Goal: Task Accomplishment & Management: Complete application form

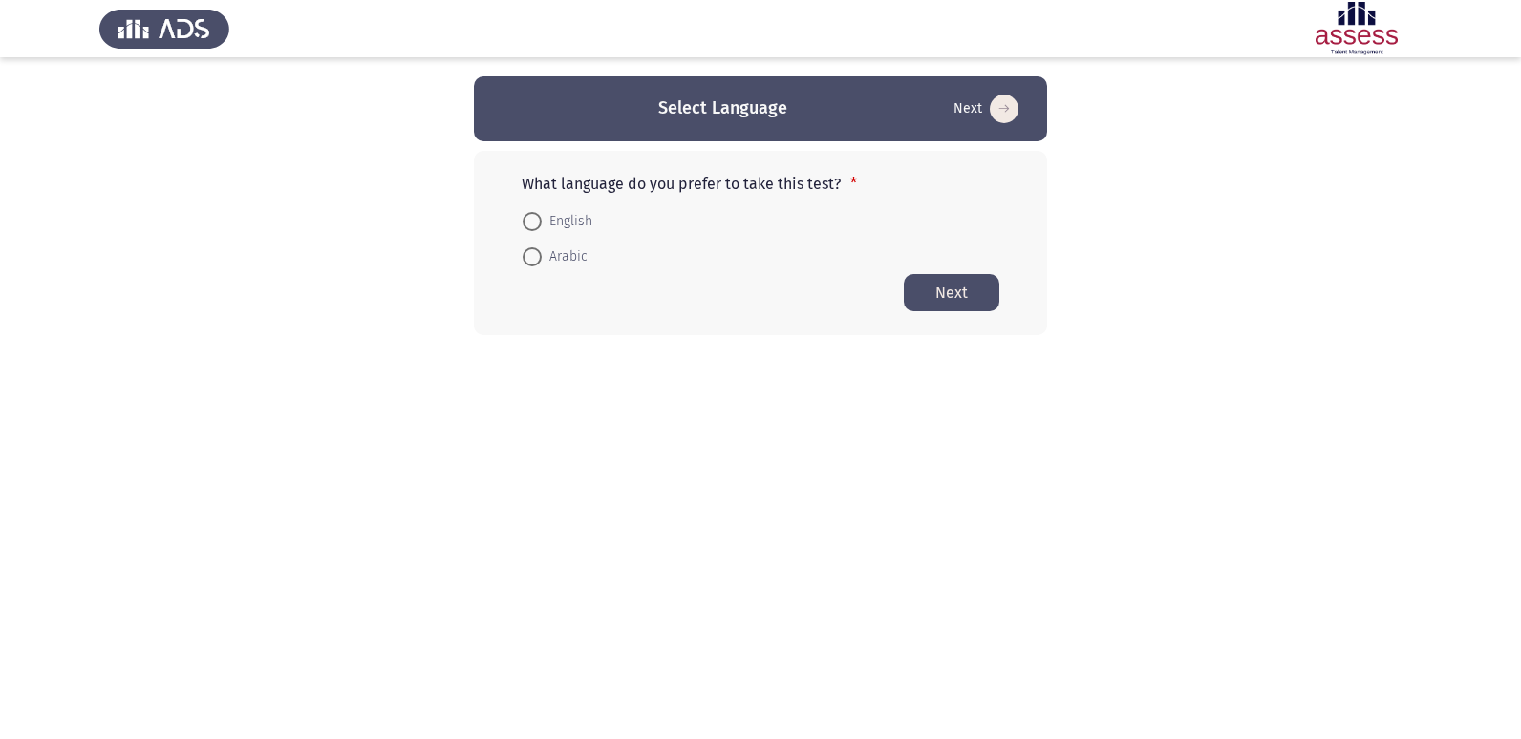
drag, startPoint x: 534, startPoint y: 222, endPoint x: 557, endPoint y: 217, distance: 23.4
click at [534, 222] on span at bounding box center [532, 221] width 19 height 19
click at [534, 222] on input "English" at bounding box center [532, 221] width 19 height 19
radio input "true"
click at [950, 302] on button "Next" at bounding box center [952, 291] width 96 height 37
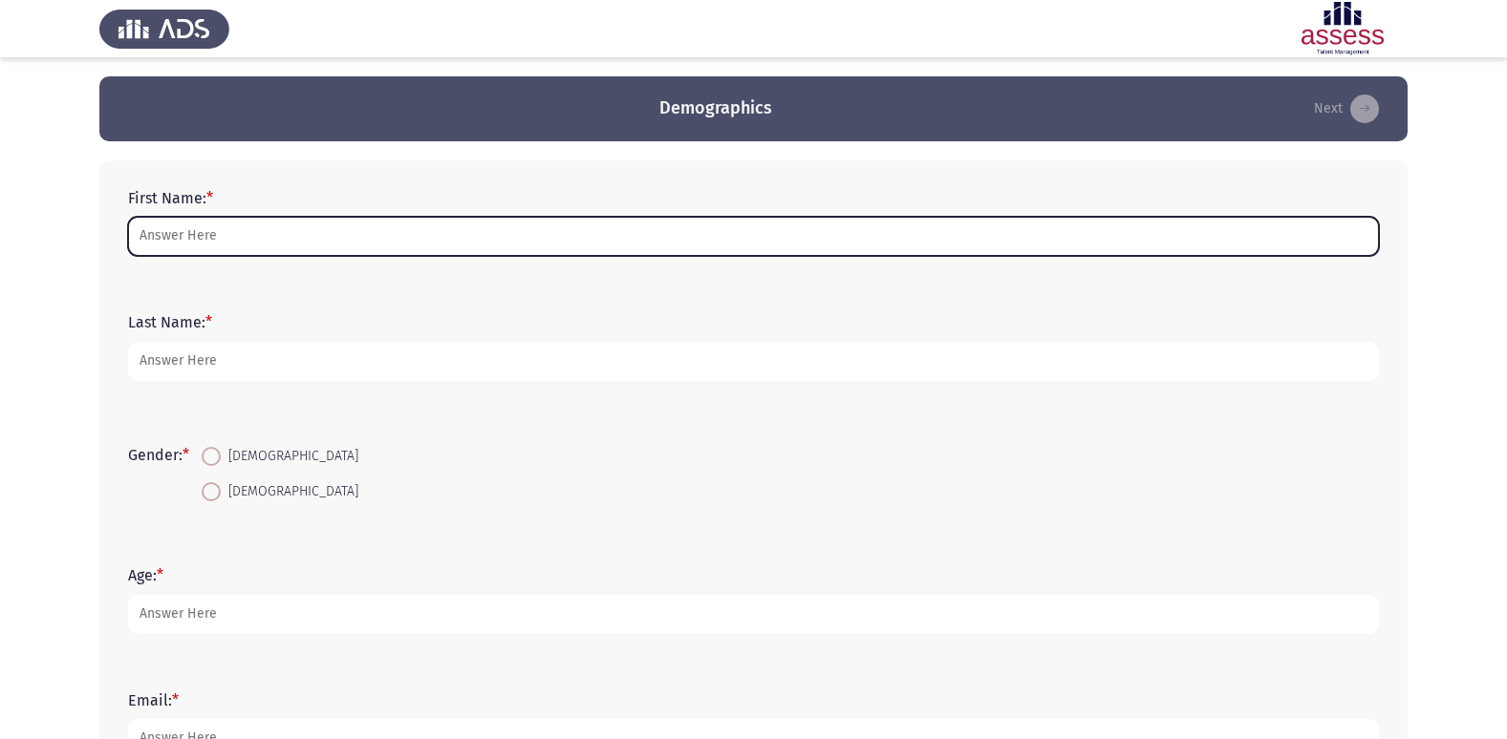
click at [242, 231] on input "First Name: *" at bounding box center [753, 236] width 1251 height 39
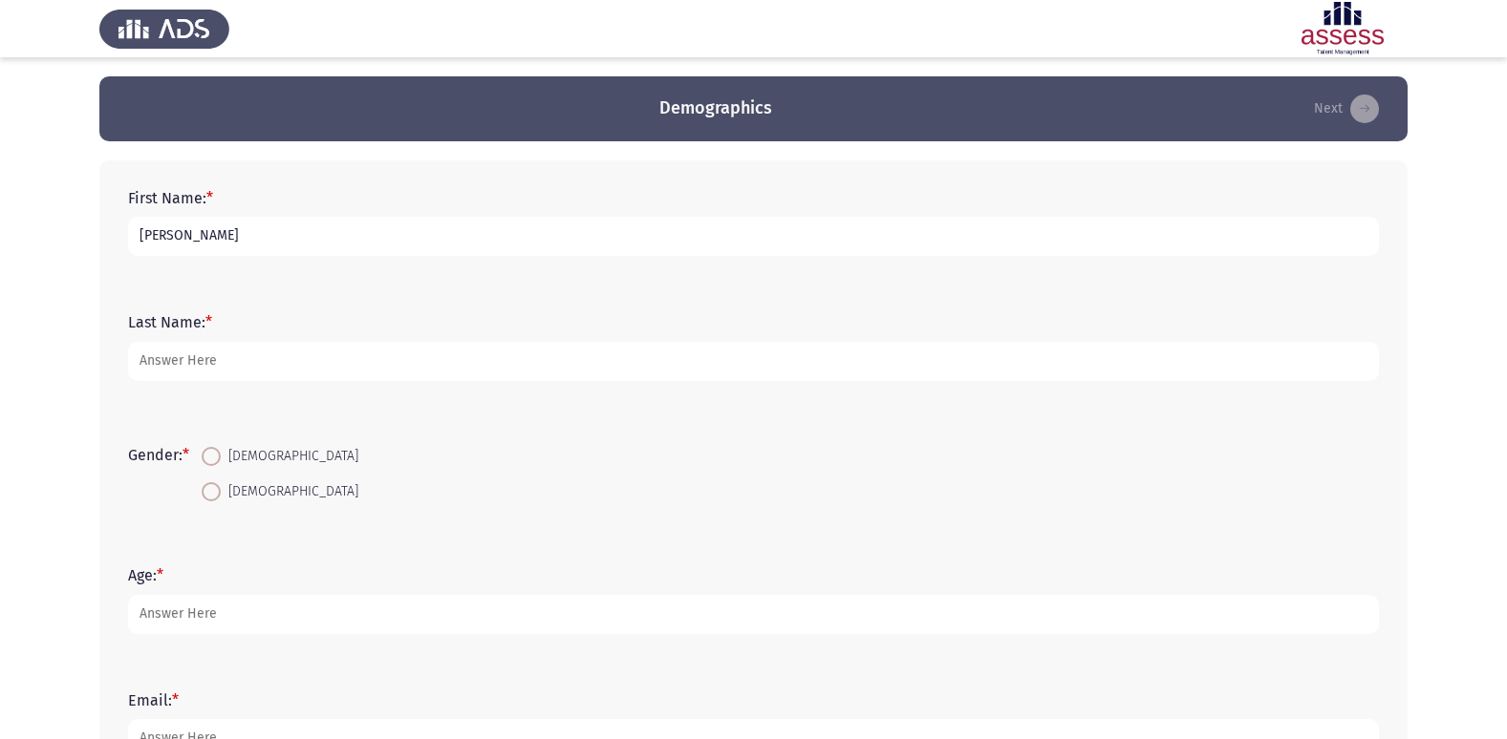
click at [165, 234] on input "[PERSON_NAME]" at bounding box center [753, 236] width 1251 height 39
type input "[PERSON_NAME]"
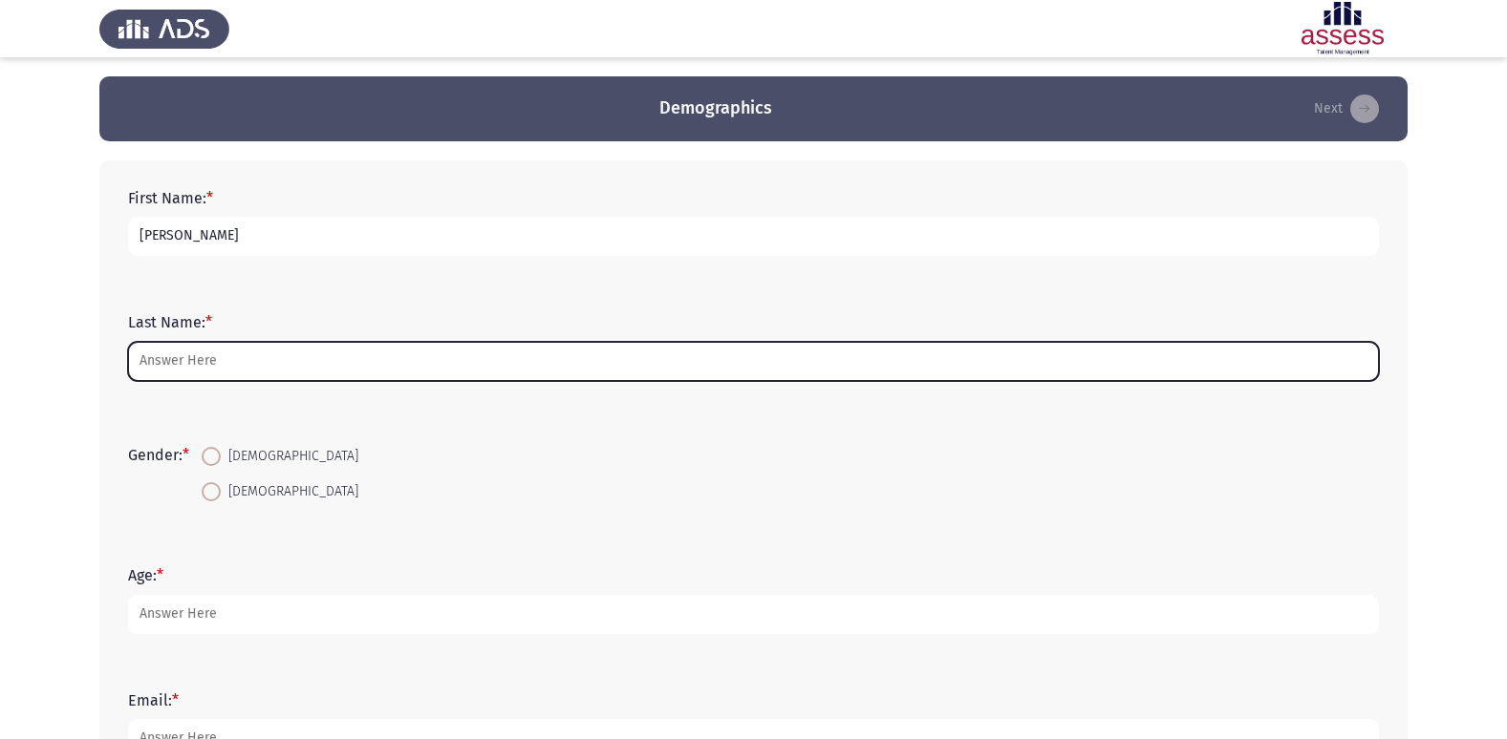
click at [291, 367] on input "Last Name: *" at bounding box center [753, 361] width 1251 height 39
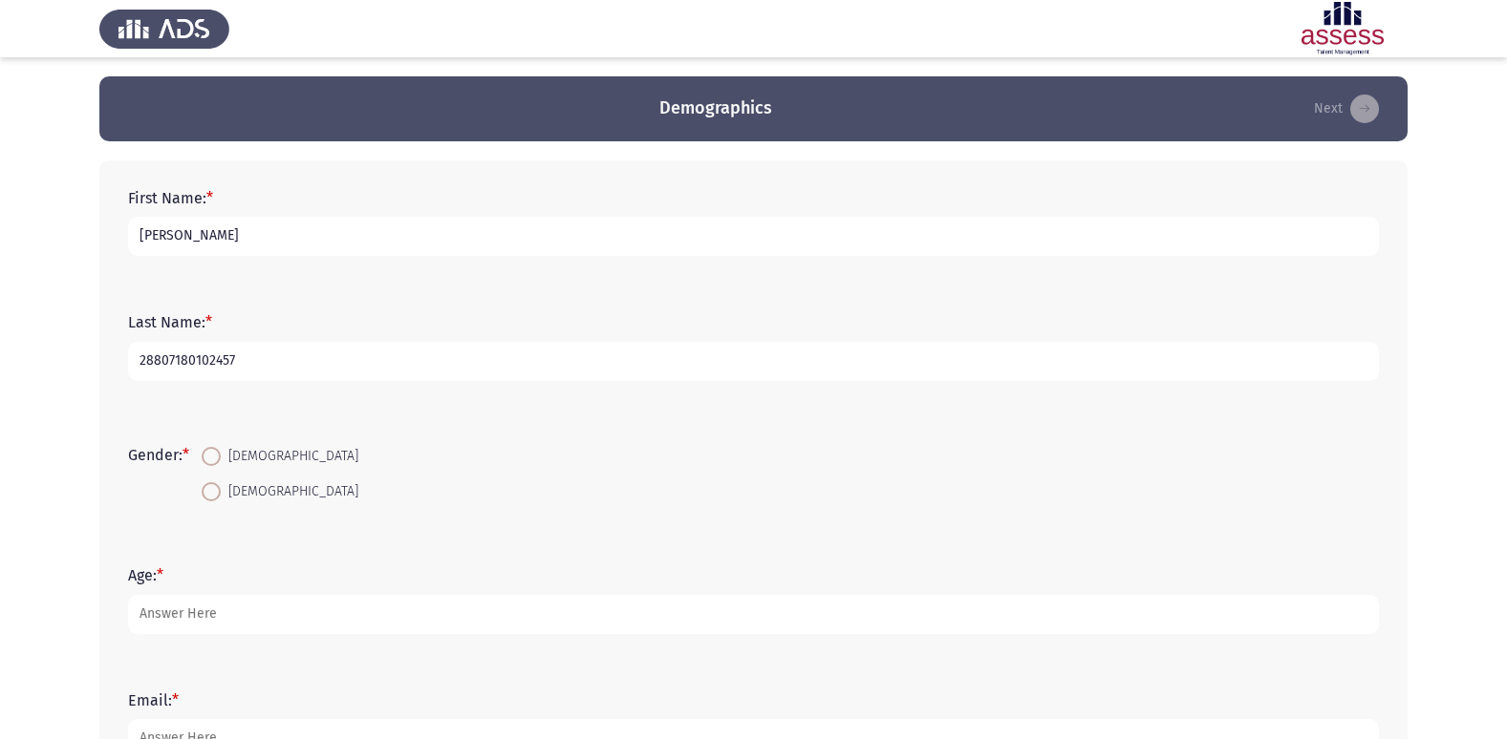
type input "28807180102457"
click at [225, 490] on span "[DEMOGRAPHIC_DATA]" at bounding box center [290, 492] width 138 height 23
click at [221, 490] on input "[DEMOGRAPHIC_DATA]" at bounding box center [211, 491] width 19 height 19
radio input "true"
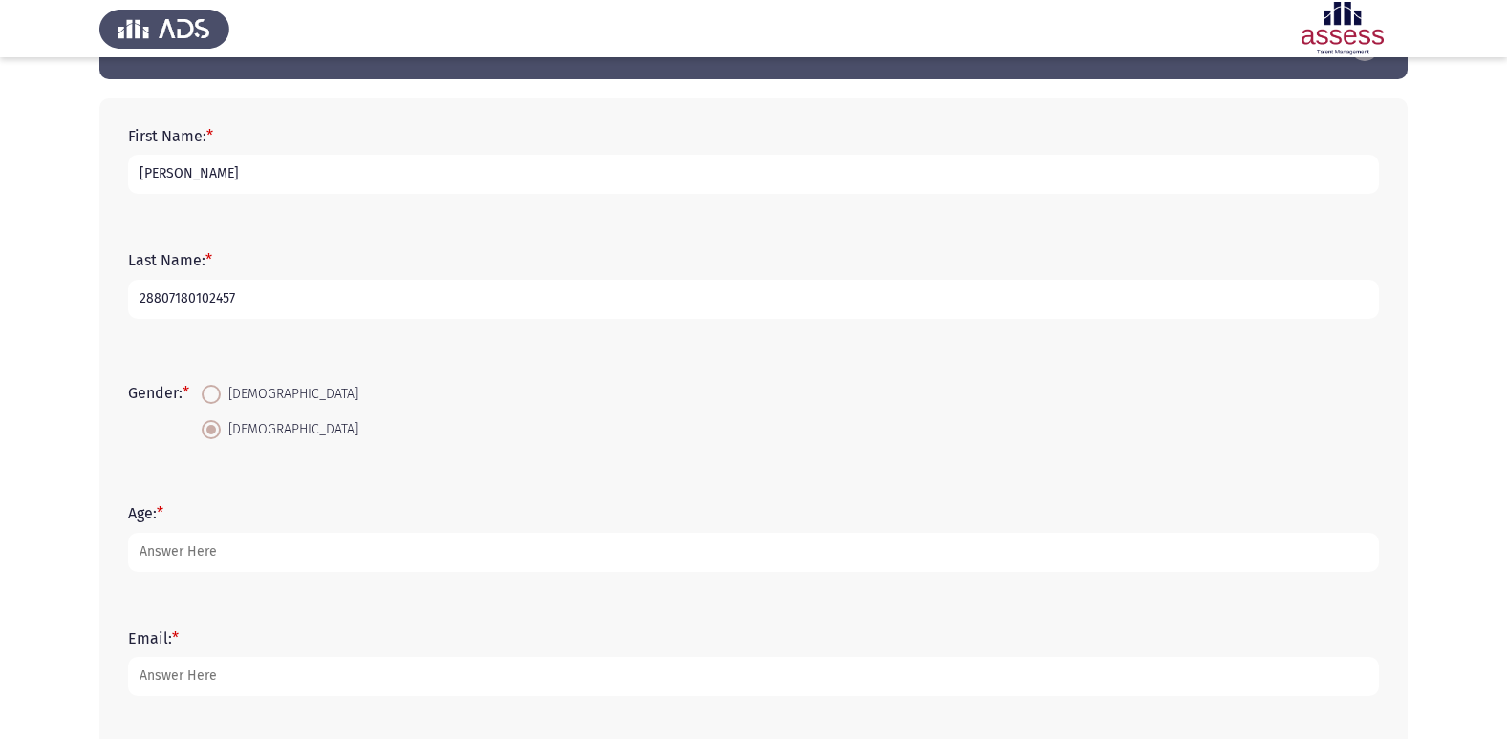
scroll to position [96, 0]
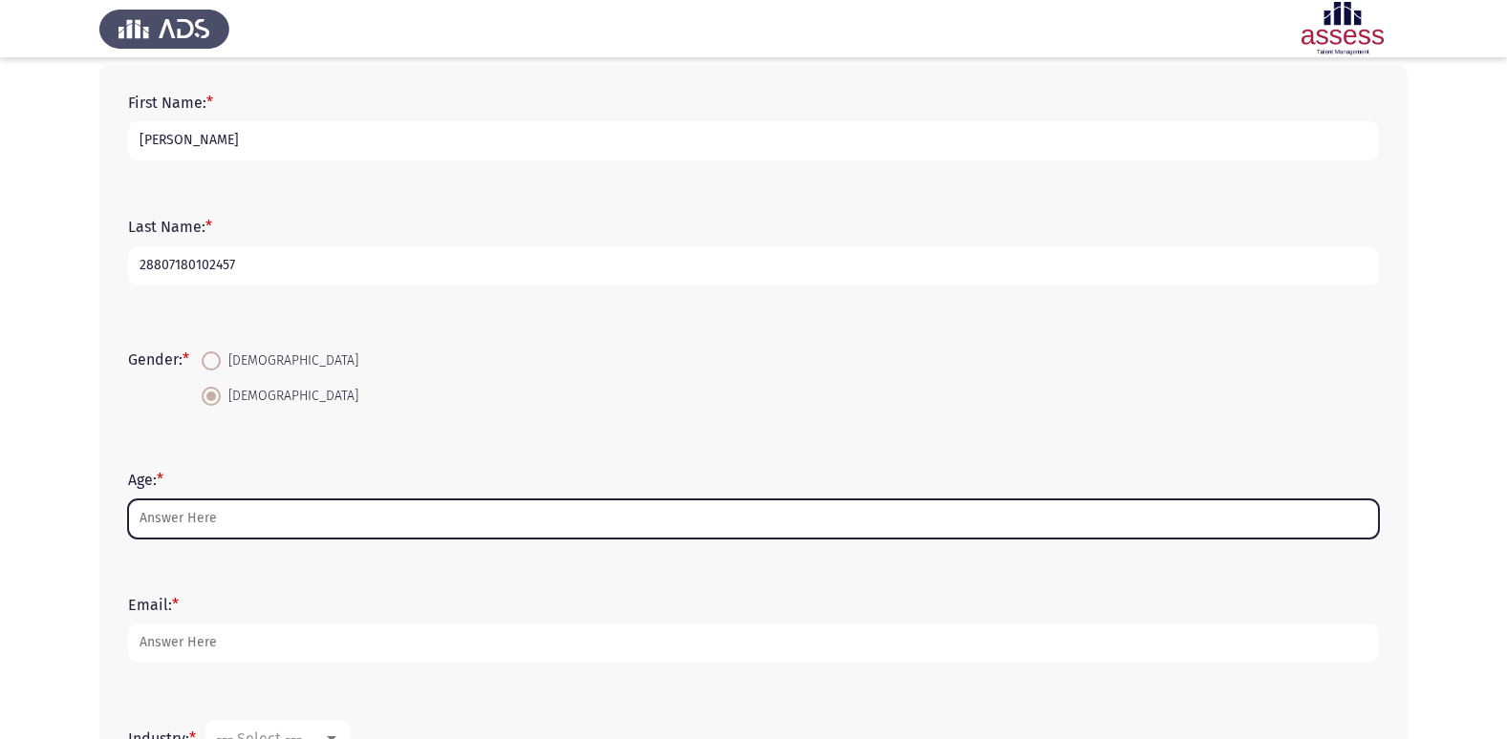
click at [238, 520] on input "Age: *" at bounding box center [753, 519] width 1251 height 39
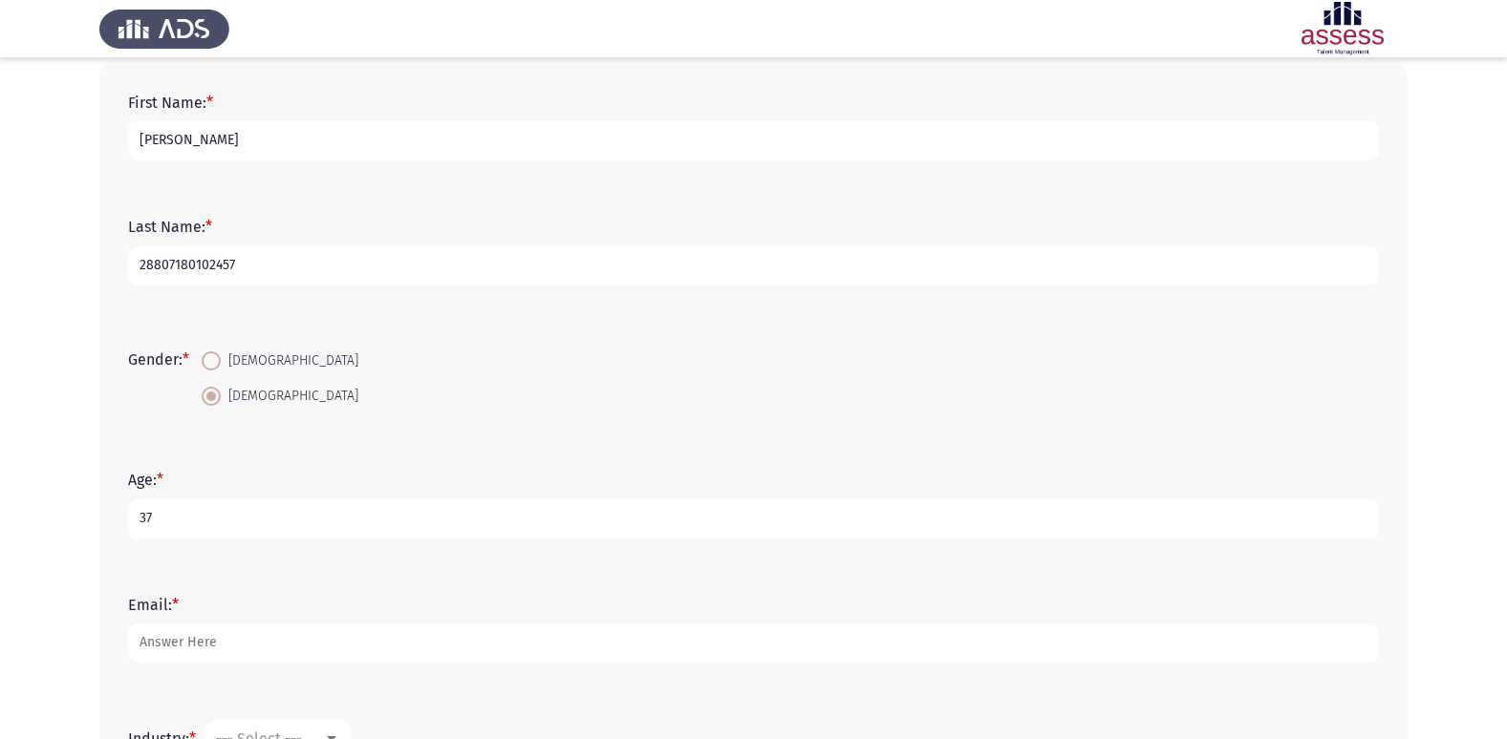
type input "37"
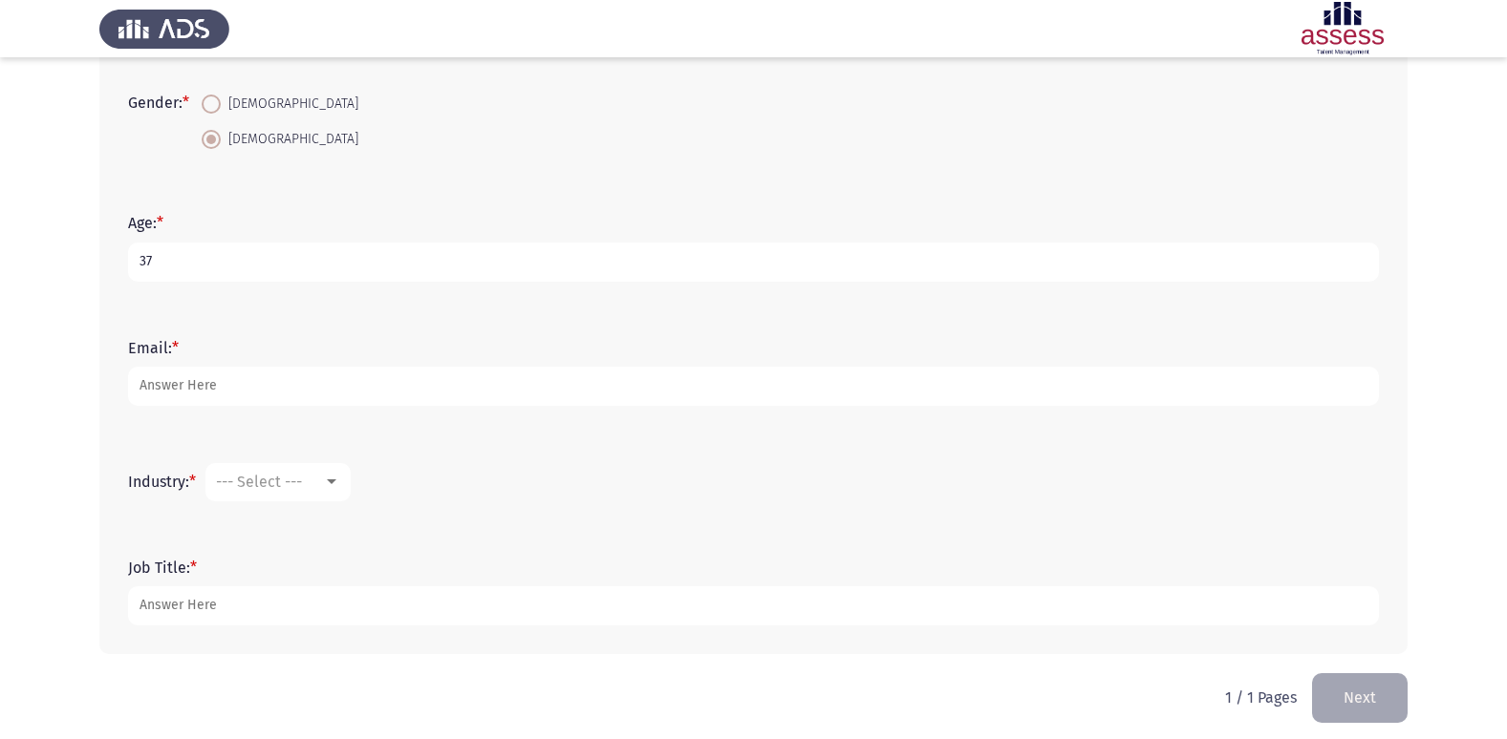
scroll to position [363, 0]
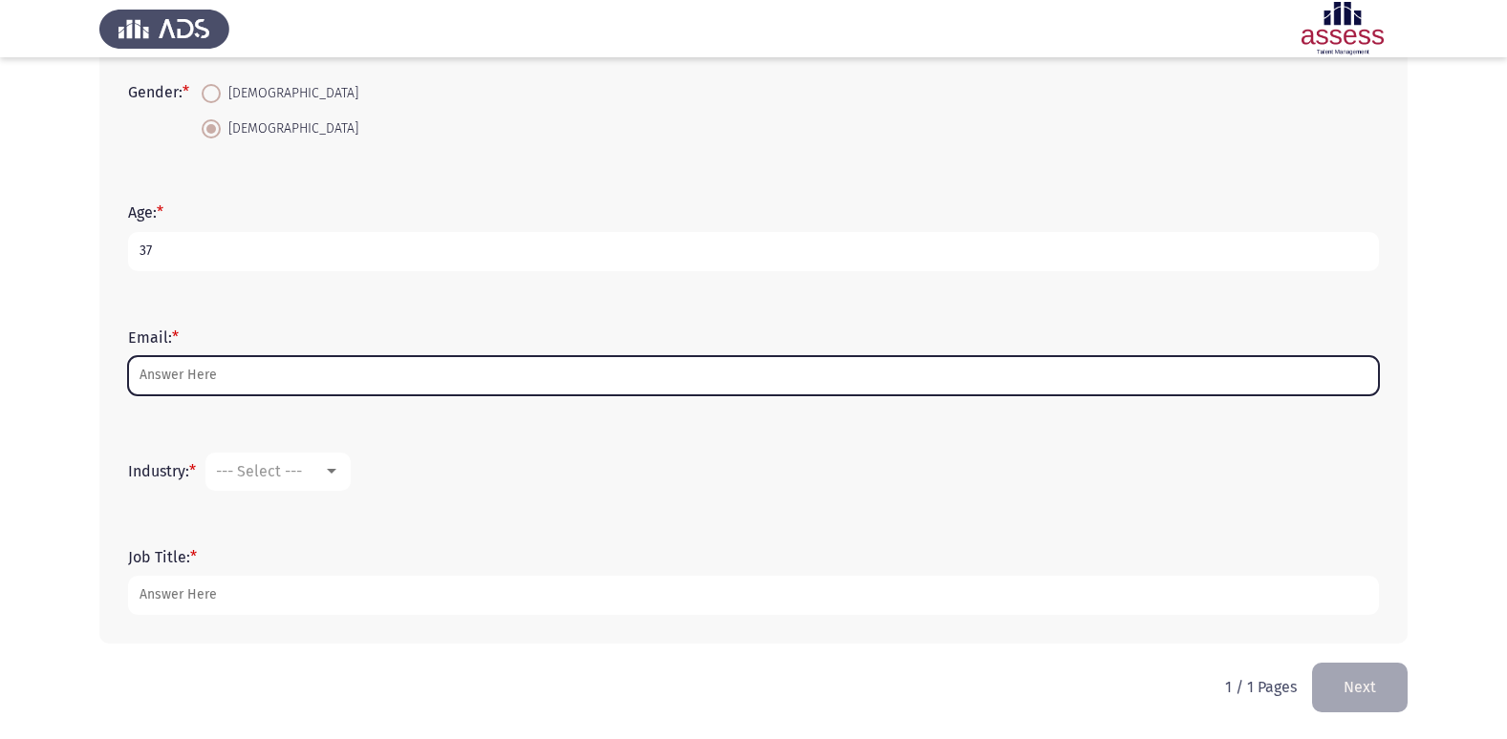
click at [228, 381] on input "Email: *" at bounding box center [753, 375] width 1251 height 39
type input "ش"
type input "A"
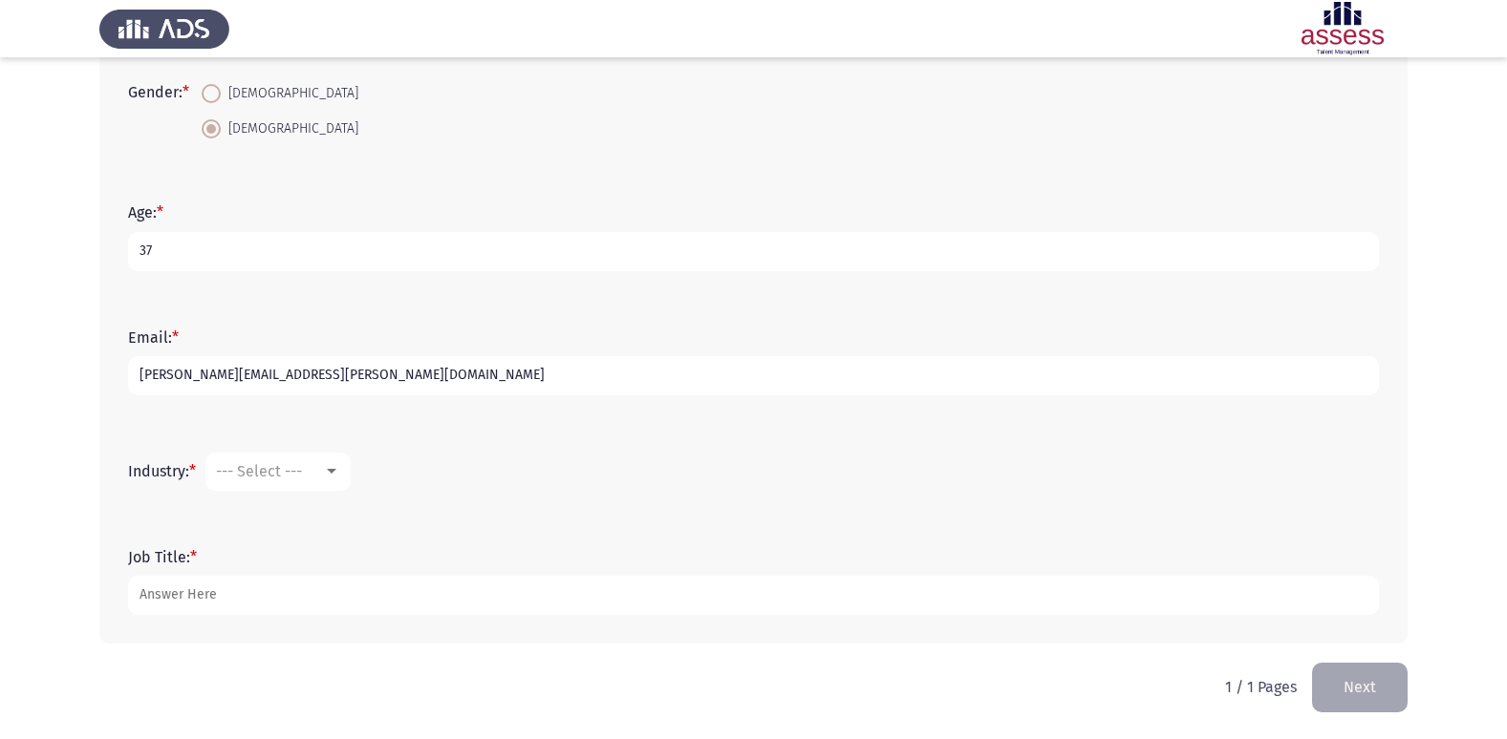
type input "[PERSON_NAME][EMAIL_ADDRESS][PERSON_NAME][DOMAIN_NAME]"
click at [348, 470] on mat-select "--- Select ---" at bounding box center [277, 472] width 145 height 38
click at [336, 474] on div at bounding box center [332, 471] width 10 height 5
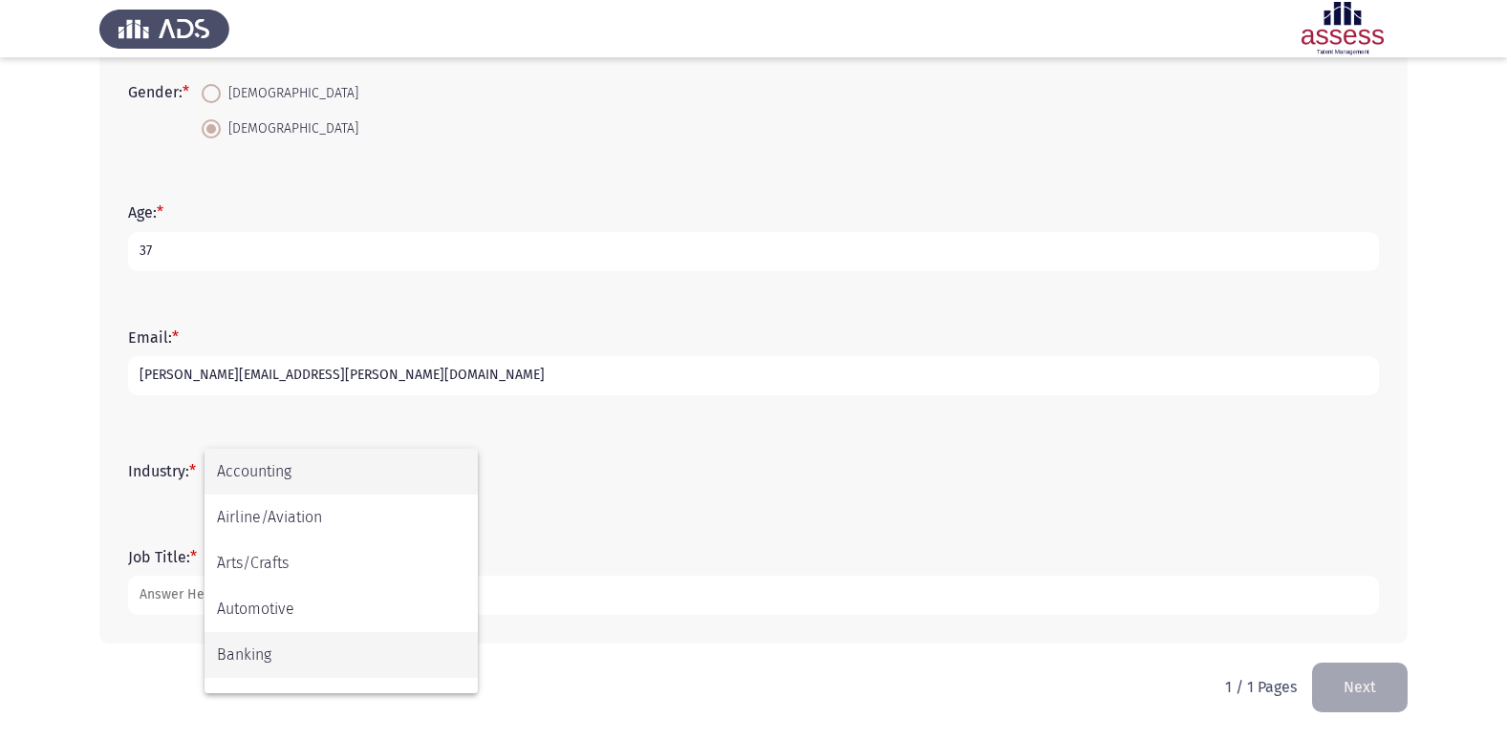
click at [307, 654] on span "Banking" at bounding box center [341, 655] width 248 height 46
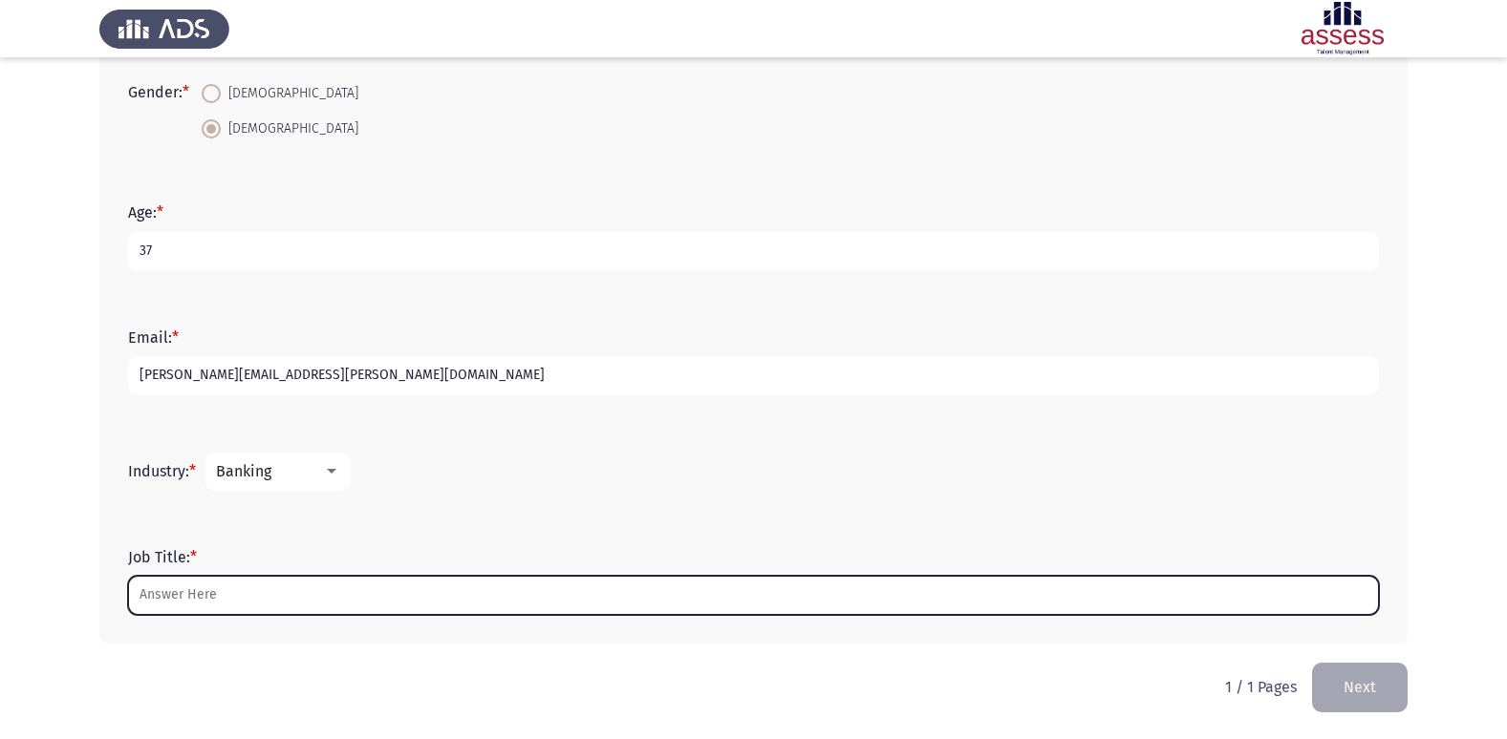
click at [292, 597] on input "Job Title: *" at bounding box center [753, 595] width 1251 height 39
click at [296, 594] on input "Job Title: *" at bounding box center [753, 595] width 1251 height 39
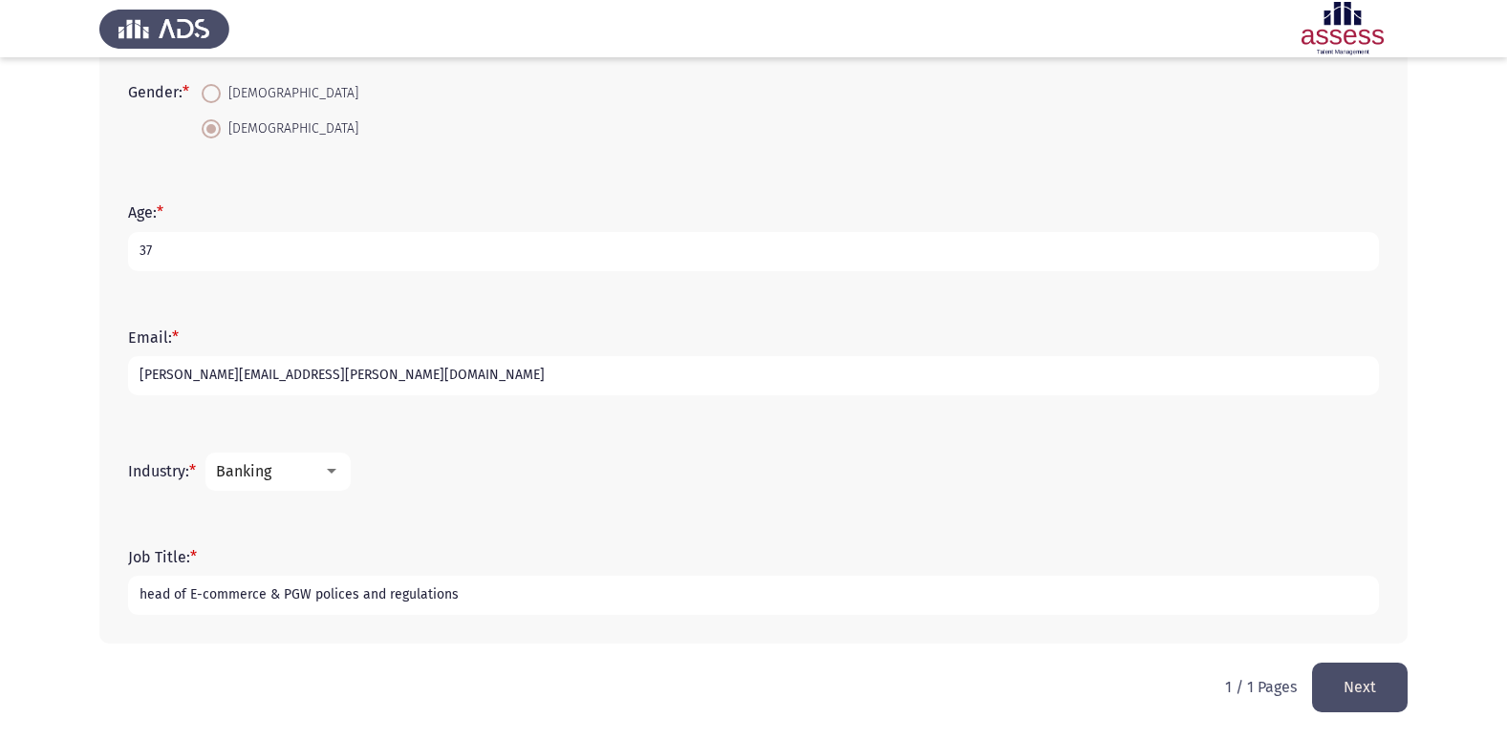
click at [544, 590] on input "head of E-commerce & PGW polices and regulations" at bounding box center [753, 595] width 1251 height 39
type input "head of E-commerce & PGW polices and regulations"
click at [1378, 687] on button "Next" at bounding box center [1360, 687] width 96 height 49
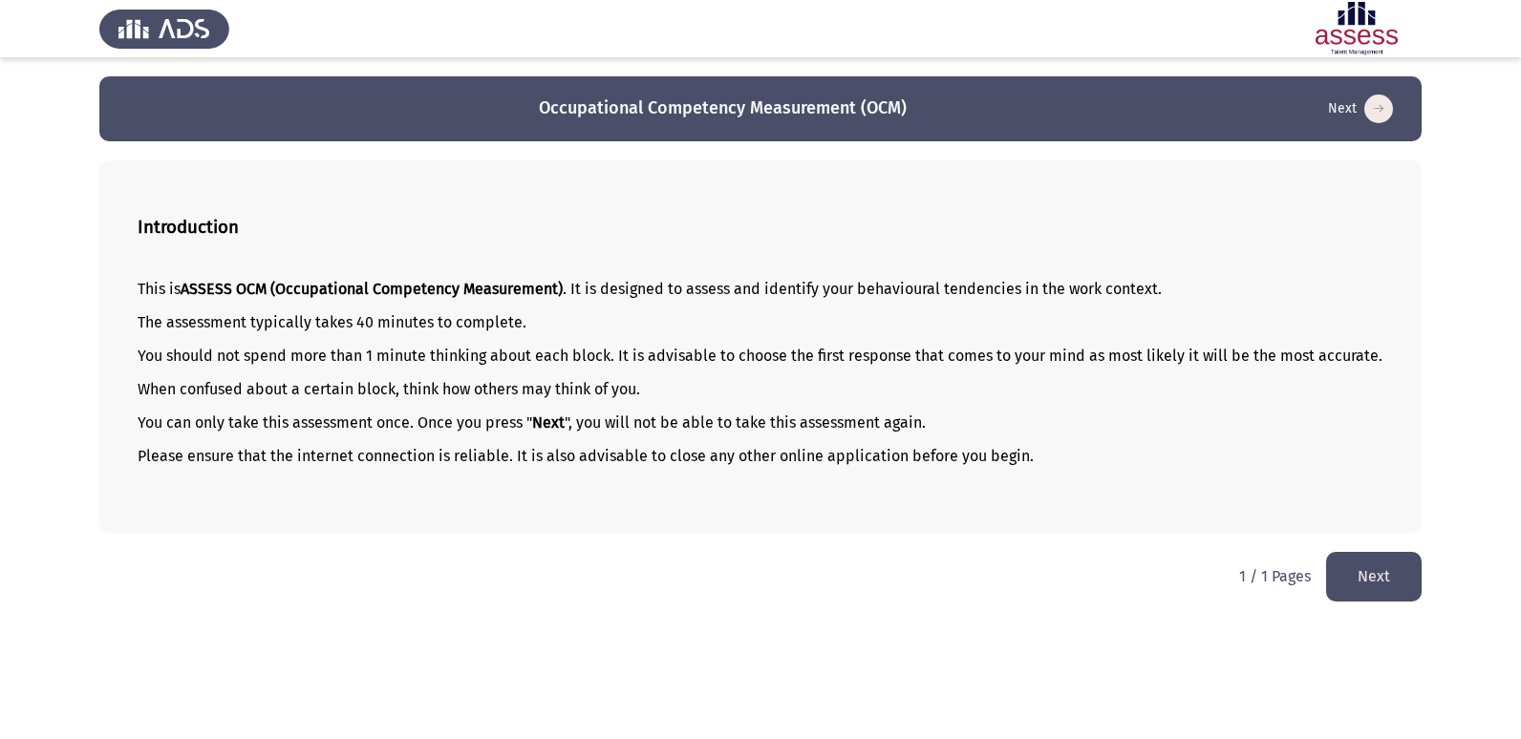
click at [1394, 601] on button "Next" at bounding box center [1374, 576] width 96 height 49
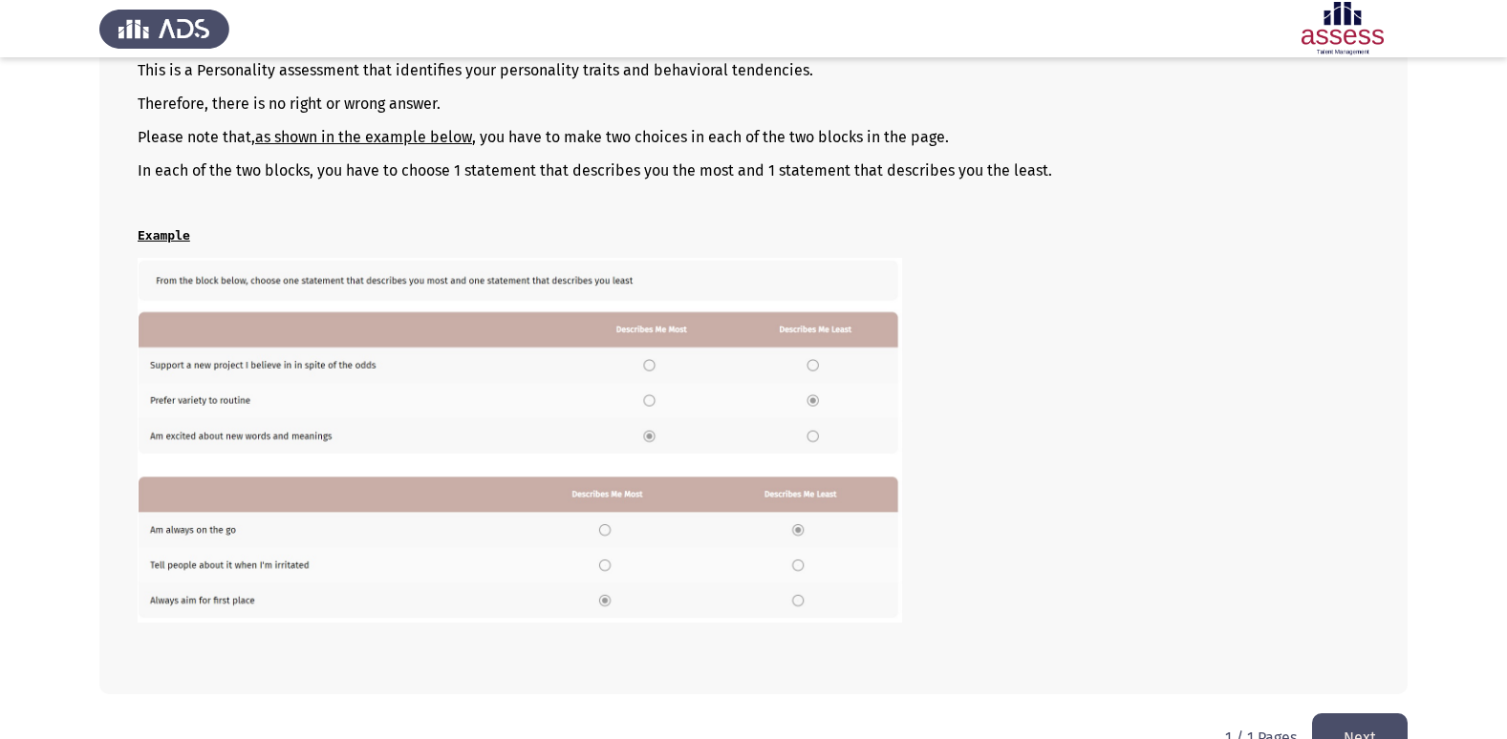
scroll to position [261, 0]
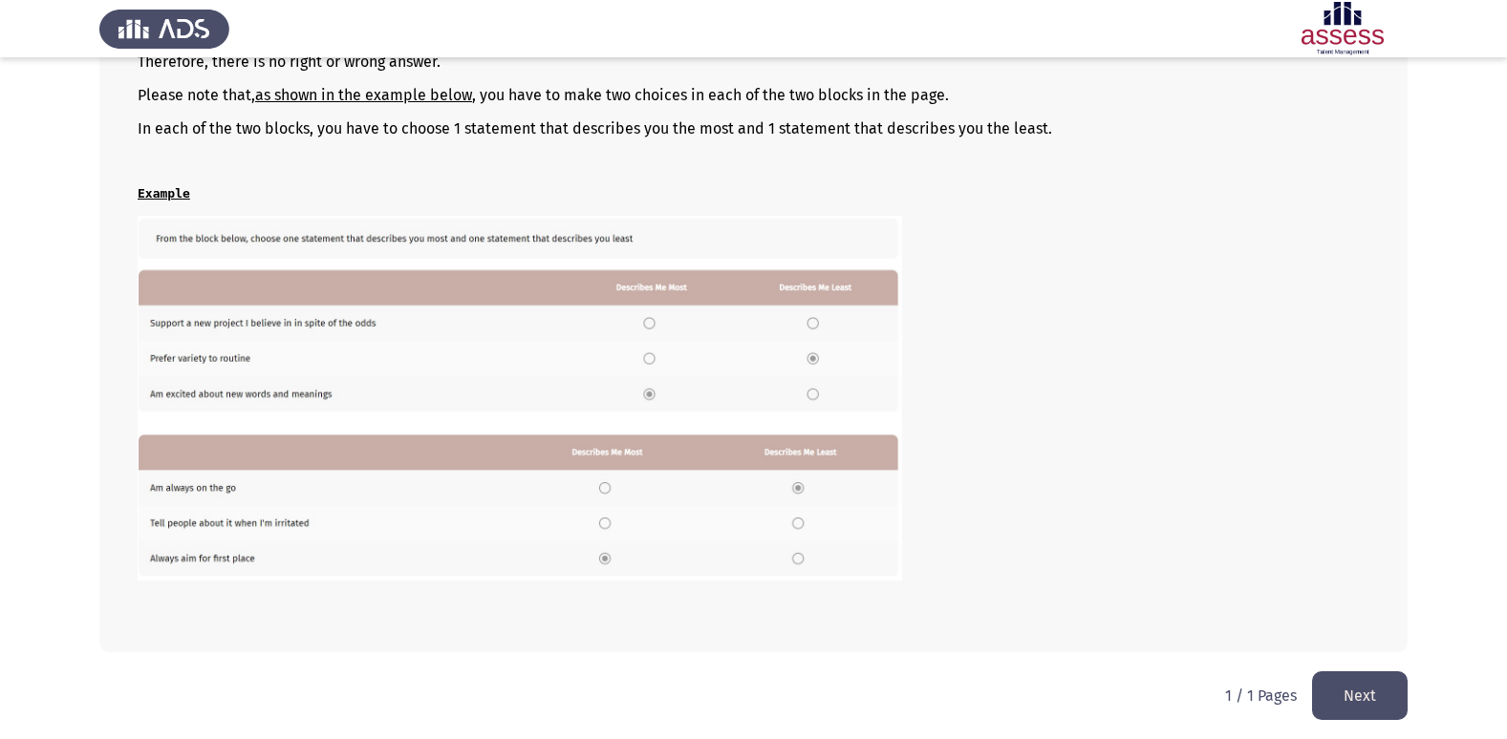
click at [1385, 691] on button "Next" at bounding box center [1360, 696] width 96 height 49
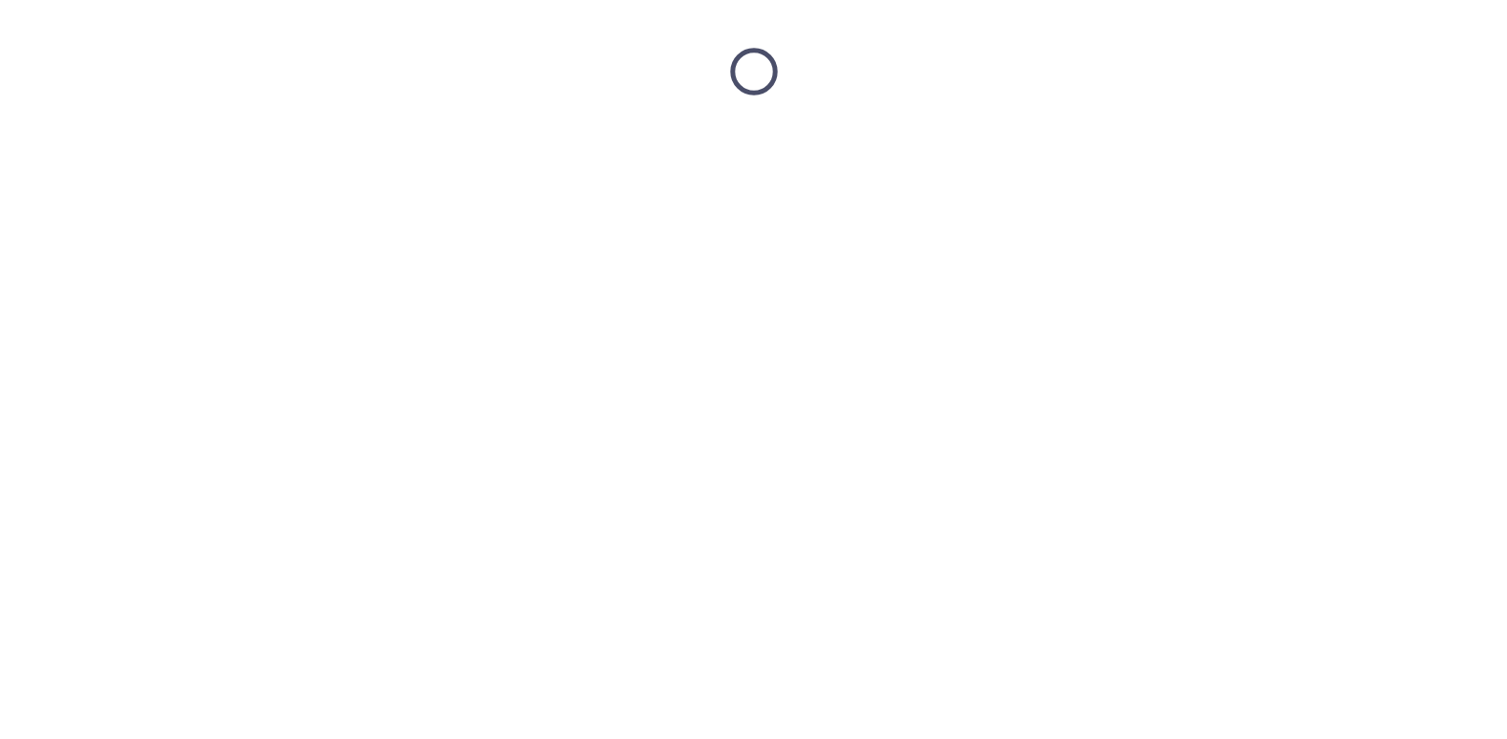
scroll to position [0, 0]
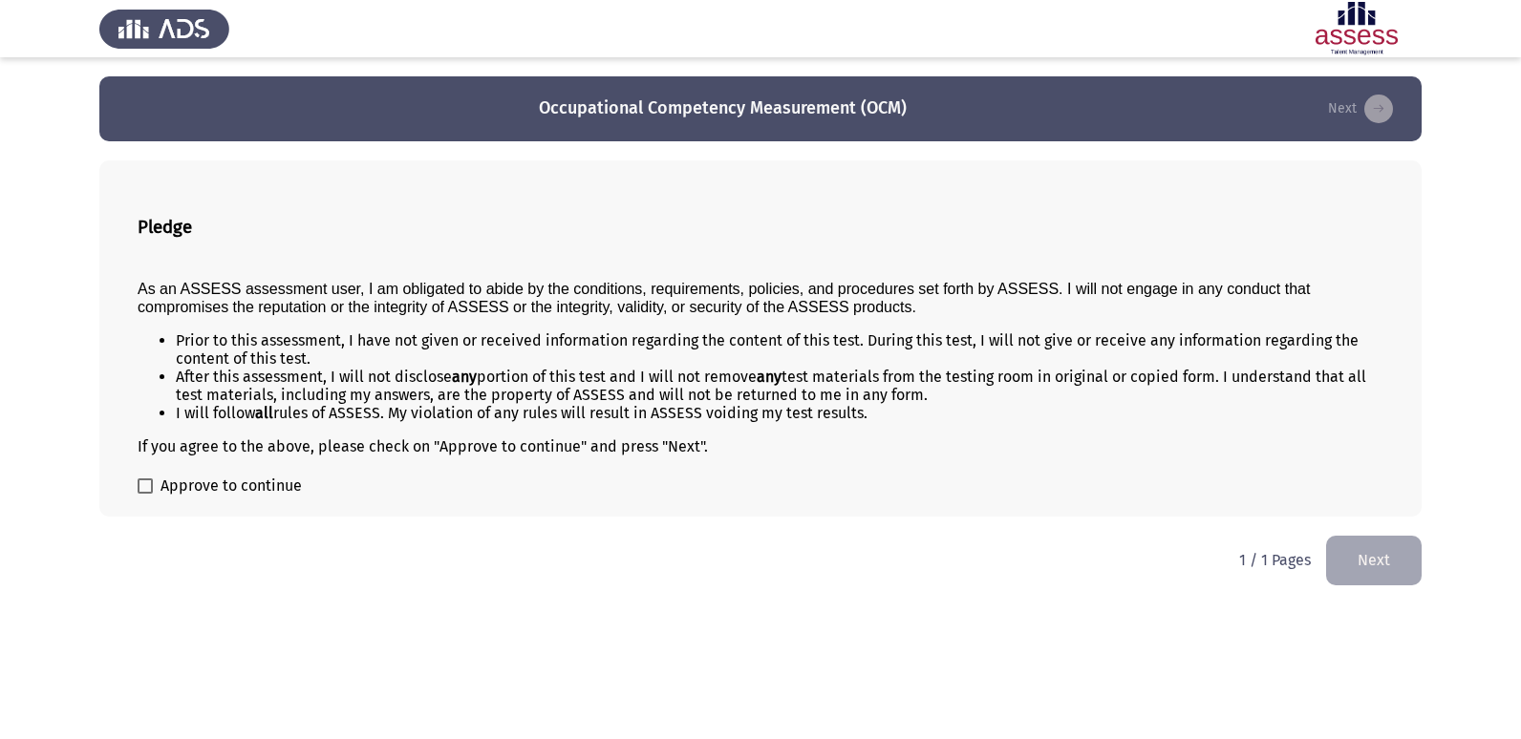
click at [139, 487] on span at bounding box center [145, 486] width 15 height 15
click at [144, 494] on input "Approve to continue" at bounding box center [144, 494] width 1 height 1
checkbox input "true"
click at [1385, 567] on button "Next" at bounding box center [1374, 560] width 96 height 49
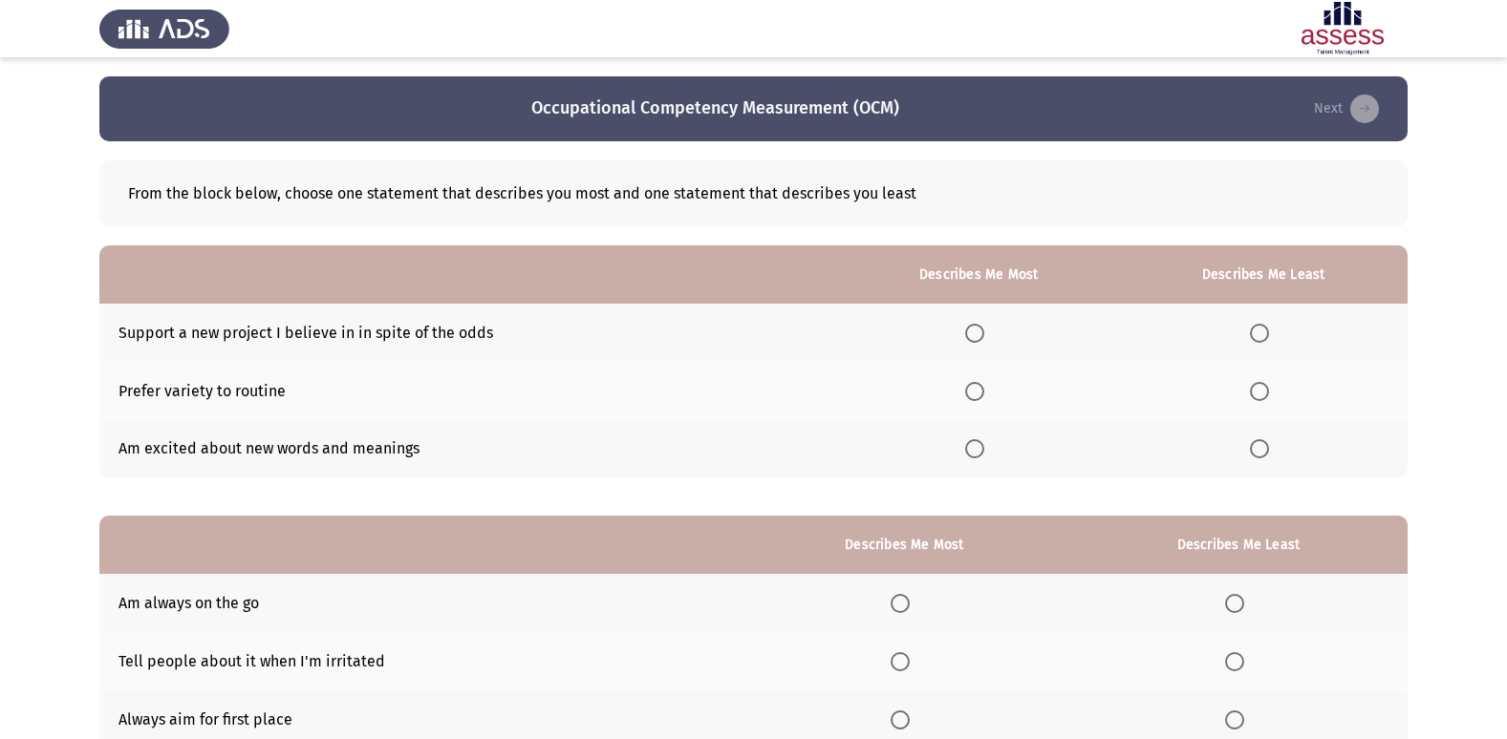
click at [981, 330] on span "Select an option" at bounding box center [974, 333] width 19 height 19
click at [981, 330] on input "Select an option" at bounding box center [974, 333] width 19 height 19
click at [1261, 398] on span "Select an option" at bounding box center [1259, 391] width 19 height 19
click at [1261, 398] on input "Select an option" at bounding box center [1259, 391] width 19 height 19
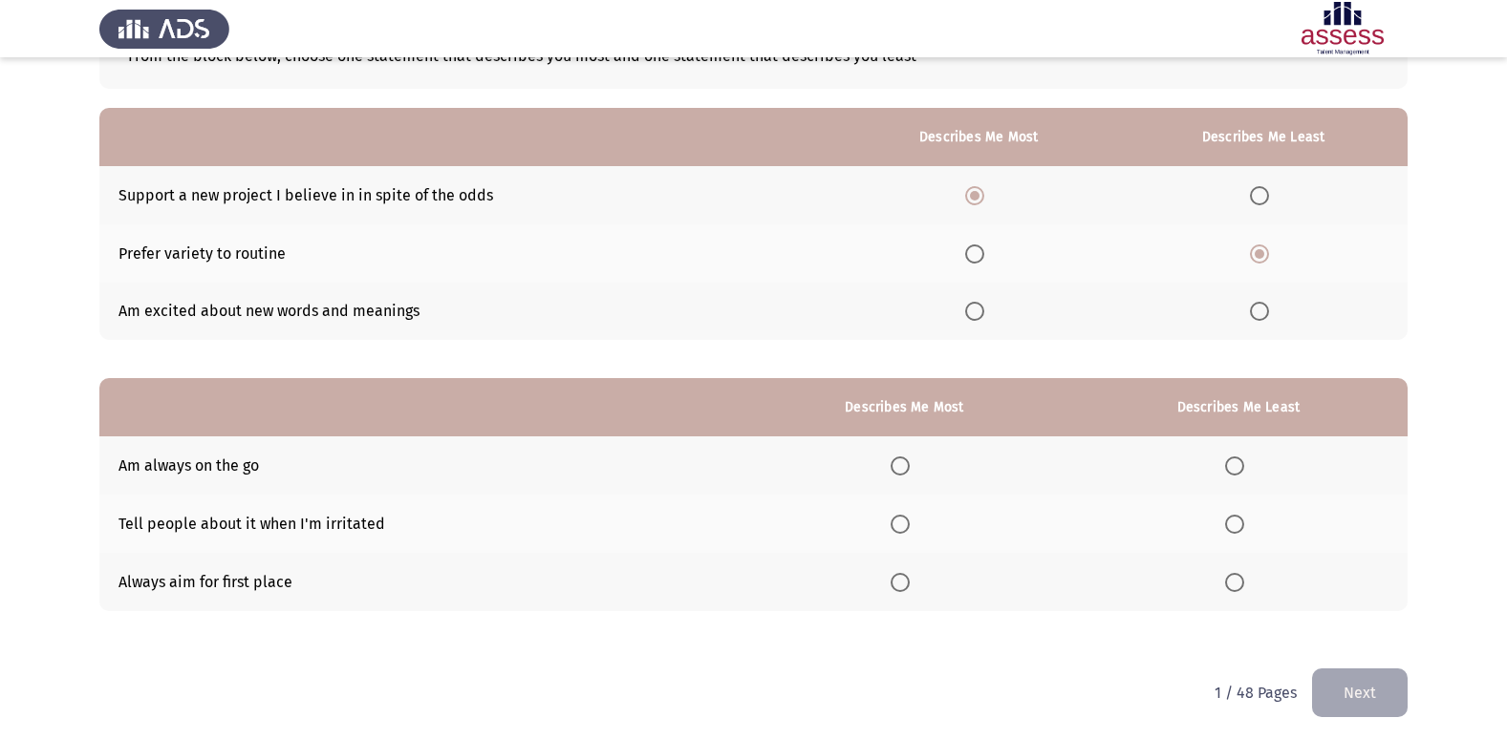
scroll to position [143, 0]
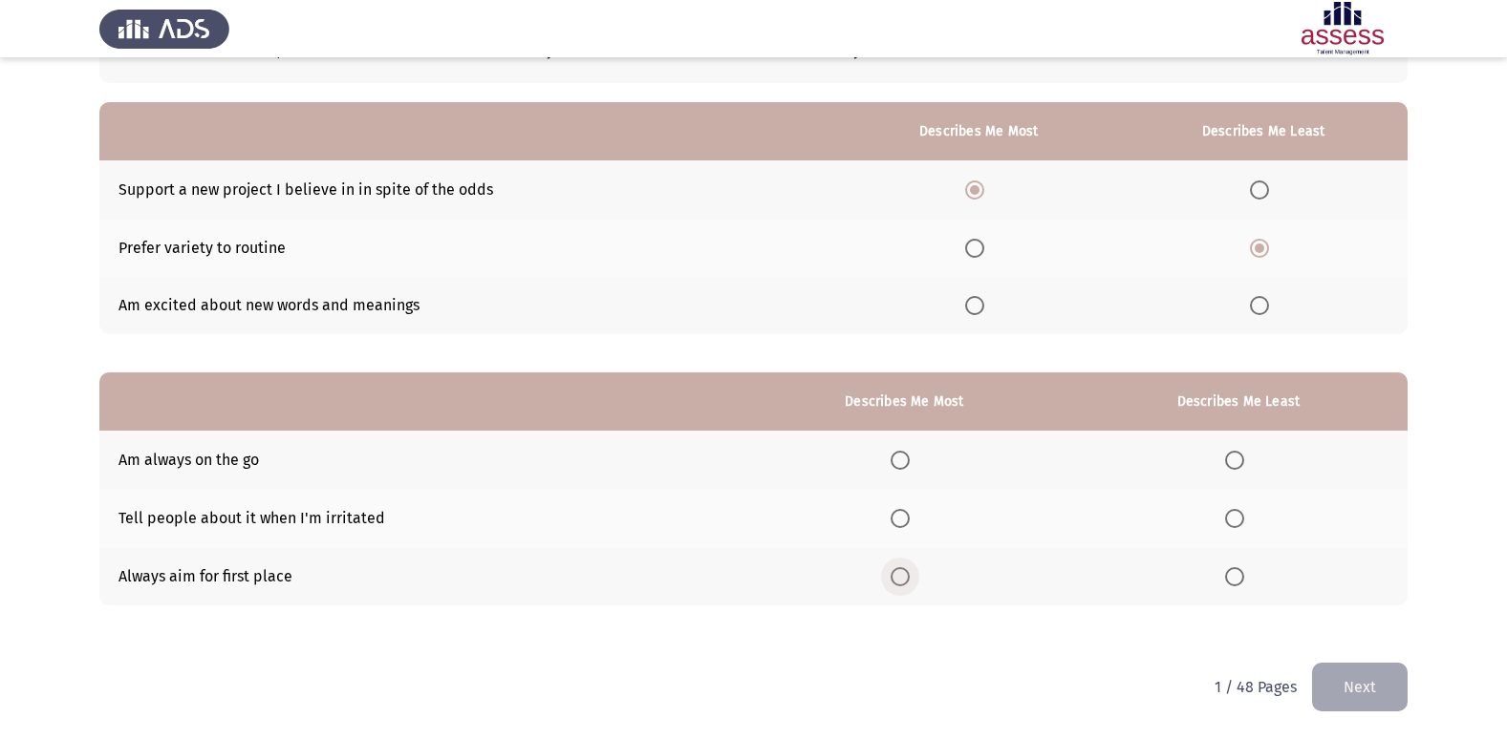
click at [904, 578] on span "Select an option" at bounding box center [899, 576] width 19 height 19
click at [904, 578] on input "Select an option" at bounding box center [899, 576] width 19 height 19
click at [1238, 459] on span "Select an option" at bounding box center [1234, 460] width 19 height 19
click at [1238, 459] on input "Select an option" at bounding box center [1234, 460] width 19 height 19
click at [1364, 694] on button "Next" at bounding box center [1360, 687] width 96 height 49
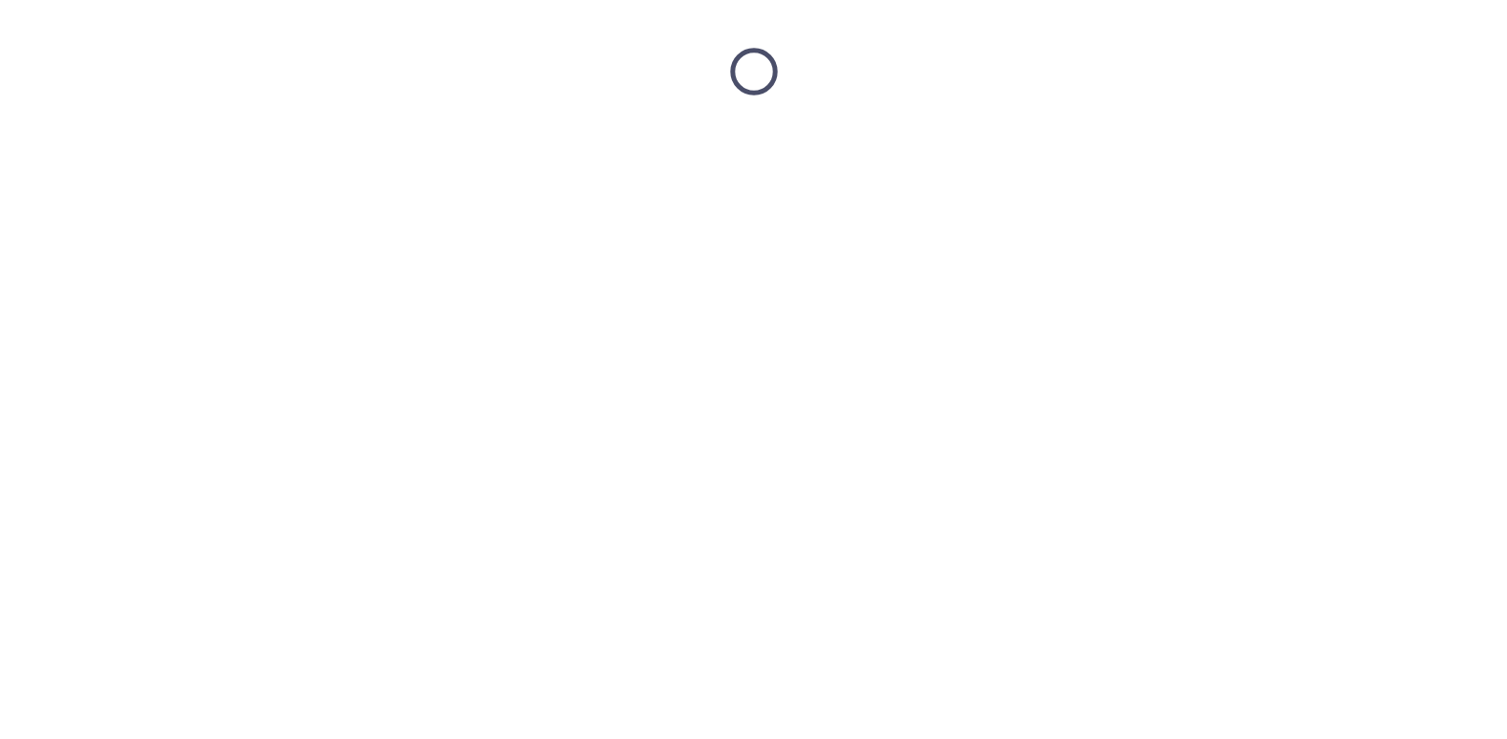
scroll to position [0, 0]
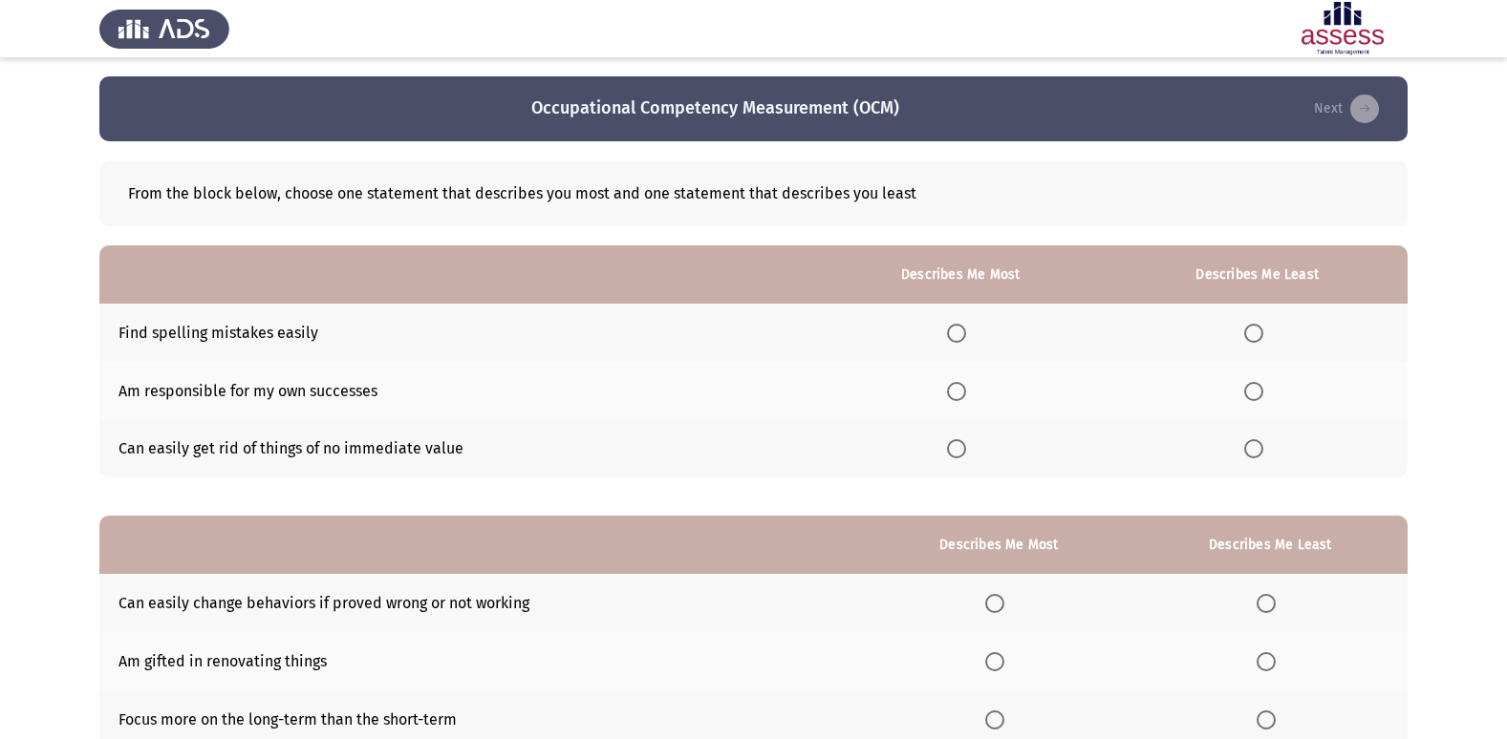
click at [971, 331] on label "Select an option" at bounding box center [960, 333] width 27 height 19
click at [966, 331] on input "Select an option" at bounding box center [956, 333] width 19 height 19
click at [1252, 452] on span "Select an option" at bounding box center [1253, 448] width 19 height 19
click at [1252, 452] on input "Select an option" at bounding box center [1253, 448] width 19 height 19
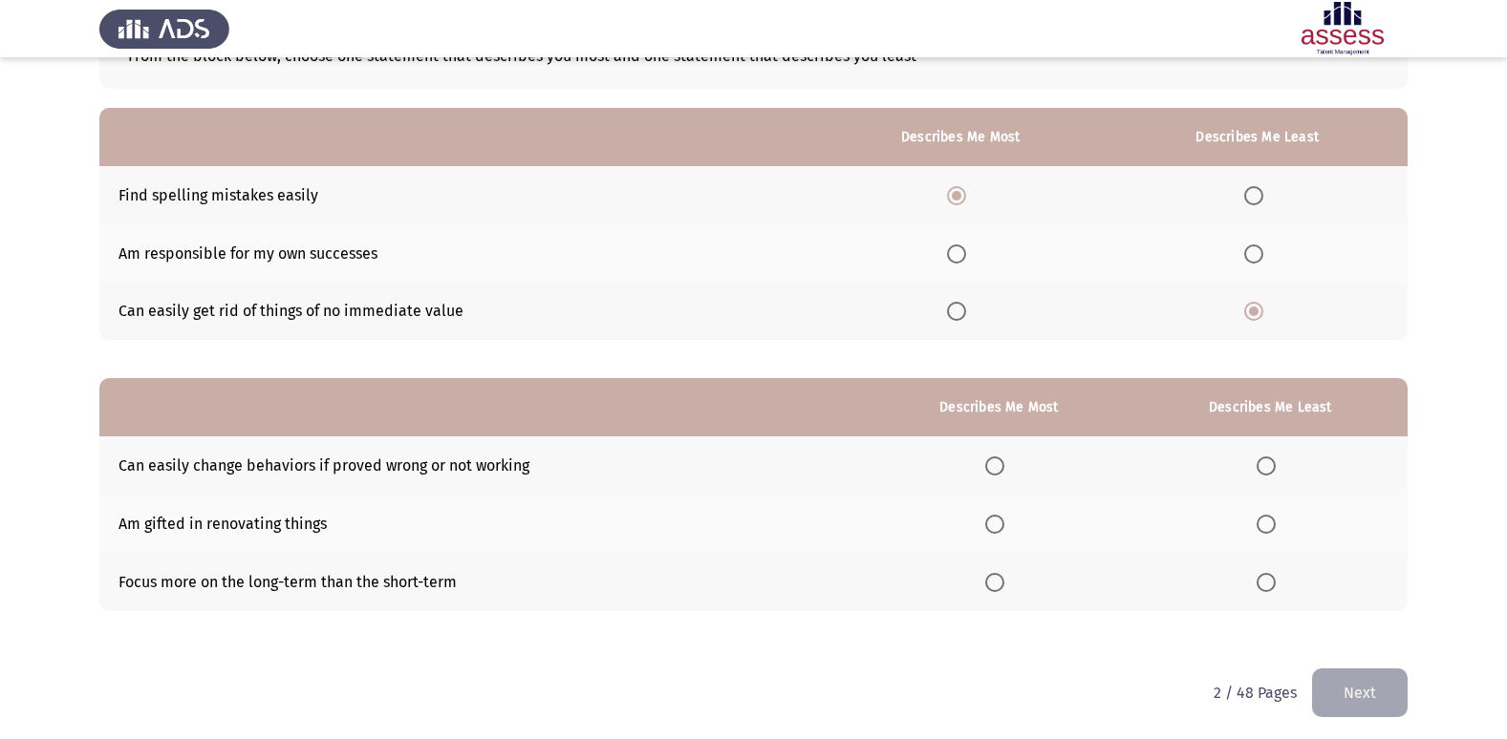
scroll to position [143, 0]
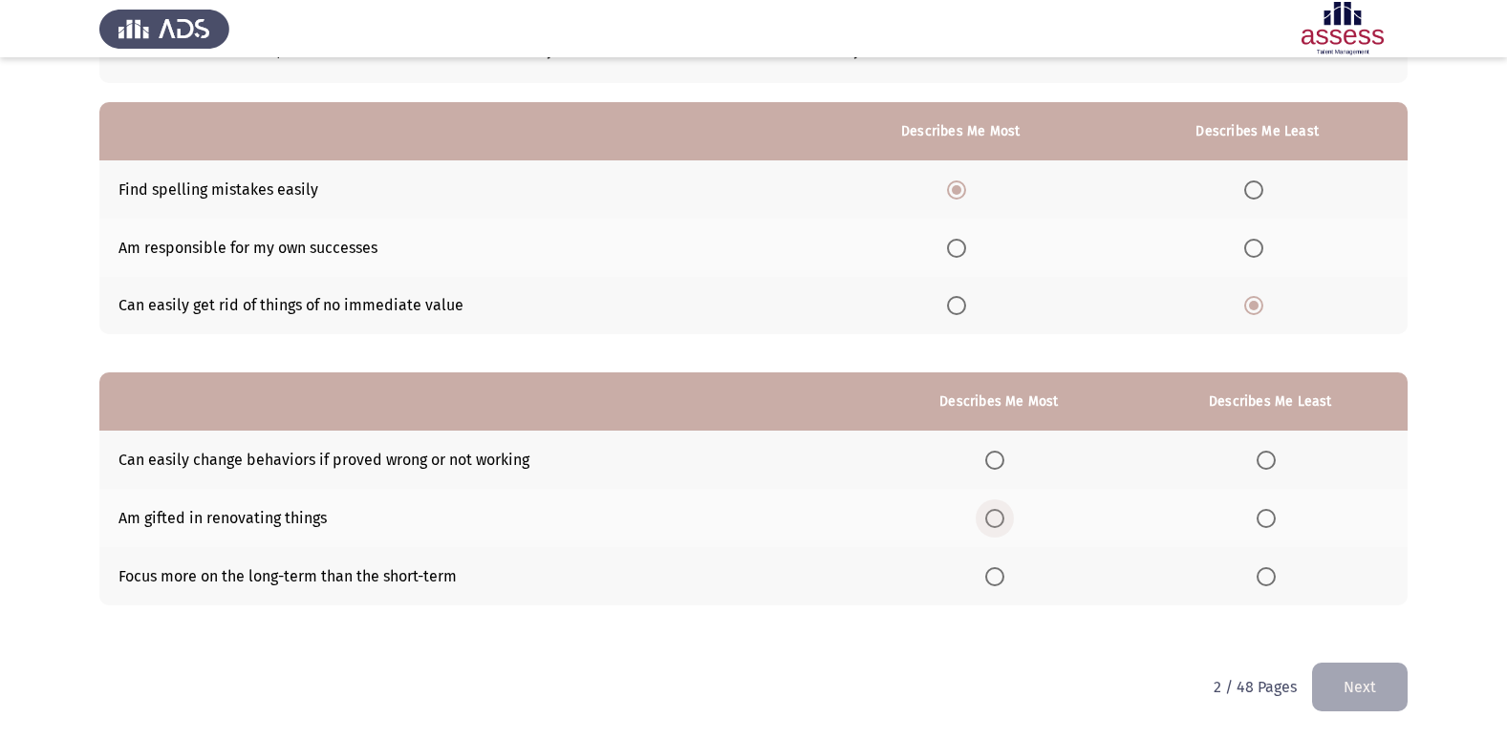
click at [1004, 520] on span "Select an option" at bounding box center [994, 518] width 19 height 19
click at [1004, 520] on input "Select an option" at bounding box center [994, 518] width 19 height 19
click at [1270, 464] on span "Select an option" at bounding box center [1265, 460] width 19 height 19
click at [1270, 464] on input "Select an option" at bounding box center [1265, 460] width 19 height 19
click at [1380, 686] on button "Next" at bounding box center [1360, 687] width 96 height 49
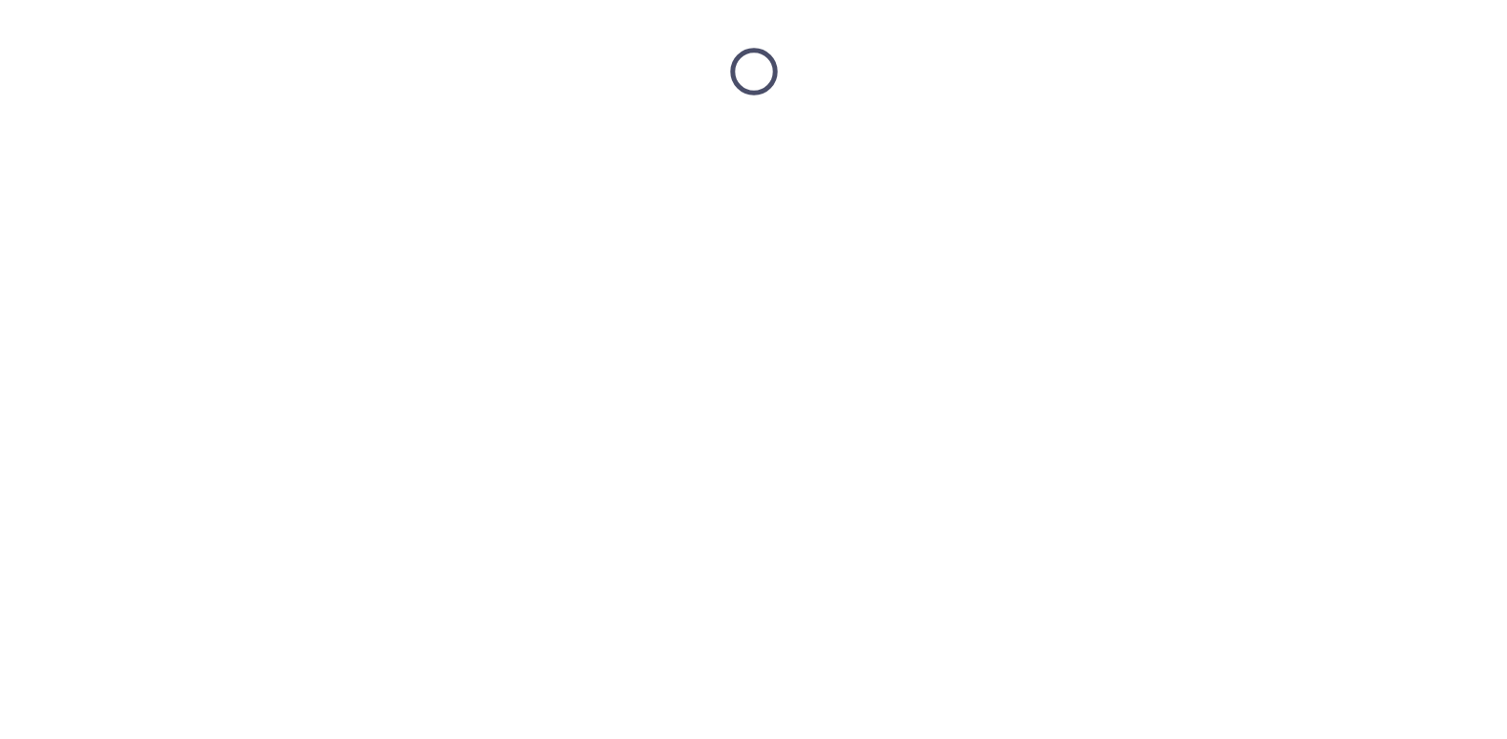
scroll to position [0, 0]
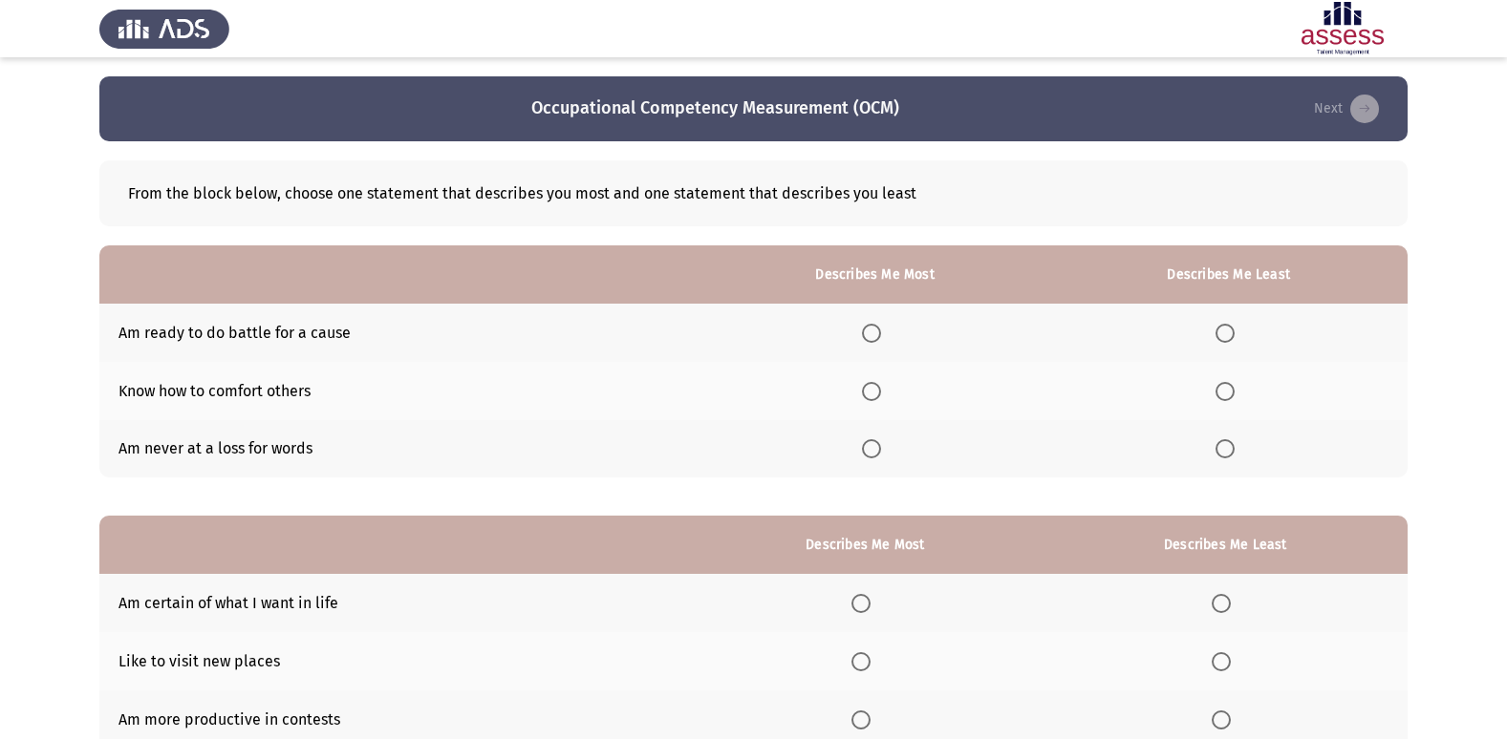
click at [880, 336] on span "Select an option" at bounding box center [871, 333] width 19 height 19
click at [880, 336] on input "Select an option" at bounding box center [871, 333] width 19 height 19
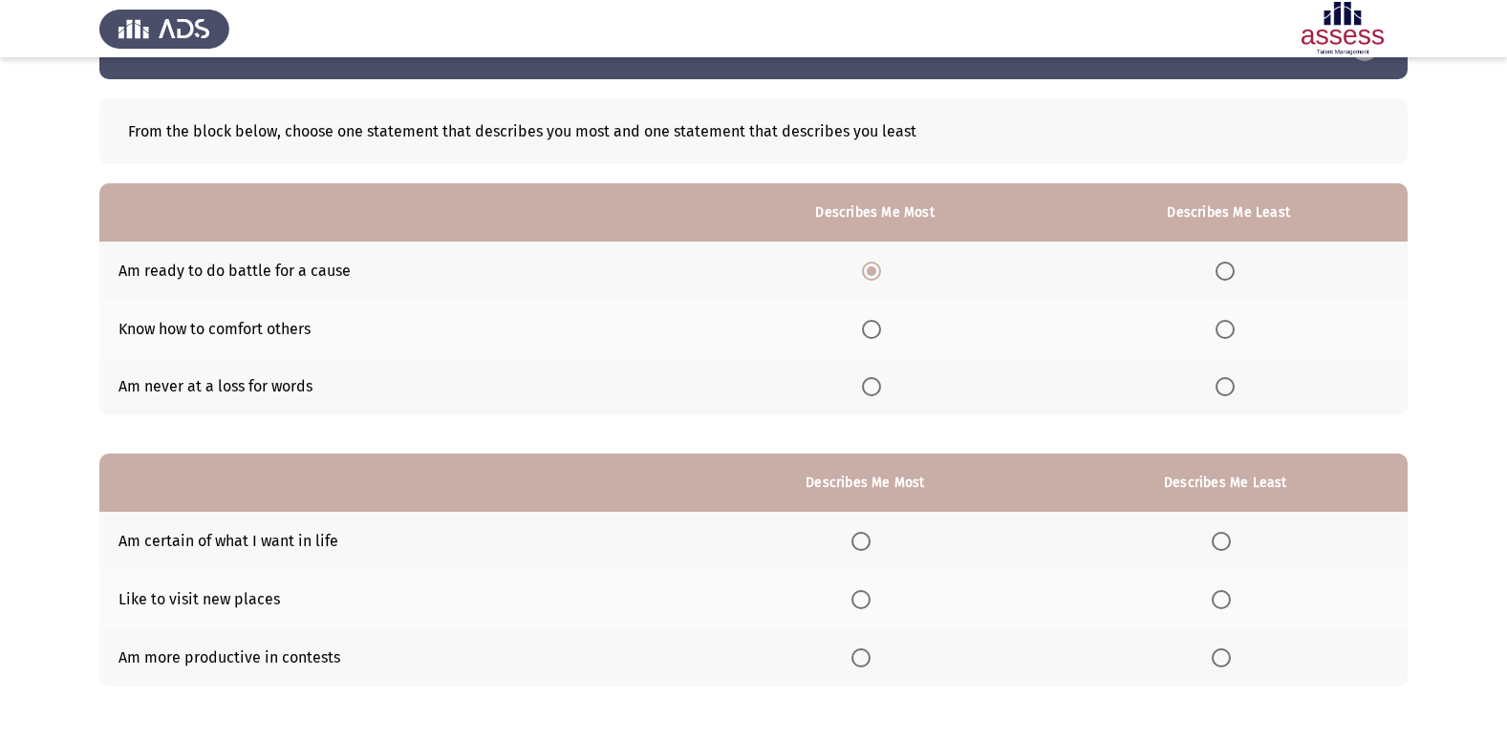
scroll to position [96, 0]
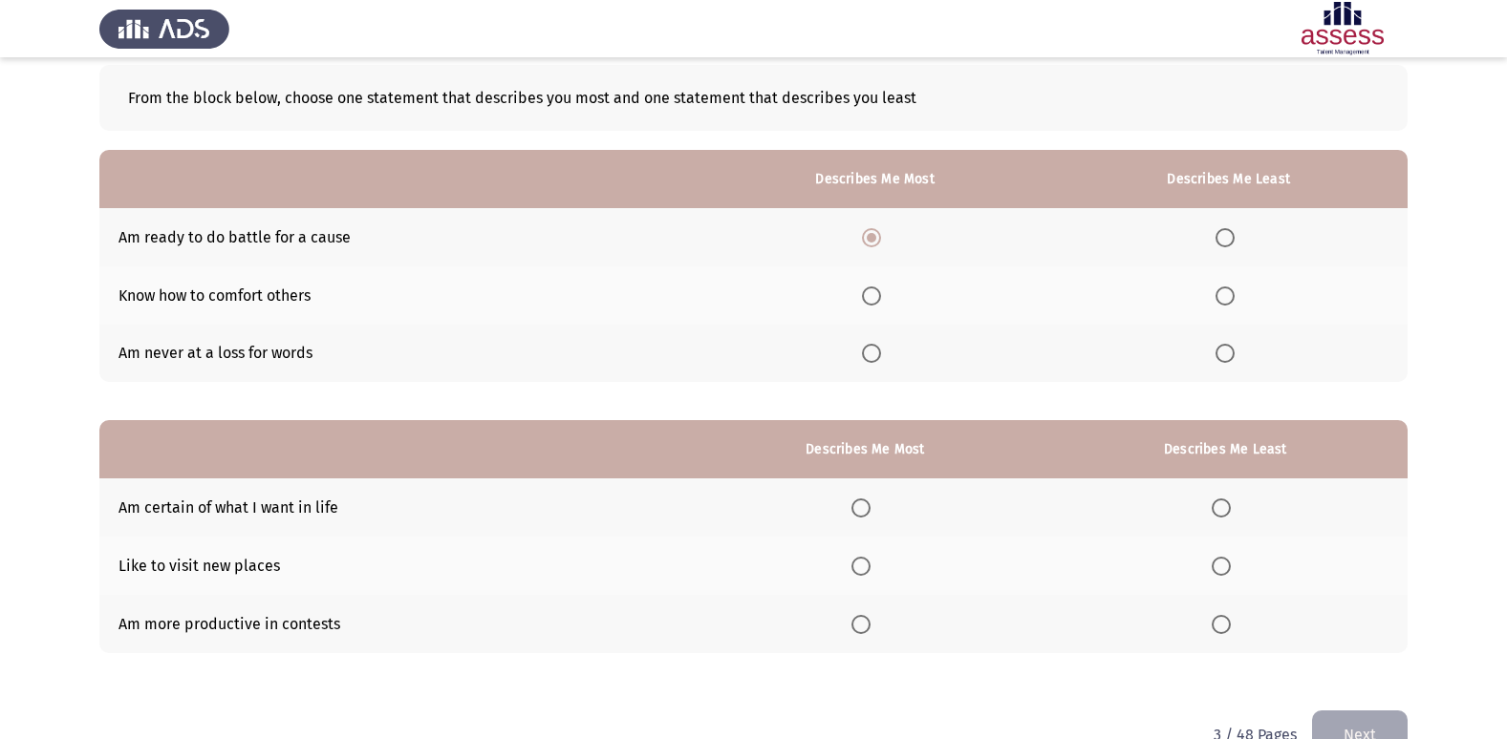
click at [875, 302] on span "Select an option" at bounding box center [871, 296] width 19 height 19
click at [875, 302] on input "Select an option" at bounding box center [871, 296] width 19 height 19
click at [870, 236] on span "Select an option" at bounding box center [871, 237] width 19 height 19
click at [870, 236] on input "Select an option" at bounding box center [871, 237] width 19 height 19
click at [1227, 297] on span "Select an option" at bounding box center [1224, 296] width 19 height 19
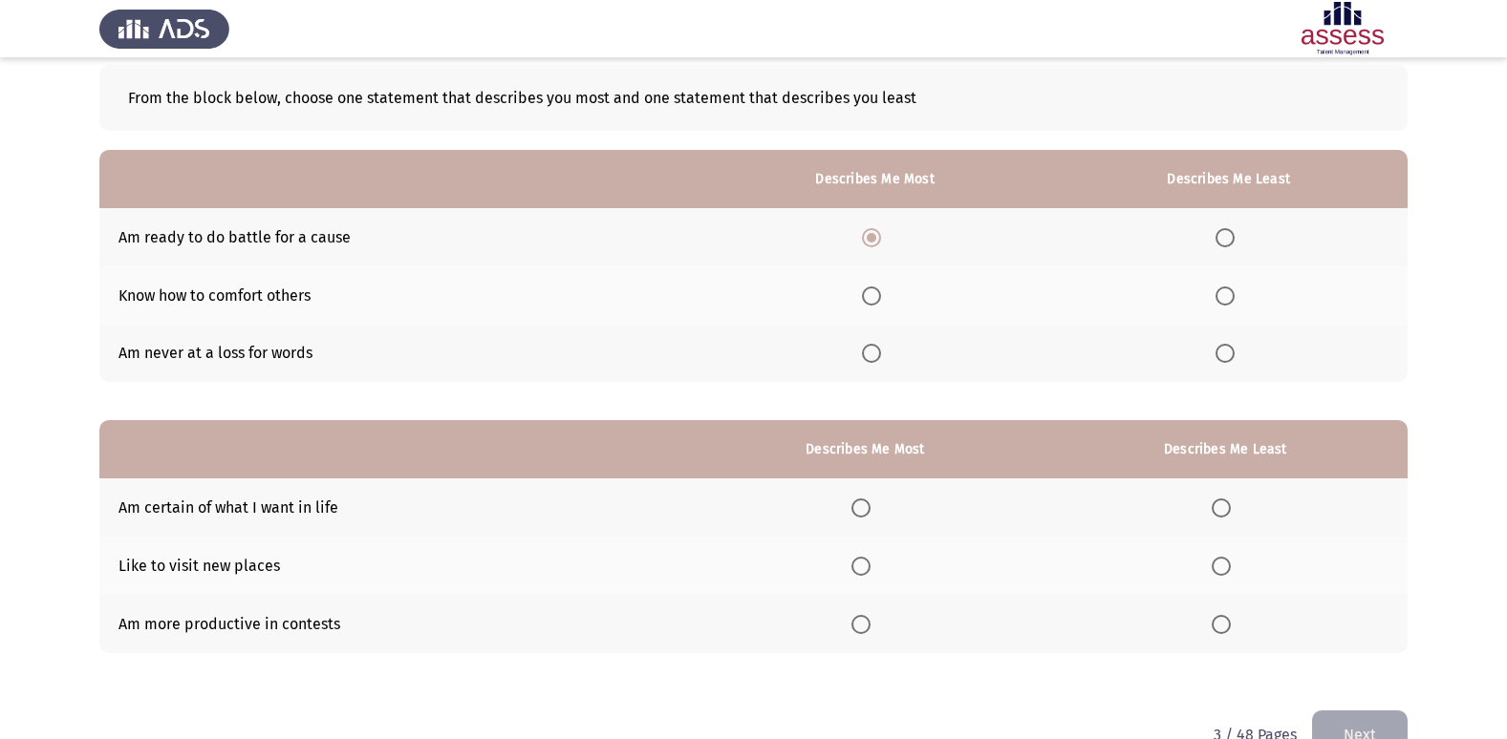
click at [1227, 297] on input "Select an option" at bounding box center [1224, 296] width 19 height 19
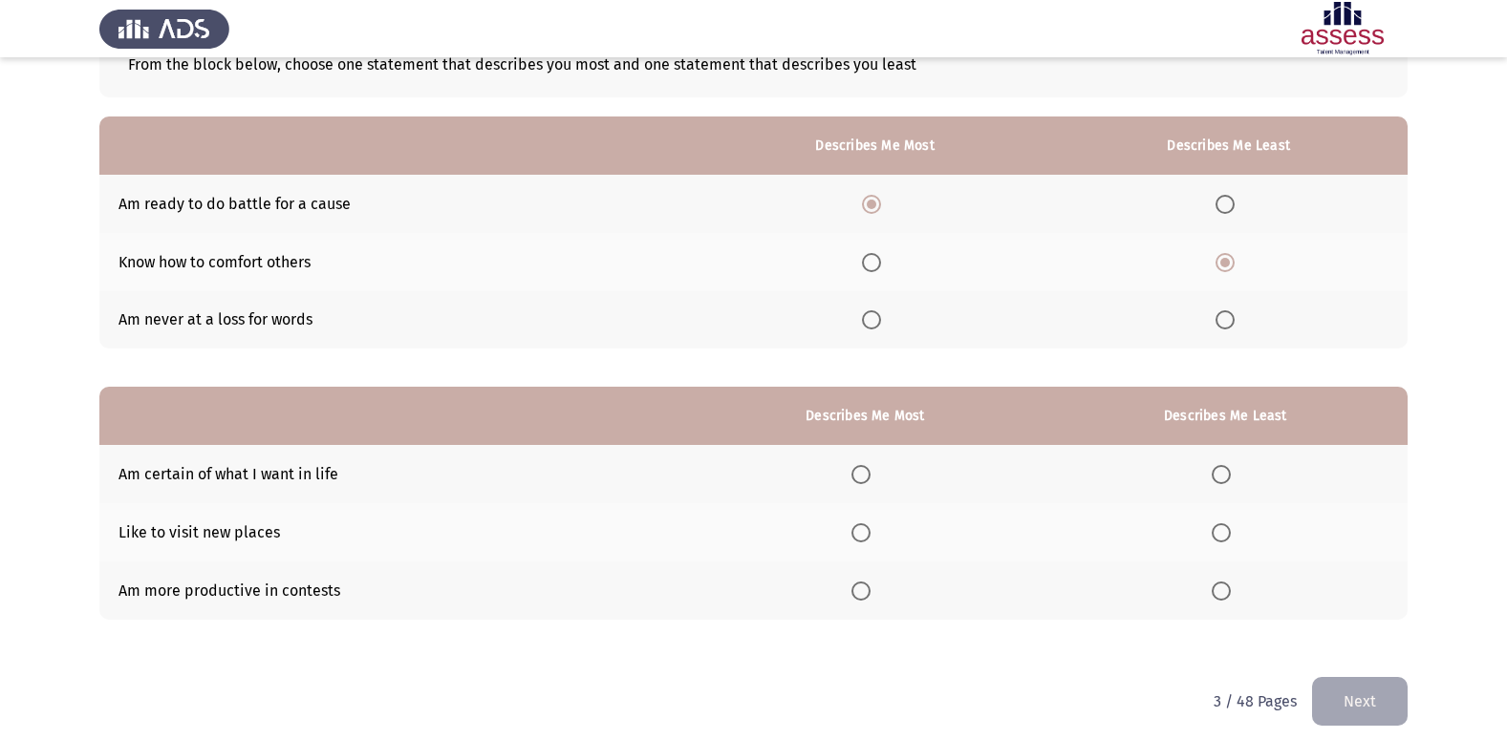
scroll to position [143, 0]
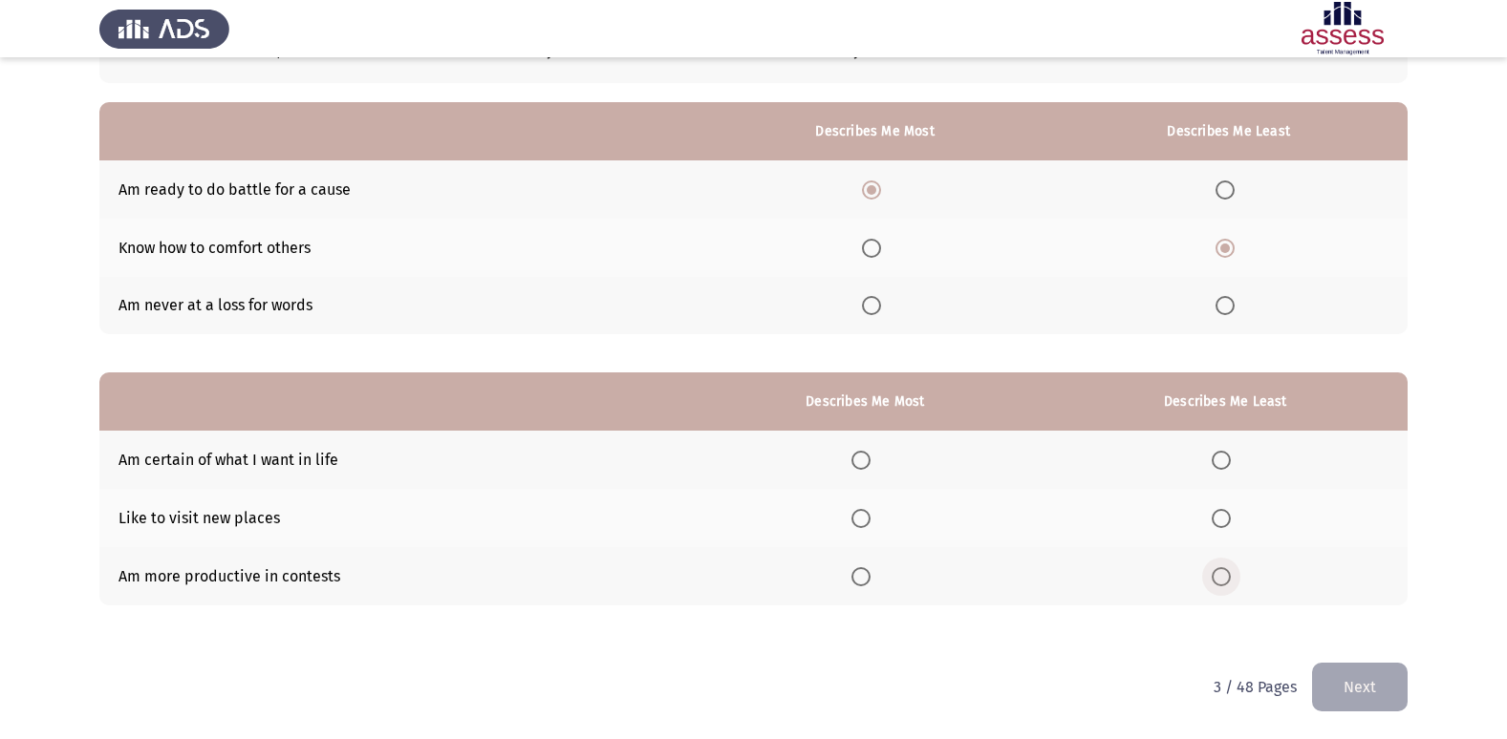
click at [1225, 580] on span "Select an option" at bounding box center [1220, 576] width 19 height 19
click at [1225, 580] on input "Select an option" at bounding box center [1220, 576] width 19 height 19
click at [865, 521] on span "Select an option" at bounding box center [860, 518] width 19 height 19
click at [865, 521] on input "Select an option" at bounding box center [860, 518] width 19 height 19
click at [1373, 698] on button "Next" at bounding box center [1360, 687] width 96 height 49
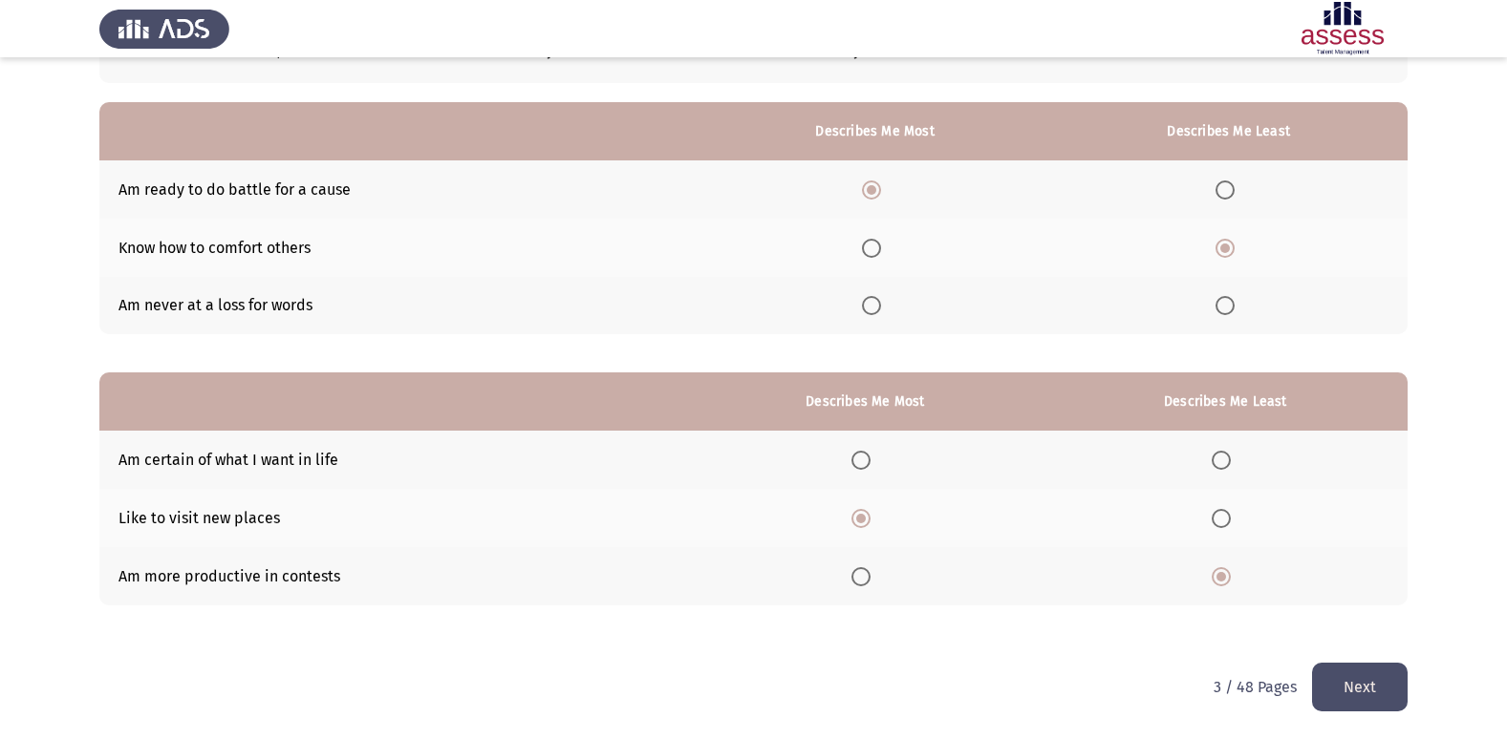
scroll to position [0, 0]
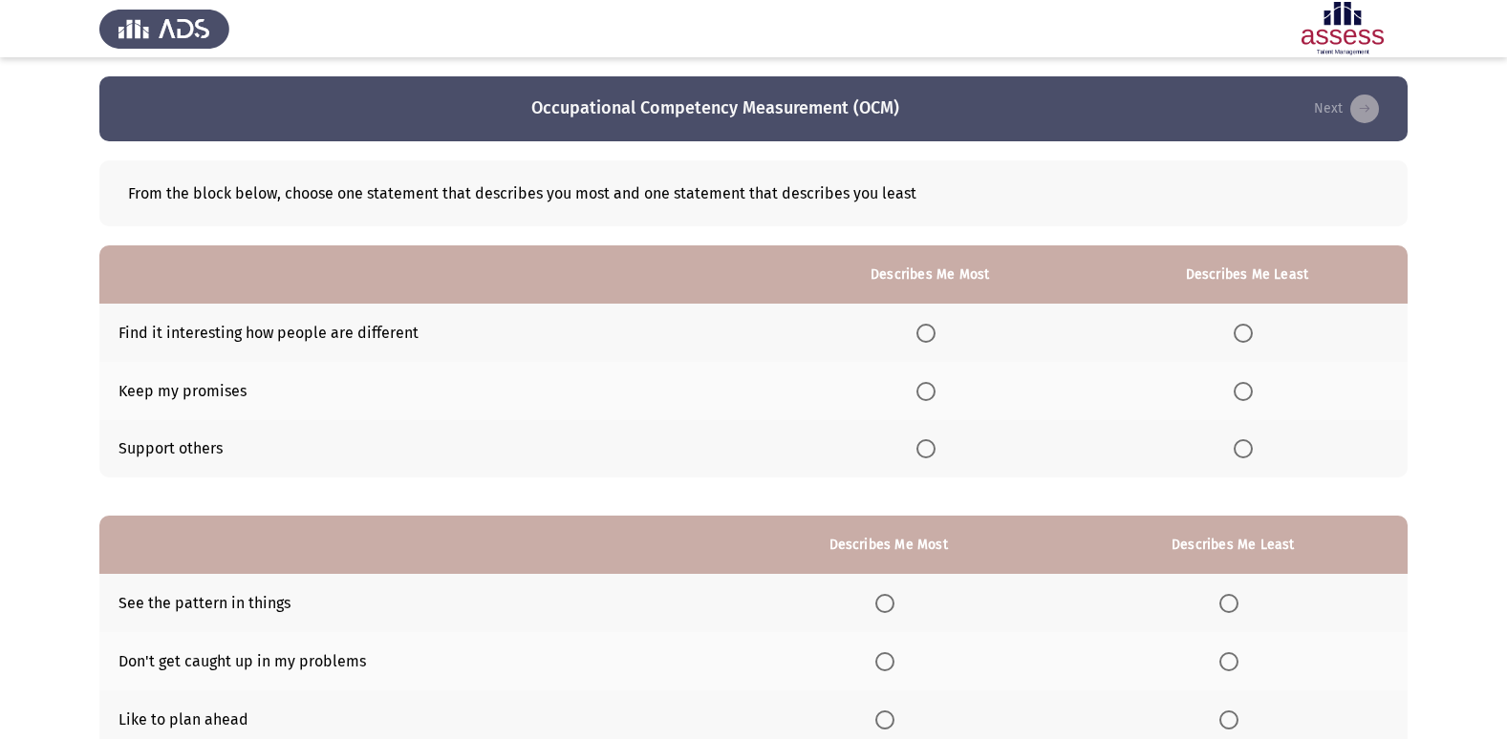
click at [931, 397] on span "Select an option" at bounding box center [925, 391] width 19 height 19
click at [931, 397] on input "Select an option" at bounding box center [925, 391] width 19 height 19
click at [1245, 338] on span "Select an option" at bounding box center [1242, 333] width 19 height 19
click at [1245, 338] on input "Select an option" at bounding box center [1242, 333] width 19 height 19
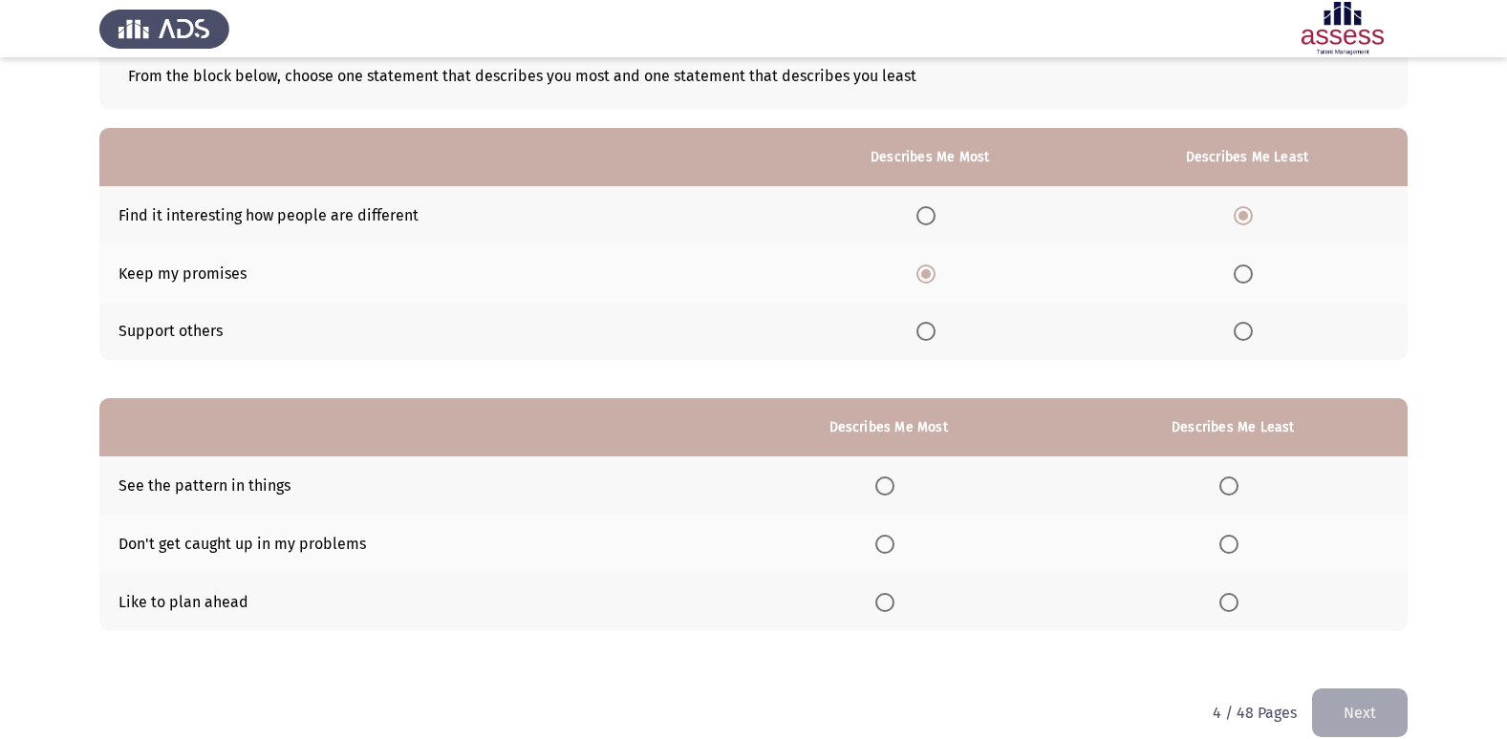
scroll to position [143, 0]
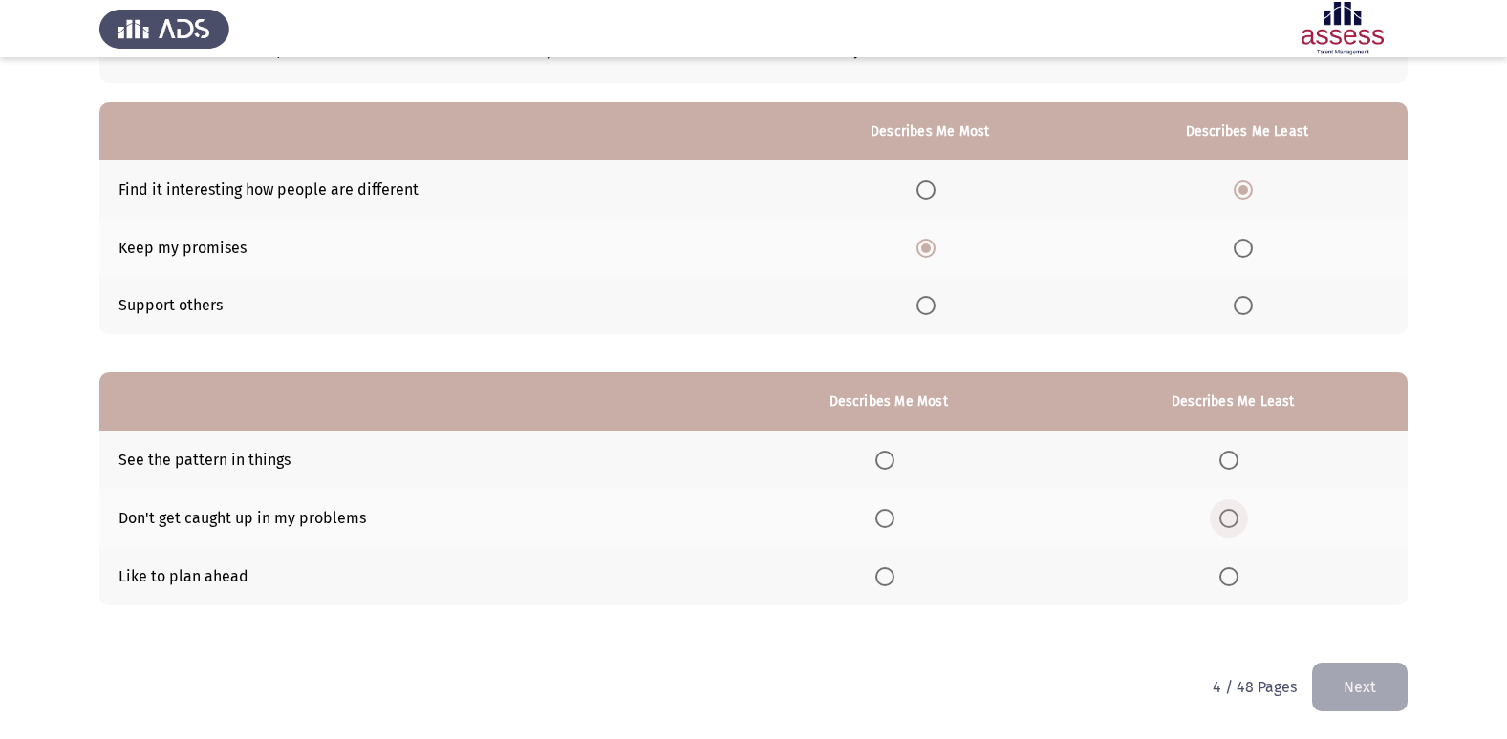
click at [1229, 519] on span "Select an option" at bounding box center [1229, 519] width 0 height 0
click at [1231, 519] on input "Select an option" at bounding box center [1228, 518] width 19 height 19
click at [891, 459] on span "Select an option" at bounding box center [884, 460] width 19 height 19
click at [891, 459] on input "Select an option" at bounding box center [884, 460] width 19 height 19
click at [1376, 684] on button "Next" at bounding box center [1360, 687] width 96 height 49
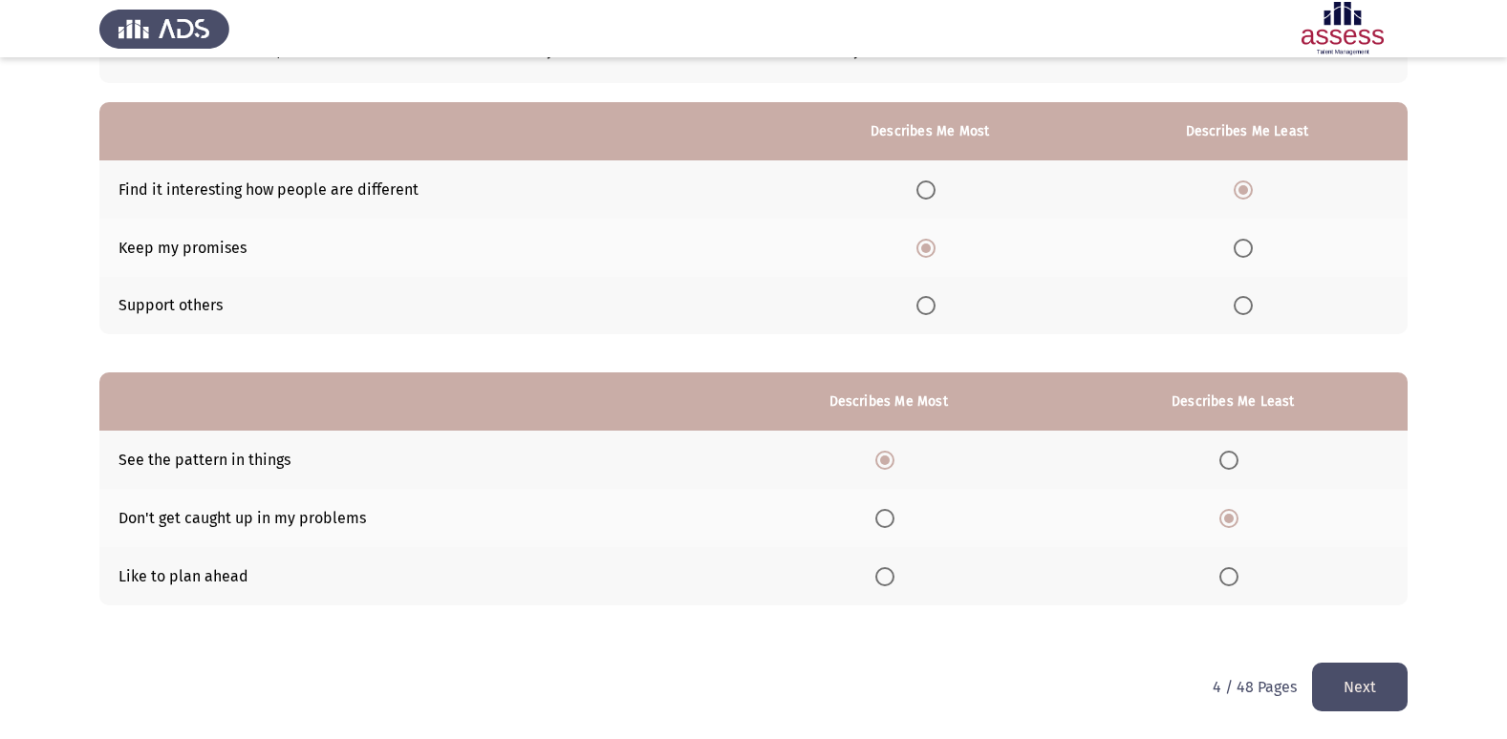
scroll to position [0, 0]
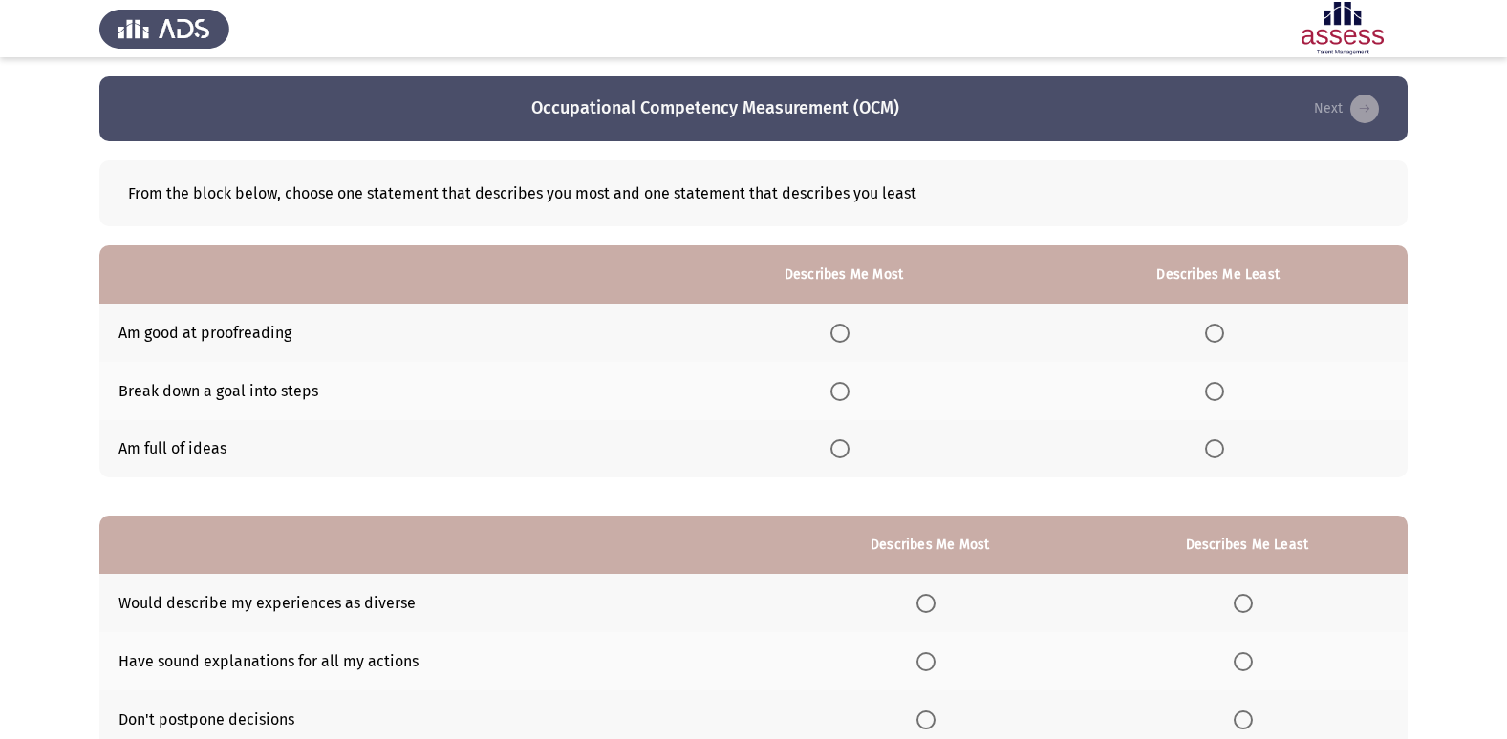
click at [855, 447] on label "Select an option" at bounding box center [843, 448] width 27 height 19
click at [849, 447] on input "Select an option" at bounding box center [839, 448] width 19 height 19
click at [240, 330] on td "Am good at proofreading" at bounding box center [379, 333] width 560 height 58
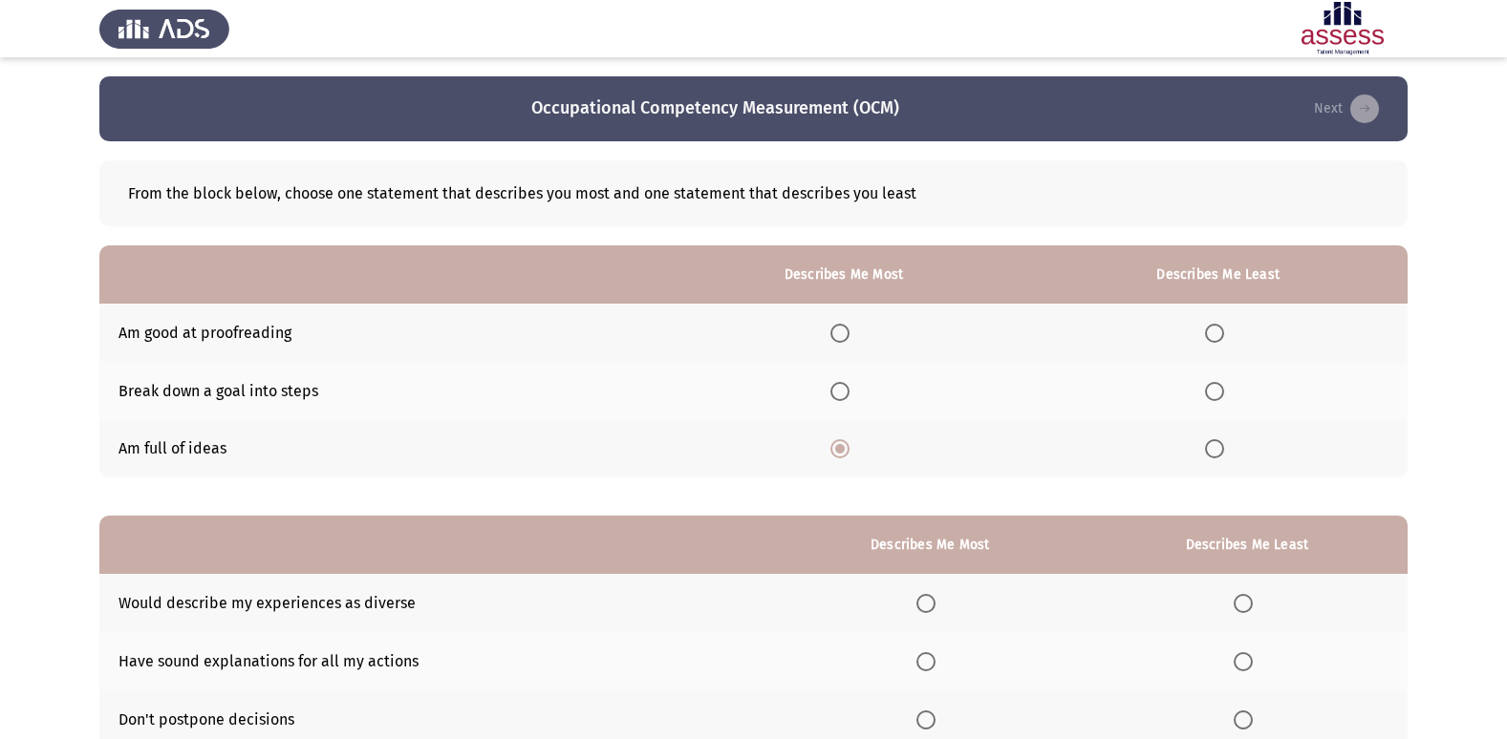
click at [1227, 335] on label "Select an option" at bounding box center [1218, 333] width 27 height 19
click at [1224, 335] on input "Select an option" at bounding box center [1214, 333] width 19 height 19
click at [1224, 395] on span "Select an option" at bounding box center [1214, 391] width 19 height 19
click at [1224, 395] on input "Select an option" at bounding box center [1214, 391] width 19 height 19
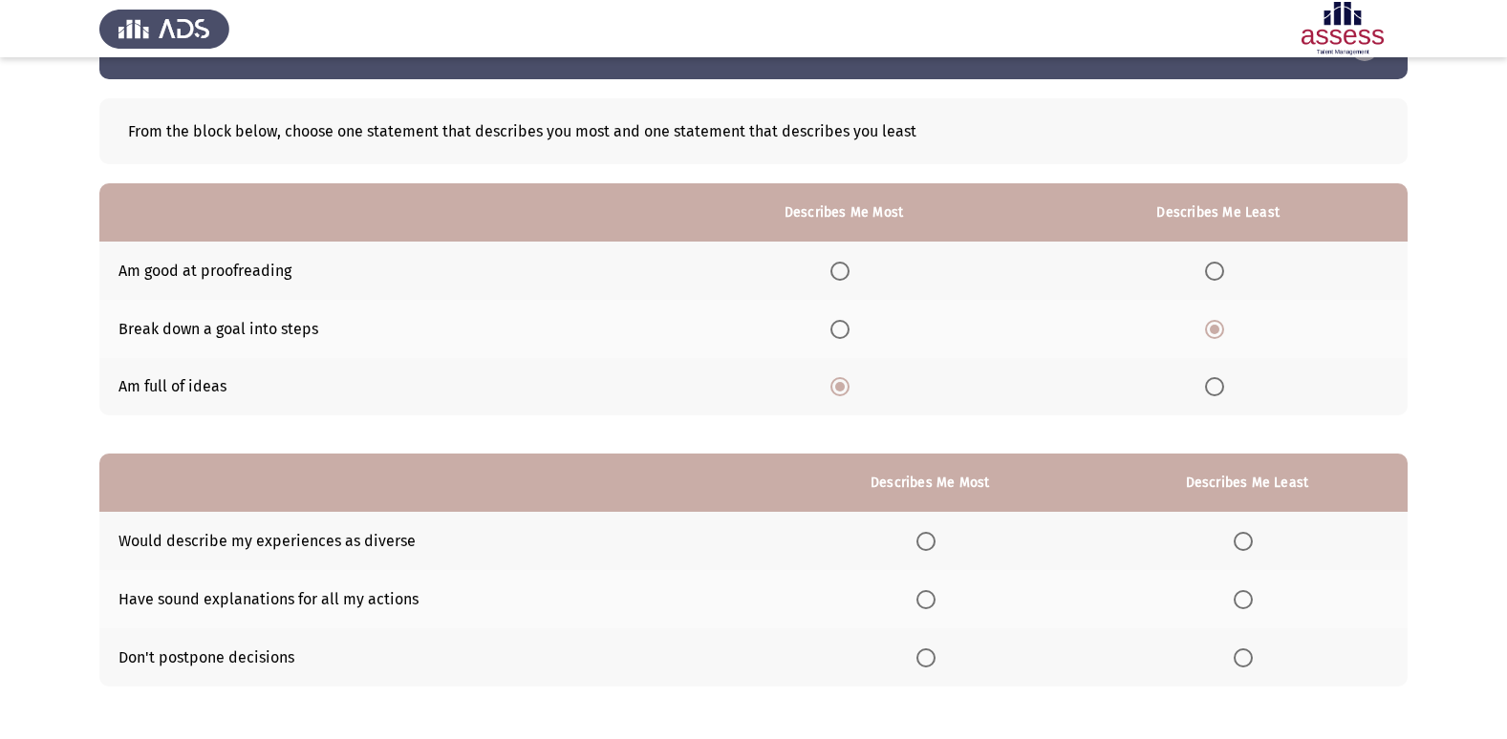
scroll to position [143, 0]
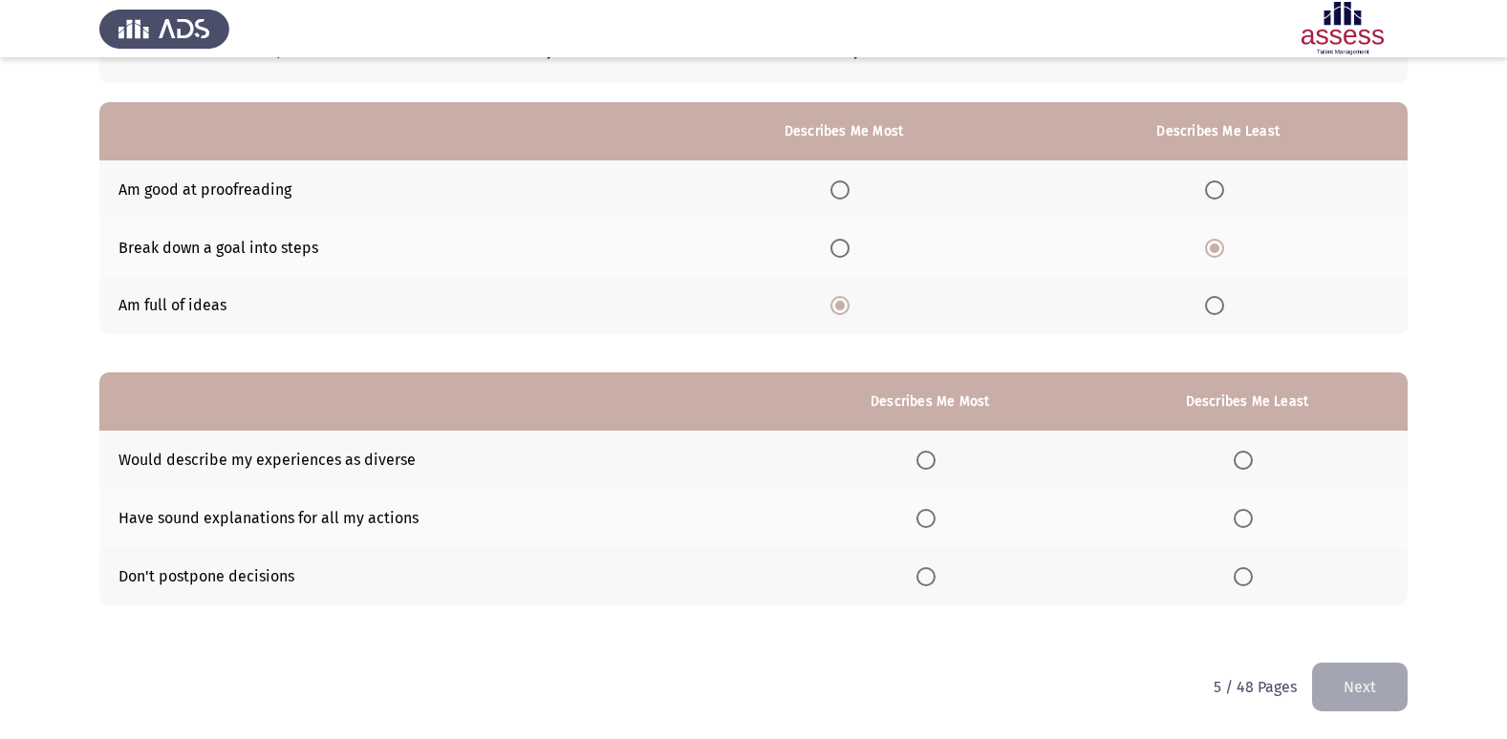
click at [1252, 582] on span "Select an option" at bounding box center [1242, 576] width 19 height 19
click at [1252, 582] on input "Select an option" at bounding box center [1242, 576] width 19 height 19
click at [935, 467] on span "Select an option" at bounding box center [925, 460] width 19 height 19
click at [935, 467] on input "Select an option" at bounding box center [925, 460] width 19 height 19
click at [1366, 687] on button "Next" at bounding box center [1360, 687] width 96 height 49
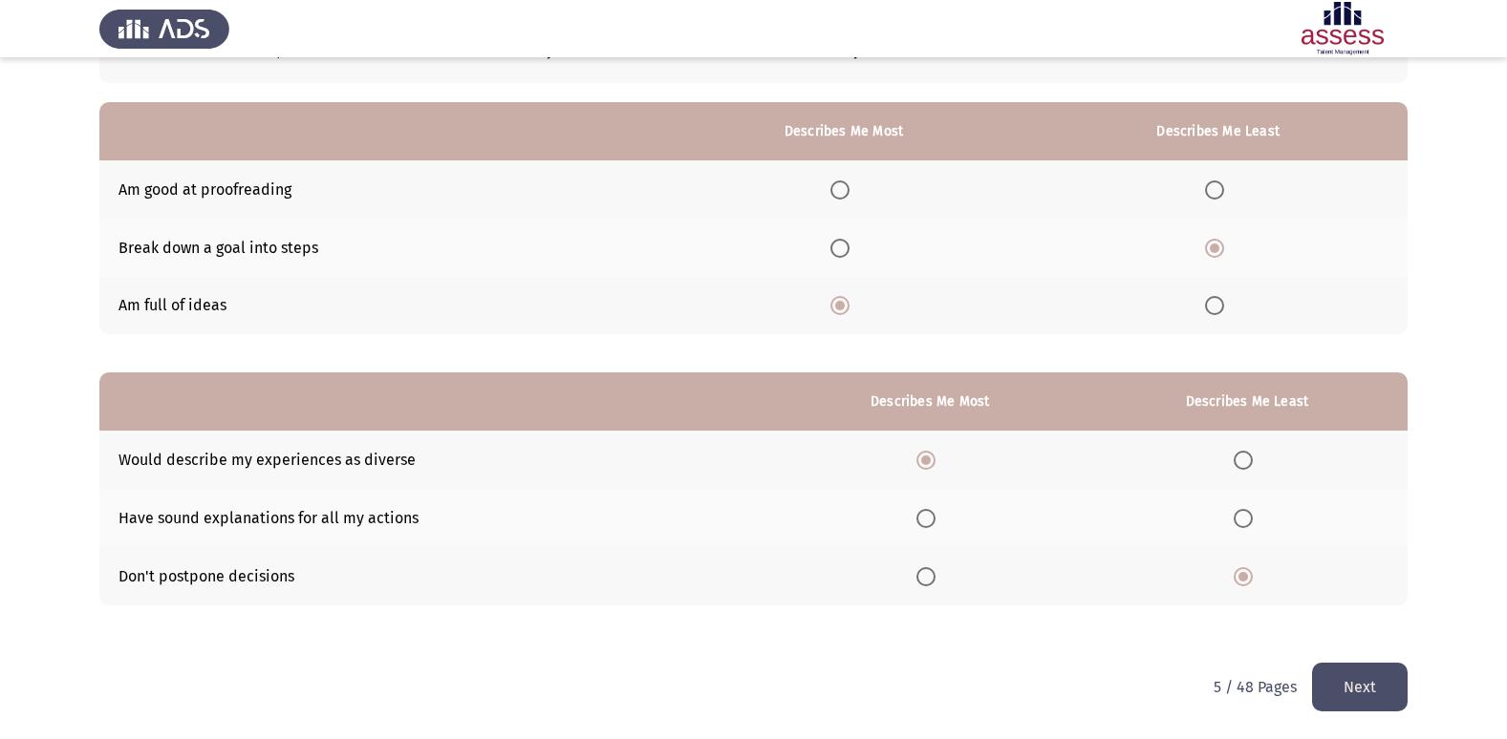
scroll to position [0, 0]
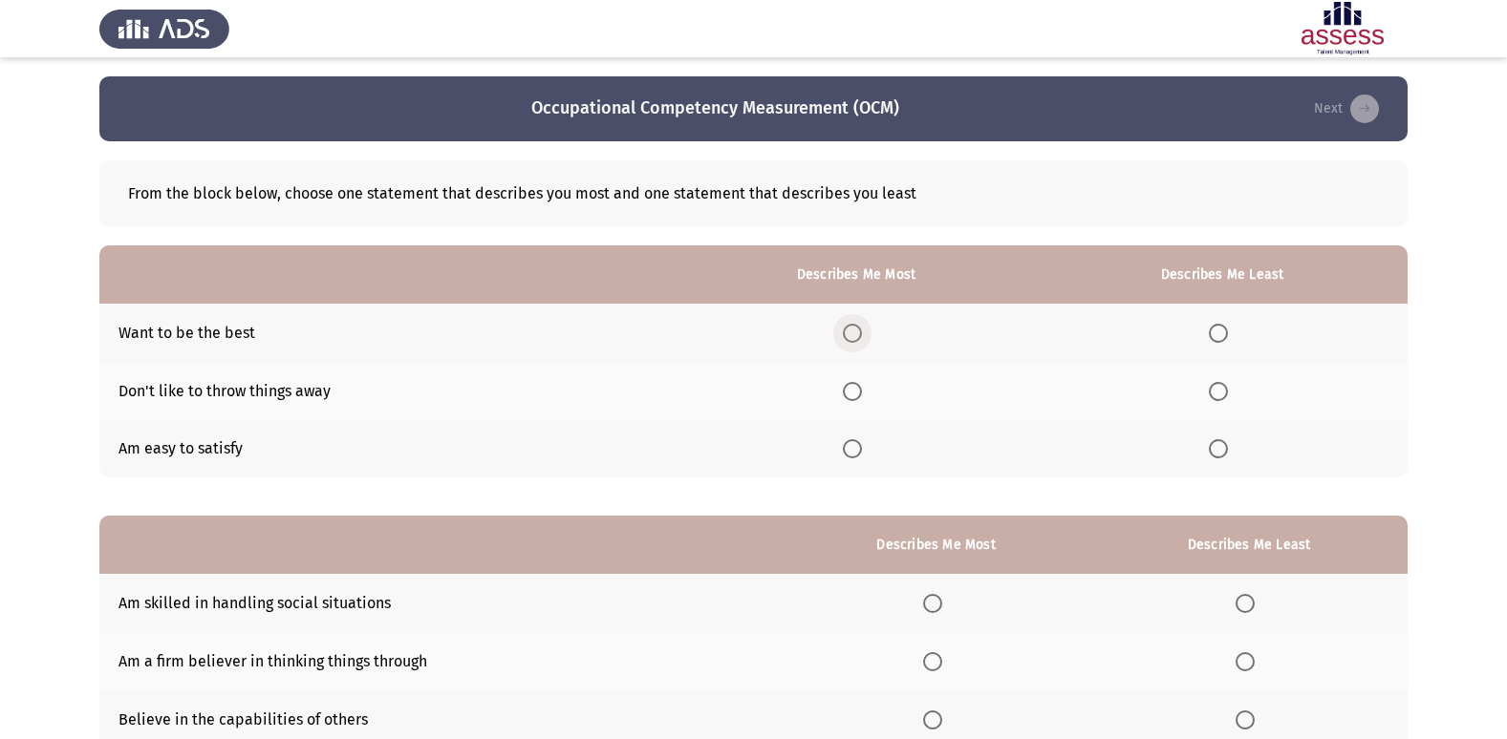
click at [862, 336] on span "Select an option" at bounding box center [852, 333] width 19 height 19
click at [862, 336] on input "Select an option" at bounding box center [852, 333] width 19 height 19
click at [1214, 450] on span "Select an option" at bounding box center [1218, 448] width 19 height 19
click at [1214, 450] on input "Select an option" at bounding box center [1218, 448] width 19 height 19
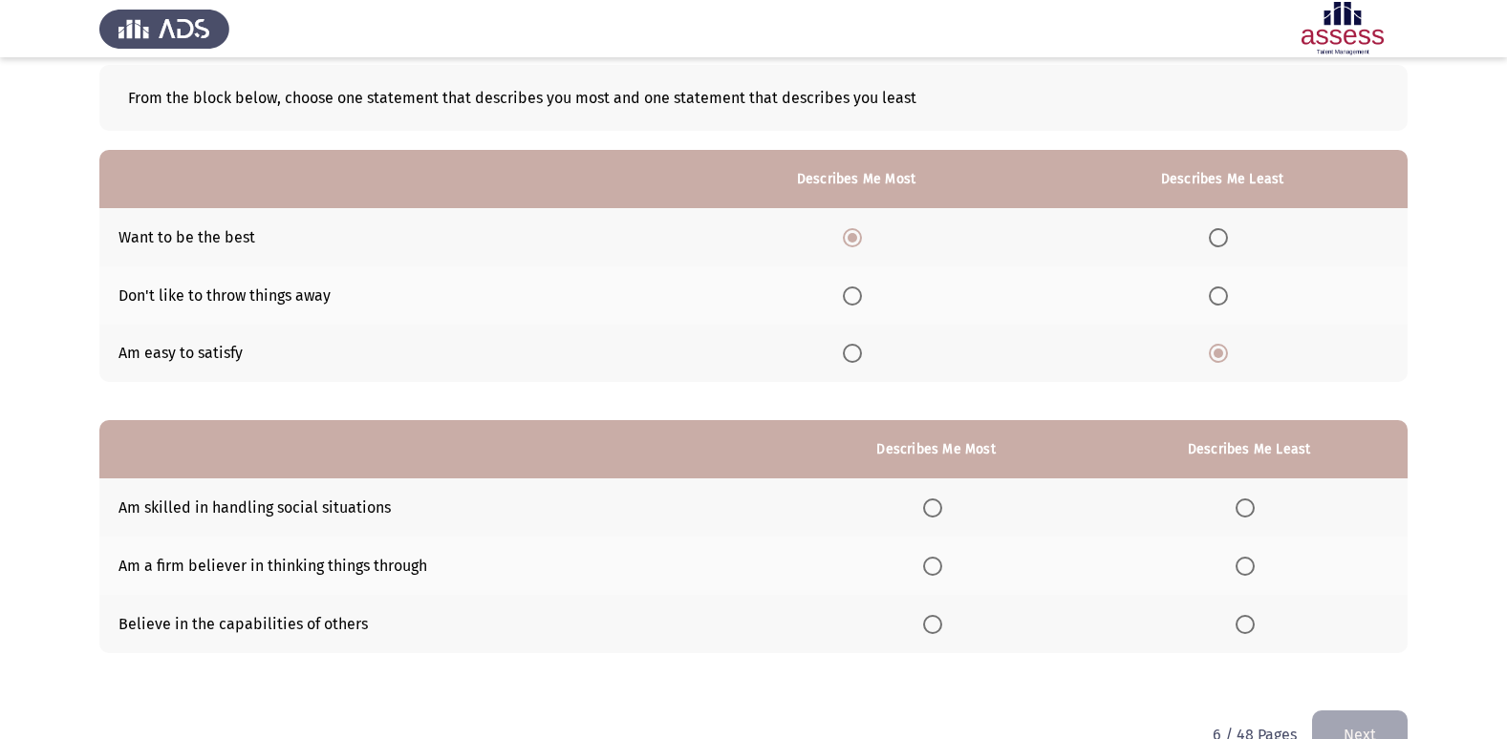
scroll to position [143, 0]
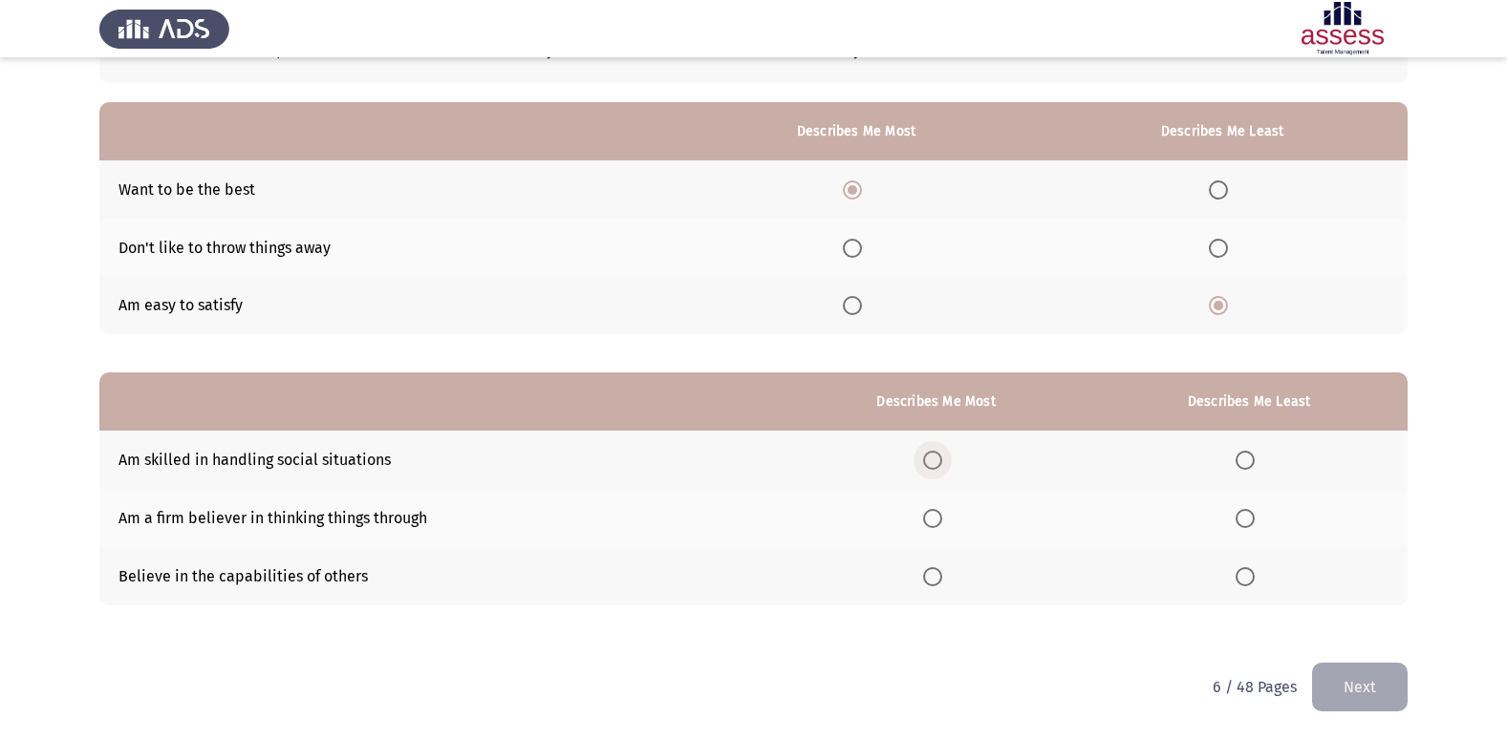
click at [934, 462] on span "Select an option" at bounding box center [932, 460] width 19 height 19
click at [934, 462] on input "Select an option" at bounding box center [932, 460] width 19 height 19
click at [942, 585] on span "Select an option" at bounding box center [932, 576] width 19 height 19
click at [942, 585] on input "Select an option" at bounding box center [932, 576] width 19 height 19
click at [1252, 523] on span "Select an option" at bounding box center [1244, 518] width 19 height 19
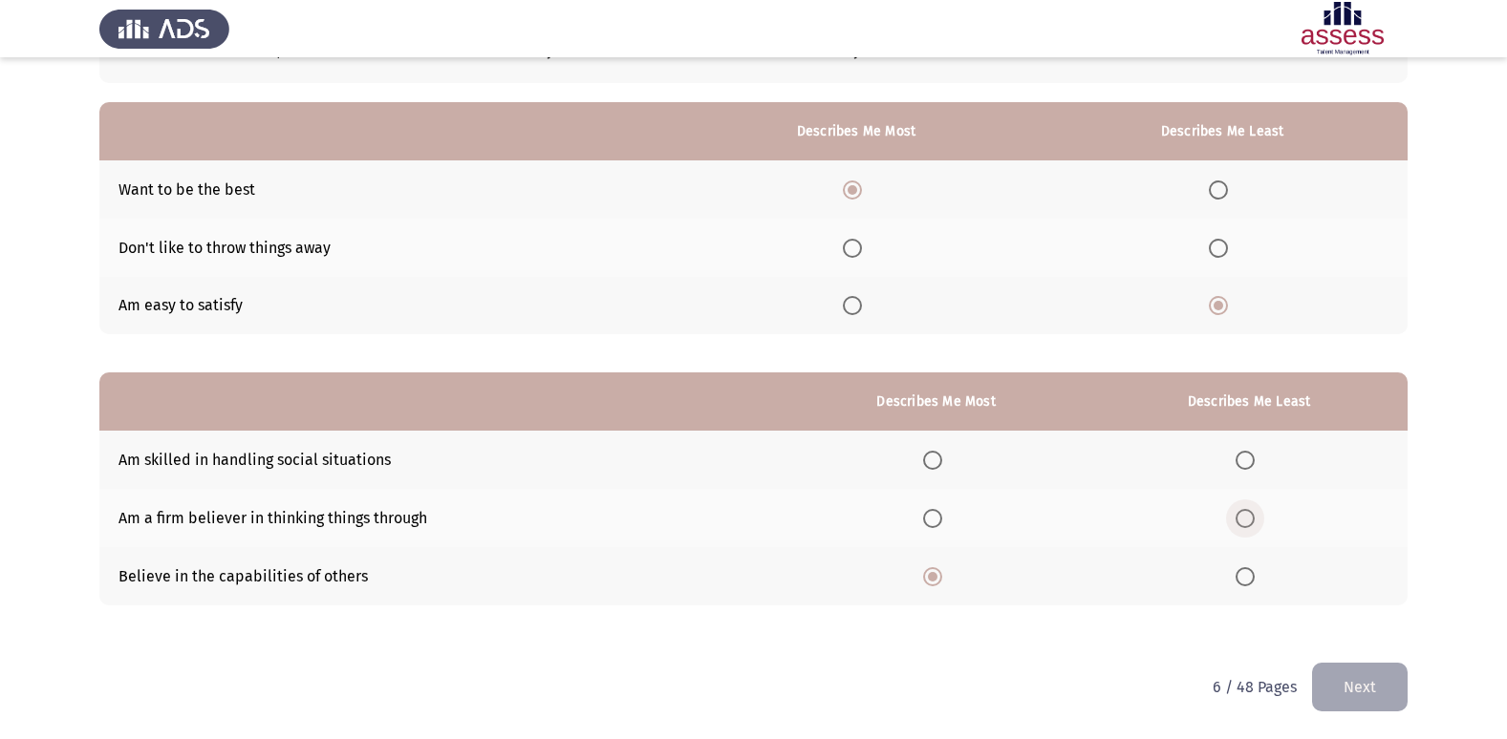
click at [1252, 523] on input "Select an option" at bounding box center [1244, 518] width 19 height 19
click at [1381, 694] on button "Next" at bounding box center [1360, 687] width 96 height 49
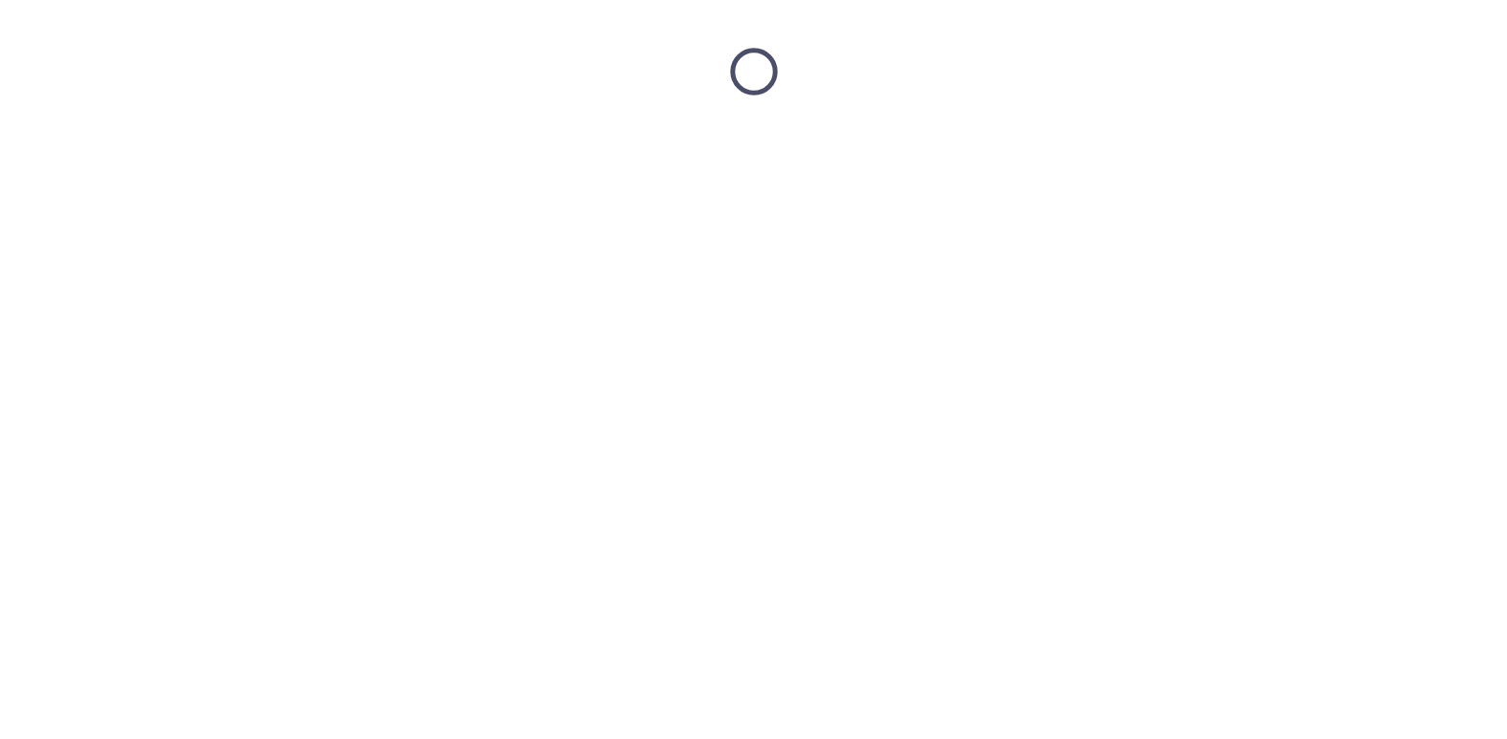
scroll to position [0, 0]
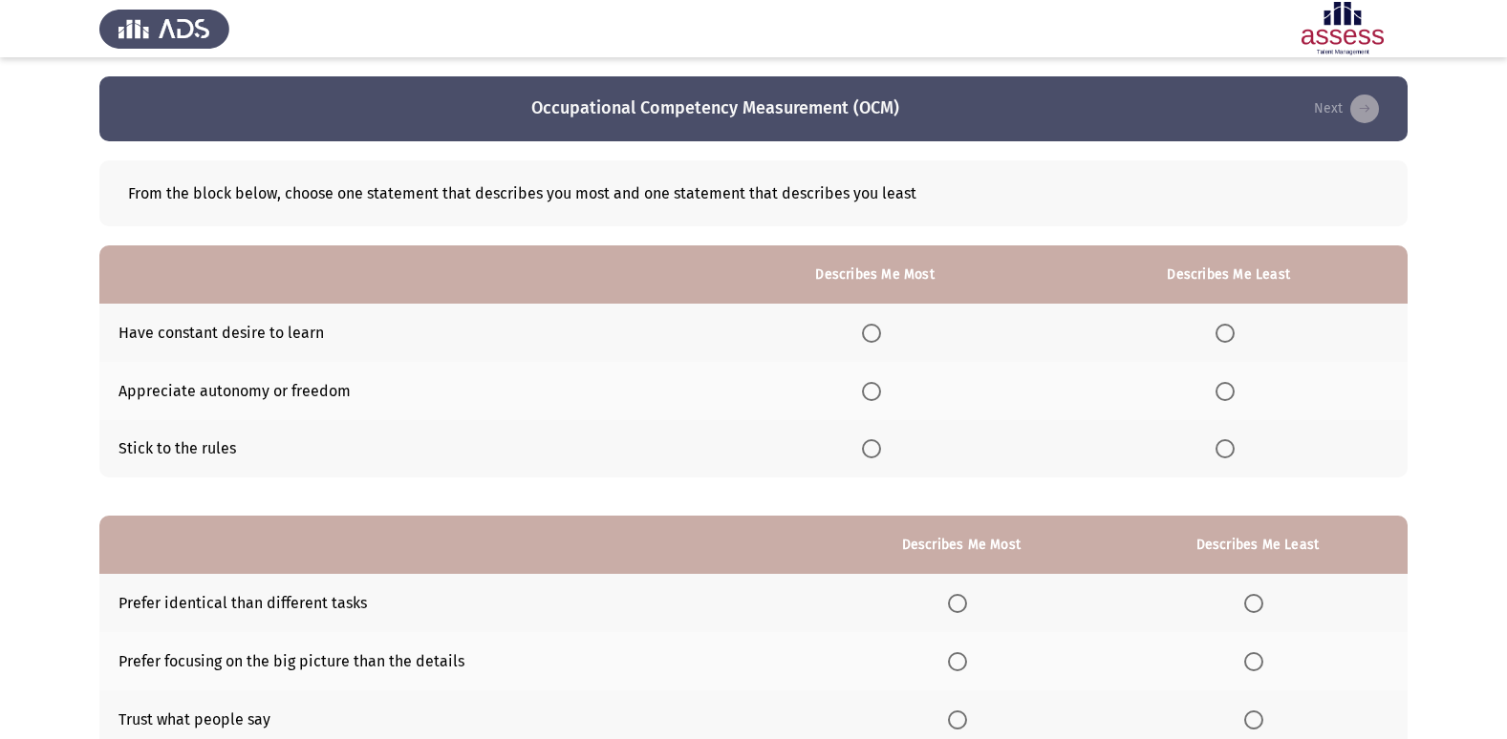
click at [872, 332] on span "Select an option" at bounding box center [871, 333] width 19 height 19
click at [872, 332] on input "Select an option" at bounding box center [871, 333] width 19 height 19
click at [1222, 395] on span "Select an option" at bounding box center [1224, 391] width 19 height 19
click at [1222, 395] on input "Select an option" at bounding box center [1224, 391] width 19 height 19
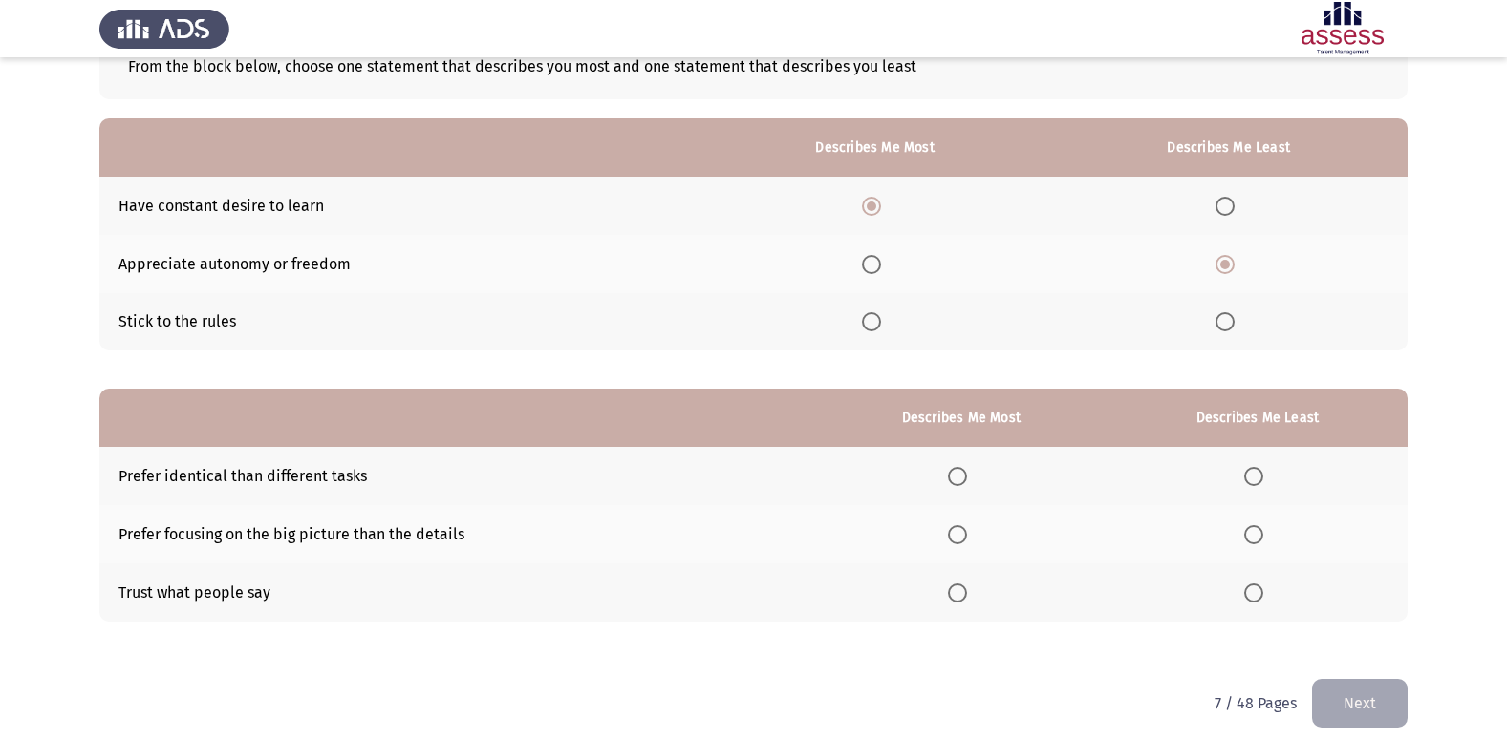
scroll to position [143, 0]
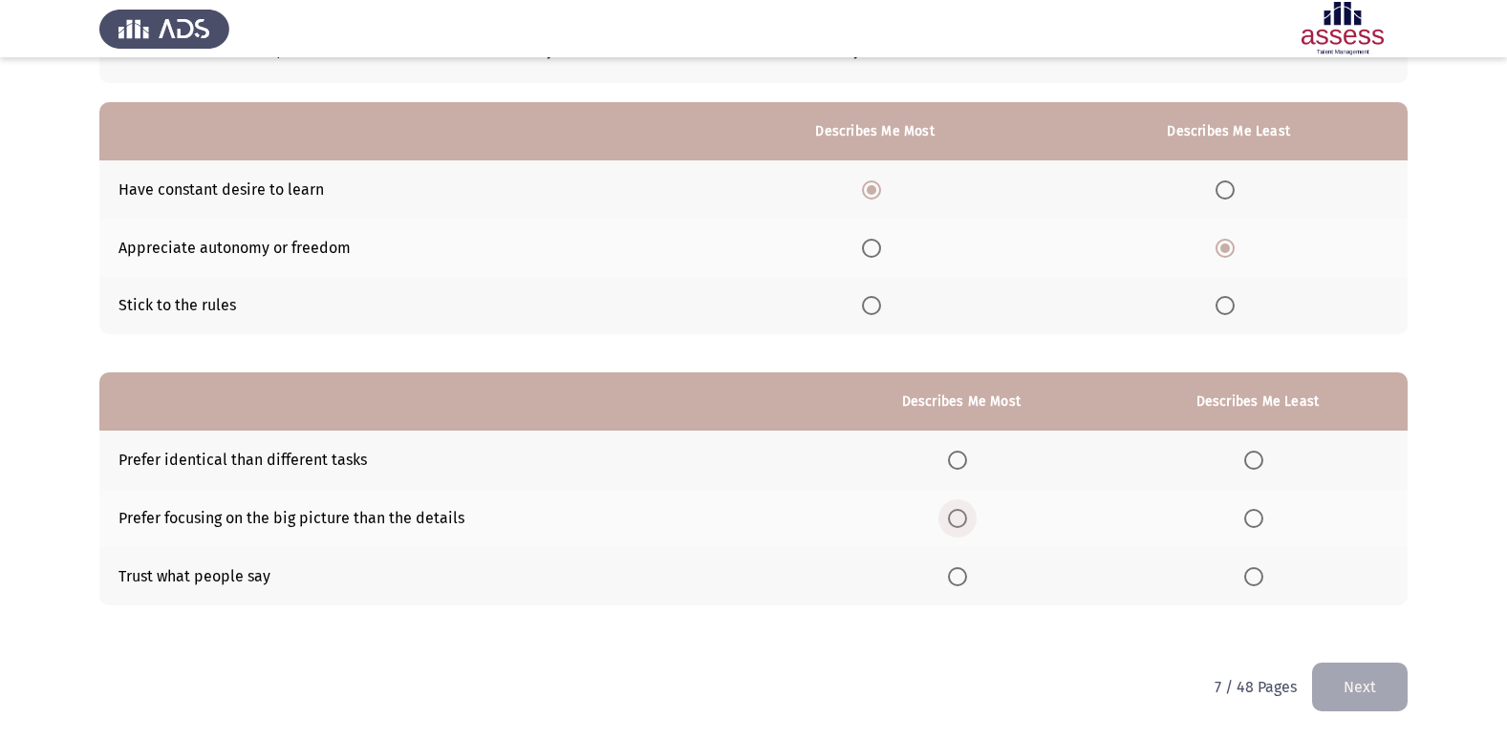
click at [961, 516] on span "Select an option" at bounding box center [957, 518] width 19 height 19
click at [961, 516] on input "Select an option" at bounding box center [957, 518] width 19 height 19
click at [1256, 462] on span "Select an option" at bounding box center [1253, 460] width 19 height 19
click at [1256, 462] on input "Select an option" at bounding box center [1253, 460] width 19 height 19
click at [1370, 676] on button "Next" at bounding box center [1360, 687] width 96 height 49
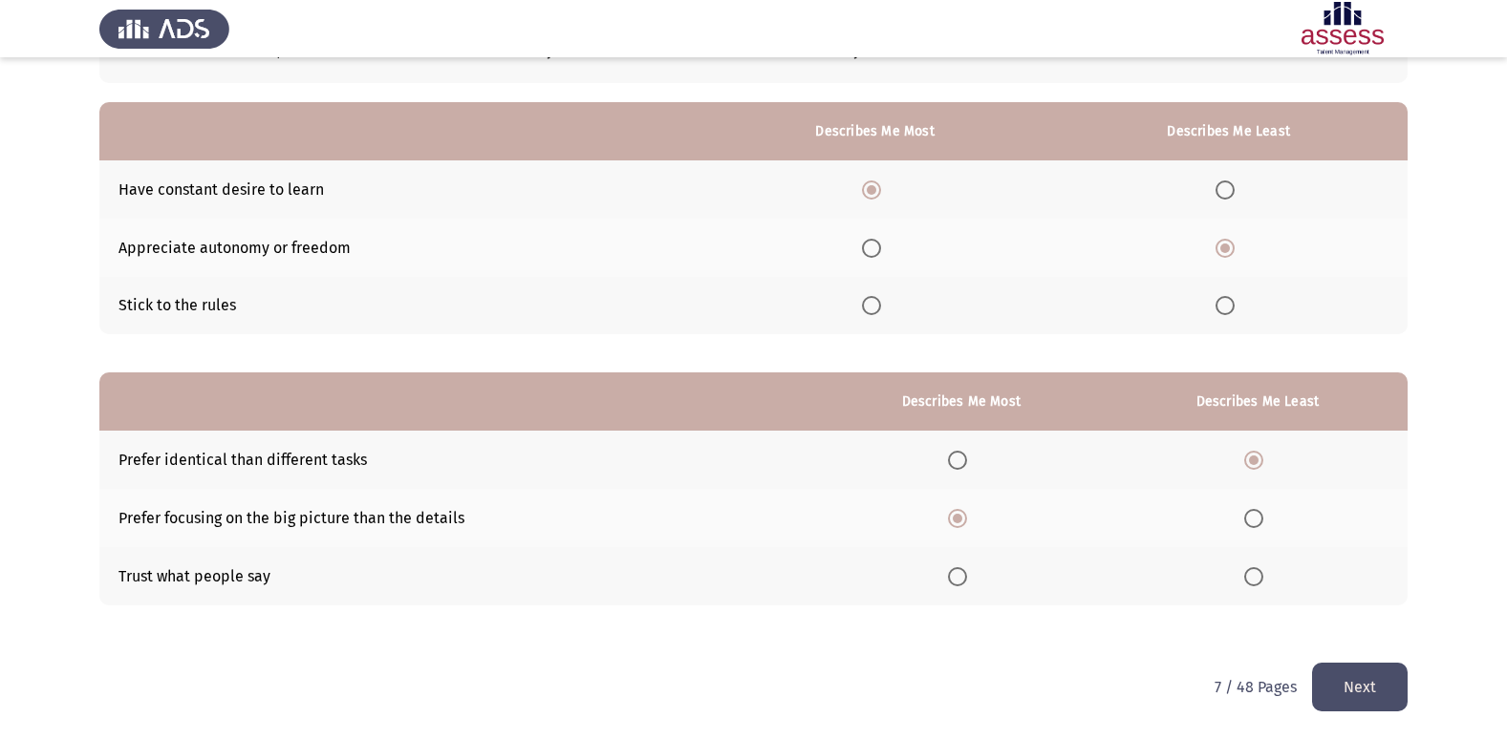
scroll to position [0, 0]
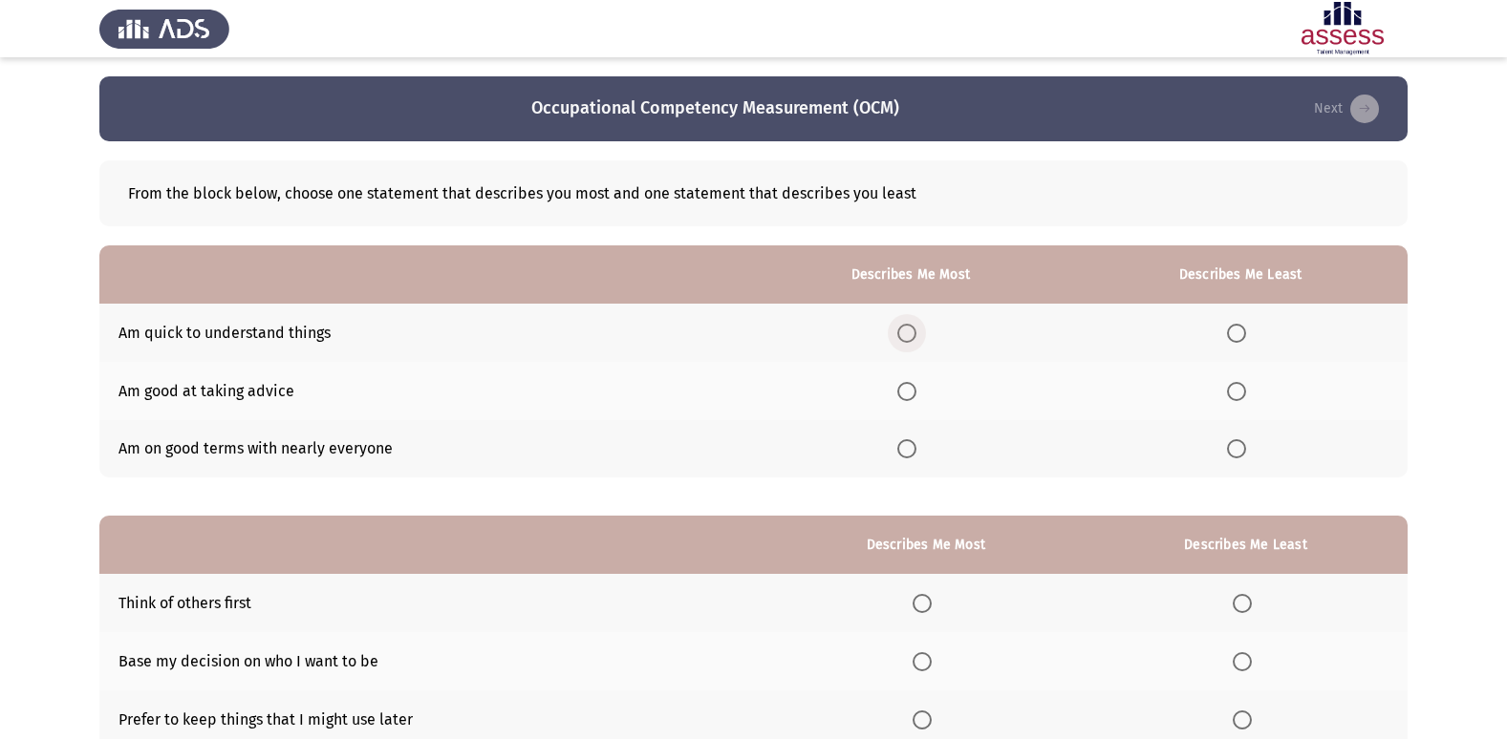
click at [908, 333] on span "Select an option" at bounding box center [906, 333] width 19 height 19
click at [908, 333] on input "Select an option" at bounding box center [906, 333] width 19 height 19
click at [1242, 395] on span "Select an option" at bounding box center [1236, 391] width 19 height 19
click at [1242, 395] on input "Select an option" at bounding box center [1236, 391] width 19 height 19
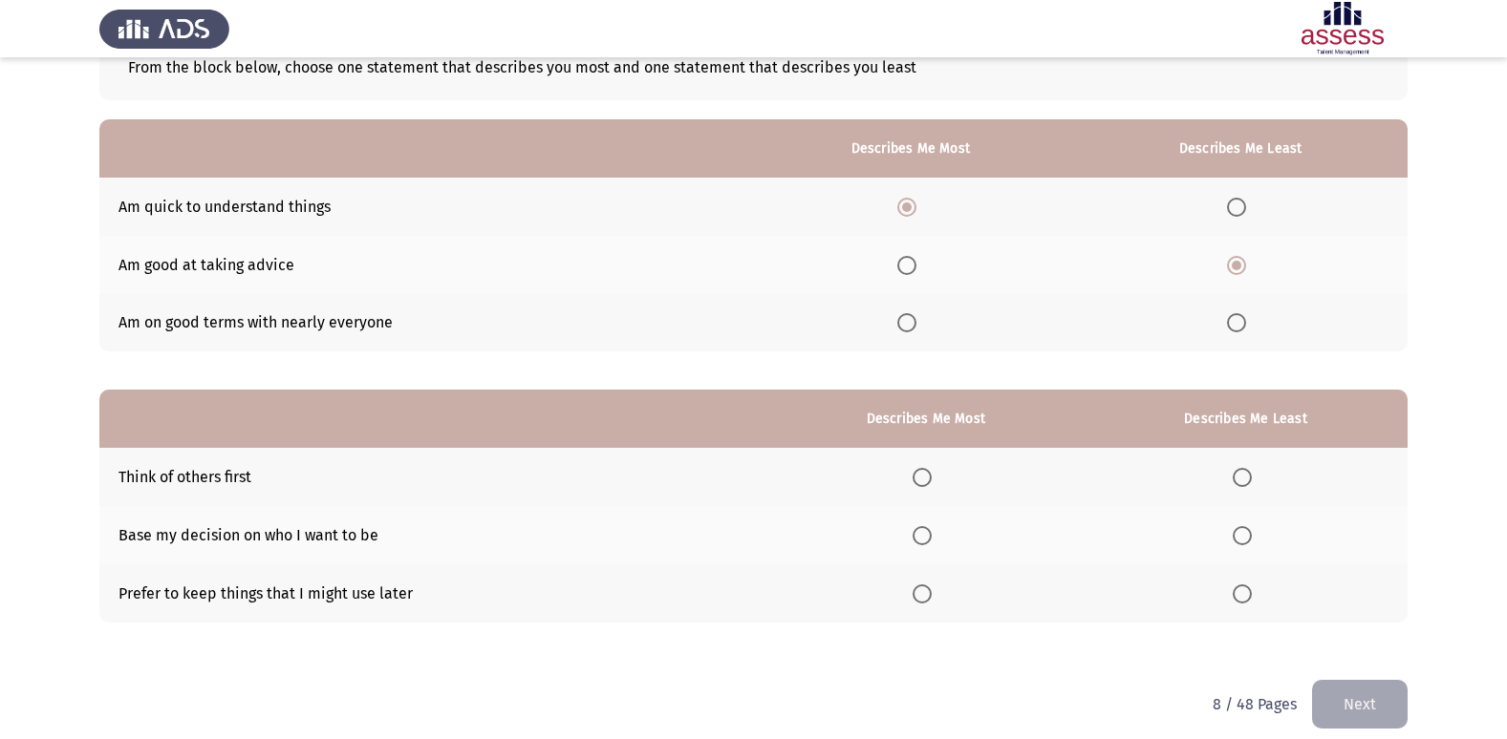
scroll to position [143, 0]
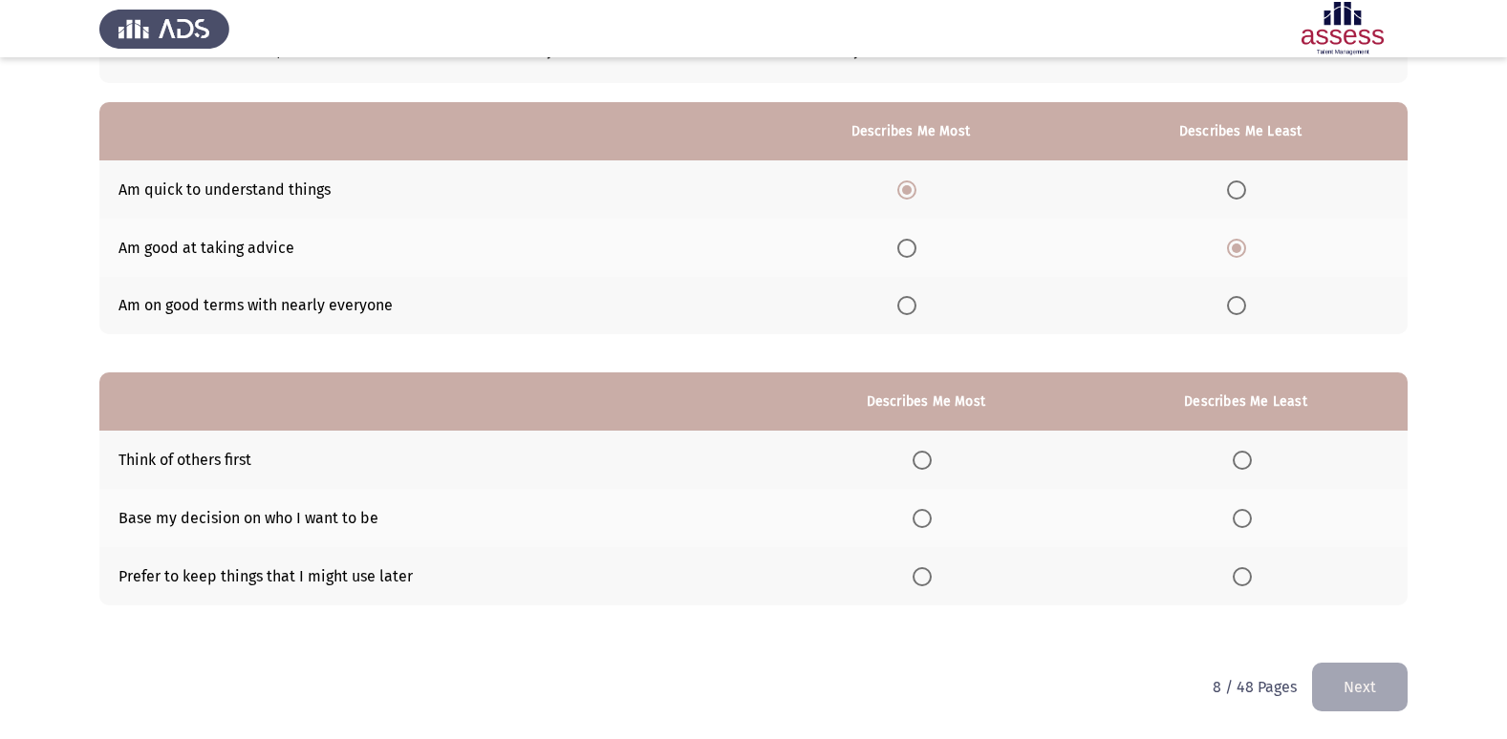
click at [77, 492] on app-assessment-container "Occupational Competency Measurement (OCM) Next From the block below, choose one…" at bounding box center [753, 298] width 1507 height 730
click at [1243, 514] on span "Select an option" at bounding box center [1241, 518] width 19 height 19
click at [1243, 514] on input "Select an option" at bounding box center [1241, 518] width 19 height 19
click at [930, 578] on span "Select an option" at bounding box center [921, 576] width 19 height 19
click at [930, 578] on input "Select an option" at bounding box center [921, 576] width 19 height 19
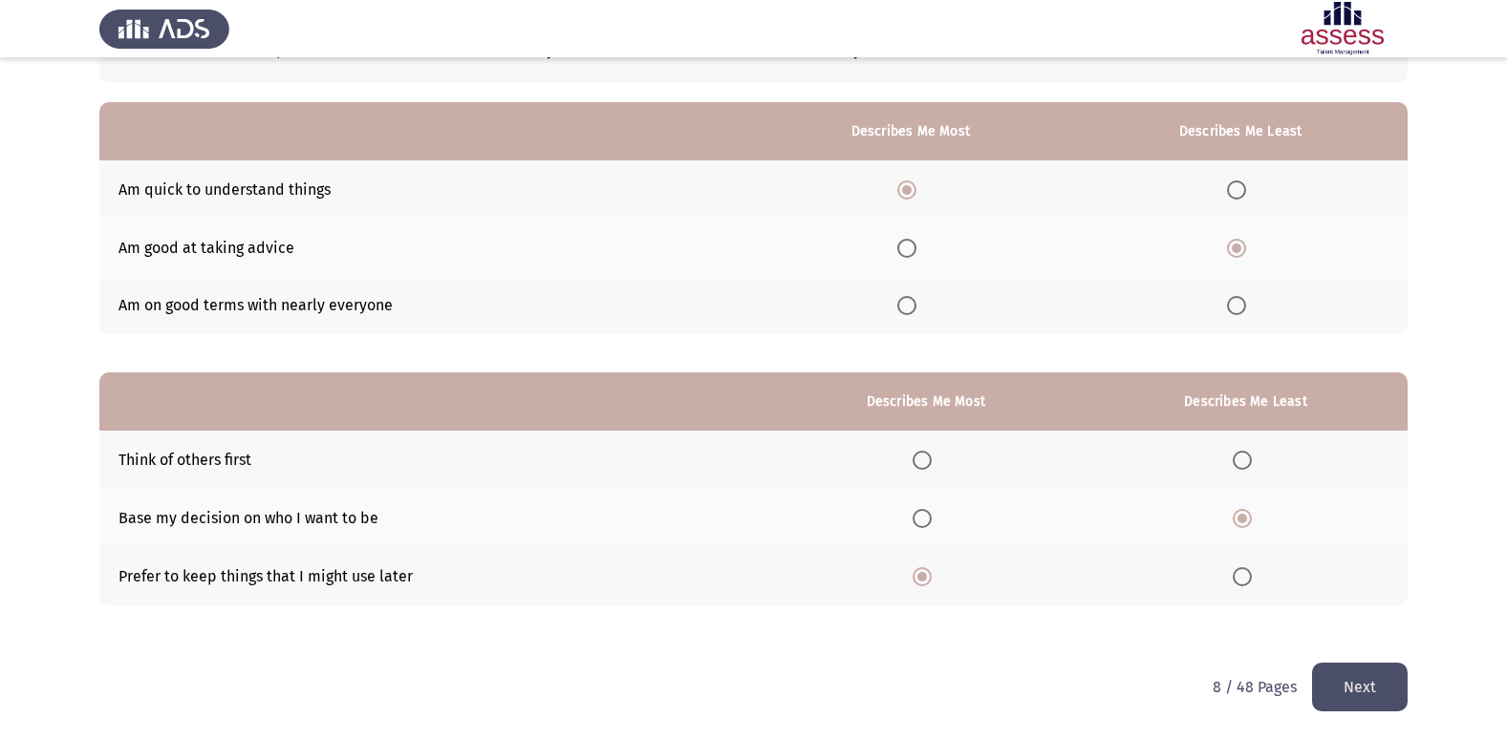
click at [1380, 688] on button "Next" at bounding box center [1360, 687] width 96 height 49
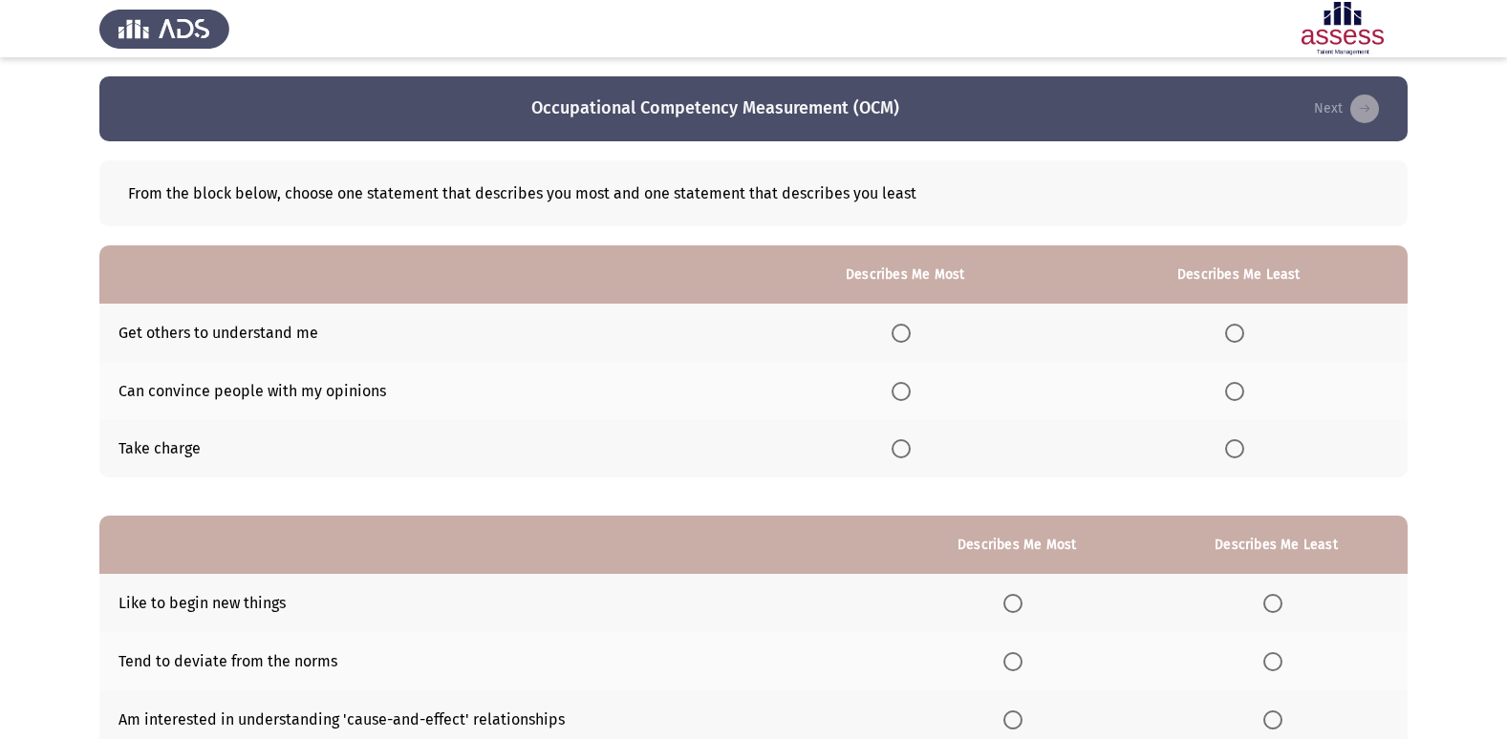
click at [910, 391] on span "Select an option" at bounding box center [900, 391] width 19 height 19
click at [910, 391] on input "Select an option" at bounding box center [900, 391] width 19 height 19
click at [1241, 336] on span "Select an option" at bounding box center [1234, 333] width 19 height 19
click at [1241, 336] on input "Select an option" at bounding box center [1234, 333] width 19 height 19
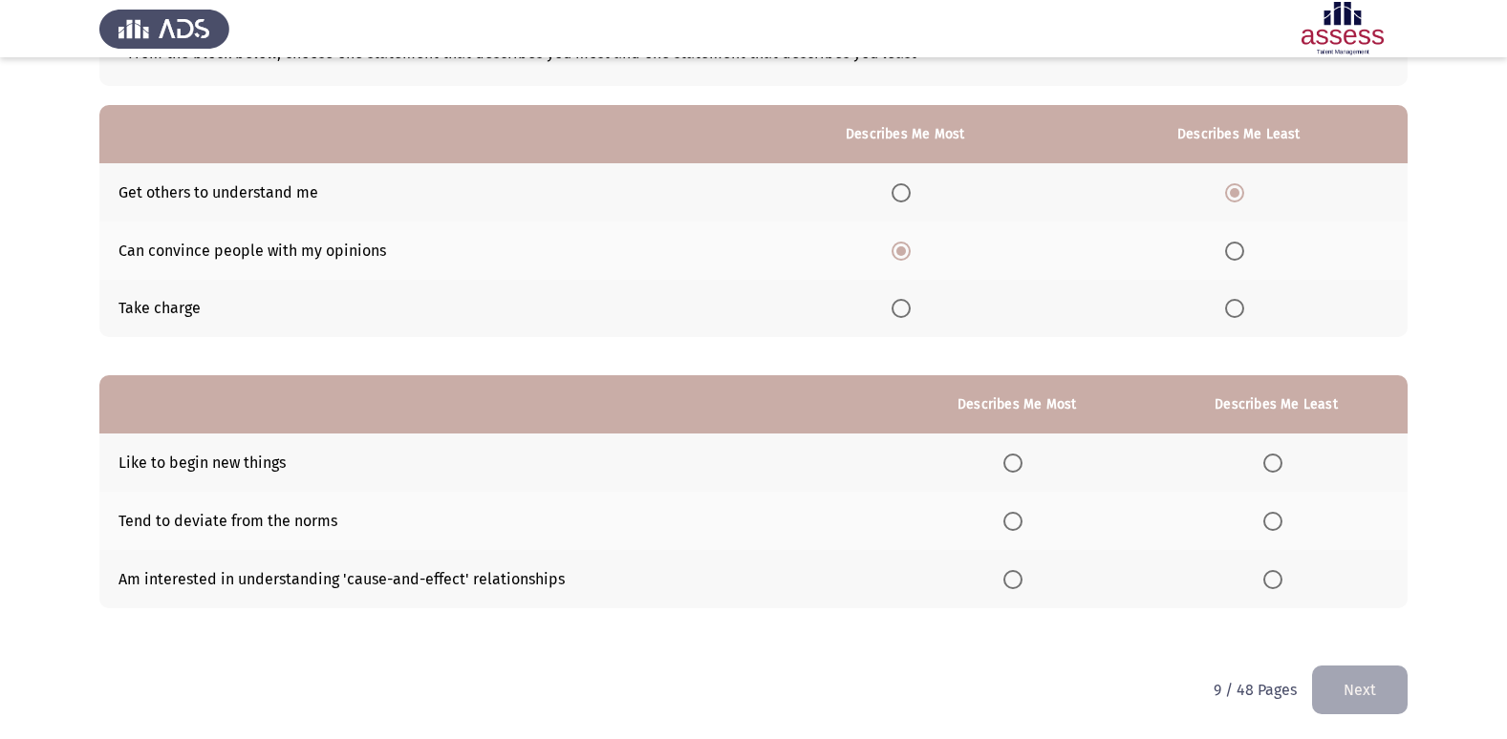
scroll to position [143, 0]
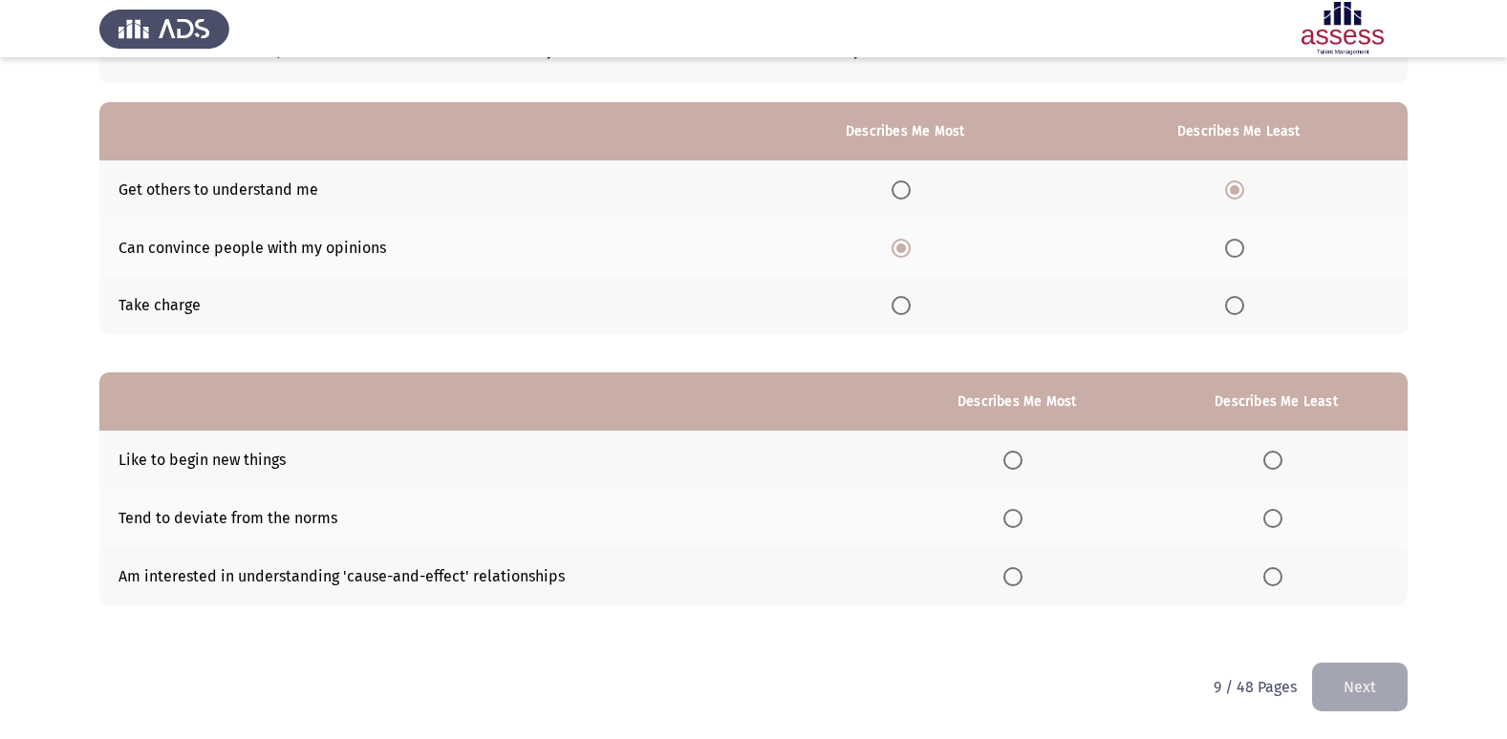
click at [1275, 580] on span "Select an option" at bounding box center [1272, 576] width 19 height 19
click at [1275, 580] on input "Select an option" at bounding box center [1272, 576] width 19 height 19
click at [1022, 523] on span "Select an option" at bounding box center [1012, 518] width 19 height 19
click at [1022, 523] on input "Select an option" at bounding box center [1012, 518] width 19 height 19
click at [1346, 685] on button "Next" at bounding box center [1360, 687] width 96 height 49
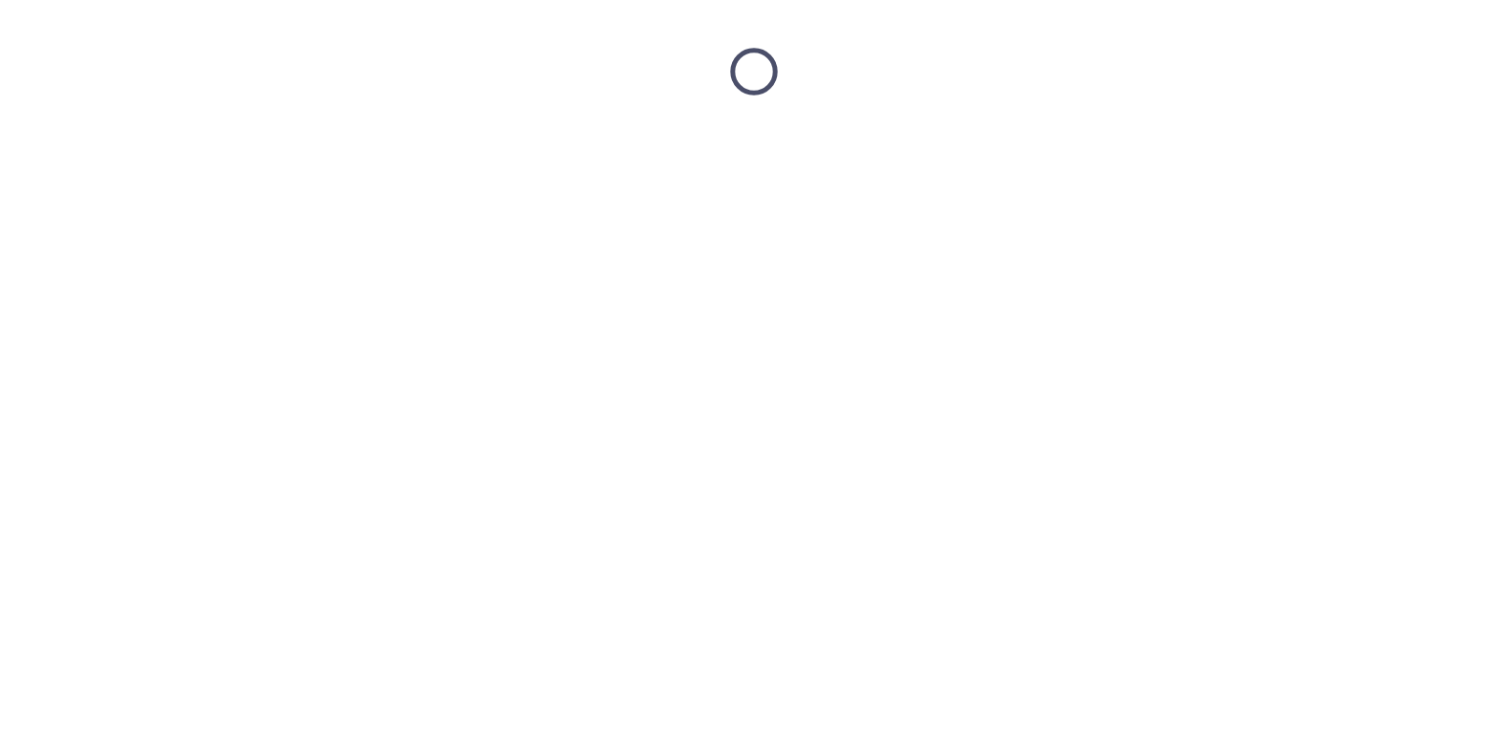
scroll to position [0, 0]
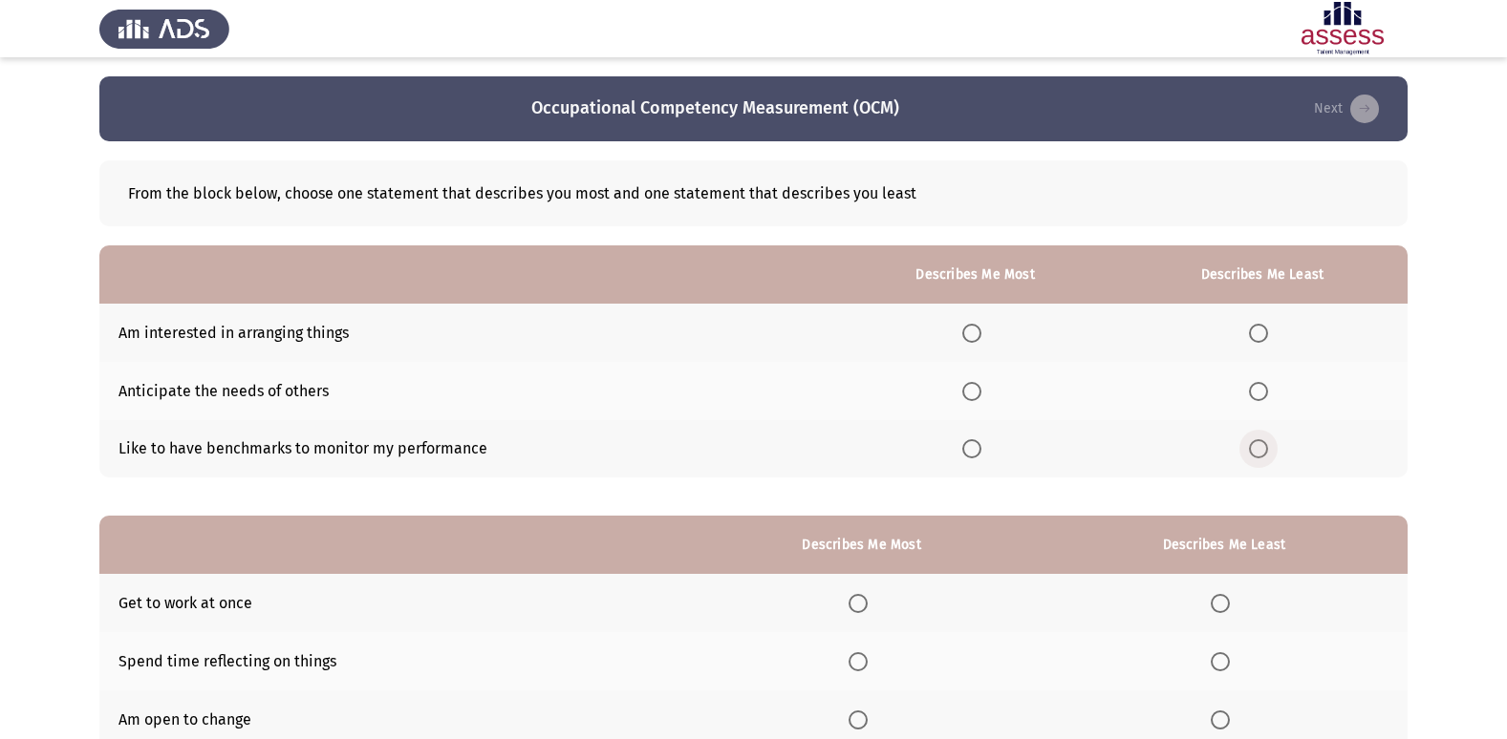
click at [1264, 454] on span "Select an option" at bounding box center [1258, 448] width 19 height 19
click at [1264, 454] on input "Select an option" at bounding box center [1258, 448] width 19 height 19
click at [979, 337] on span "Select an option" at bounding box center [971, 333] width 19 height 19
click at [979, 337] on input "Select an option" at bounding box center [971, 333] width 19 height 19
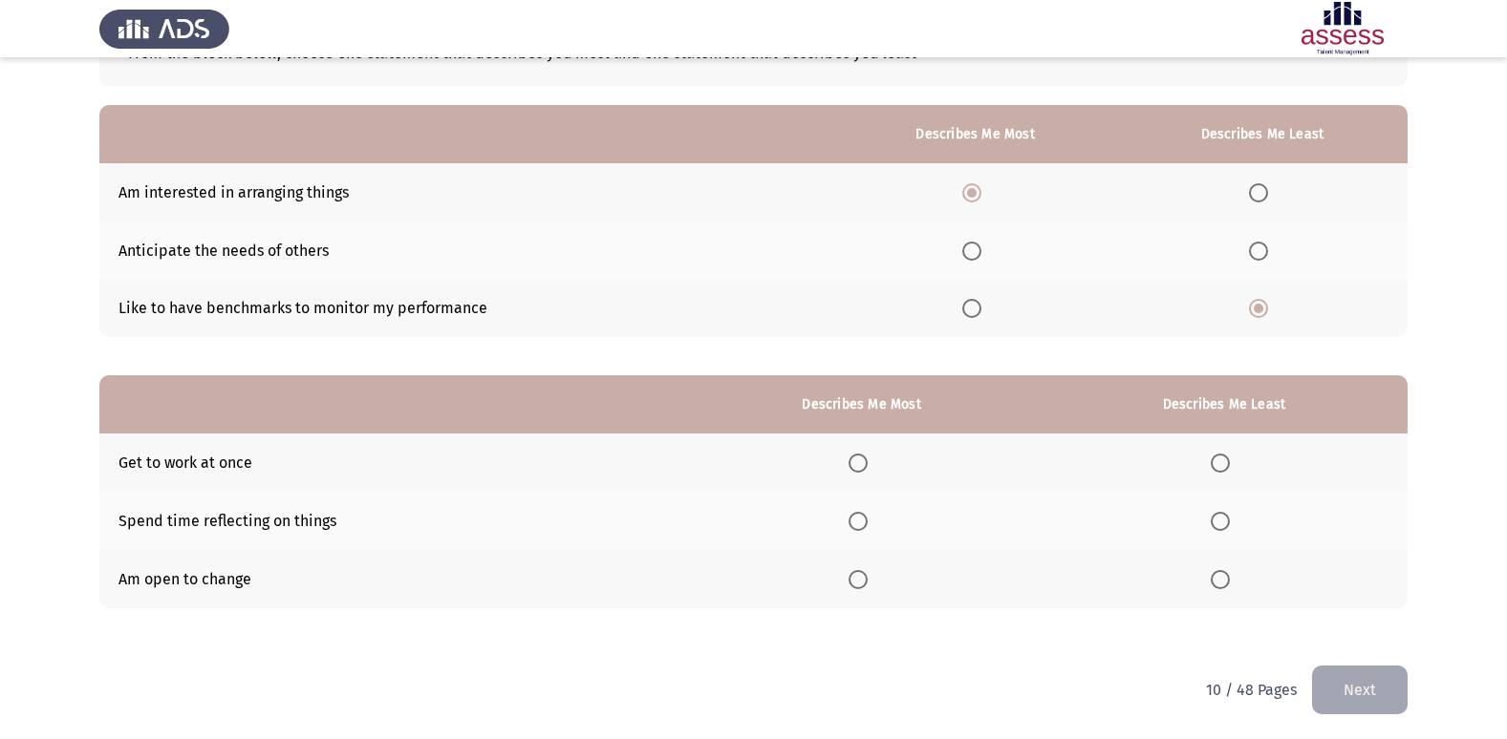
scroll to position [143, 0]
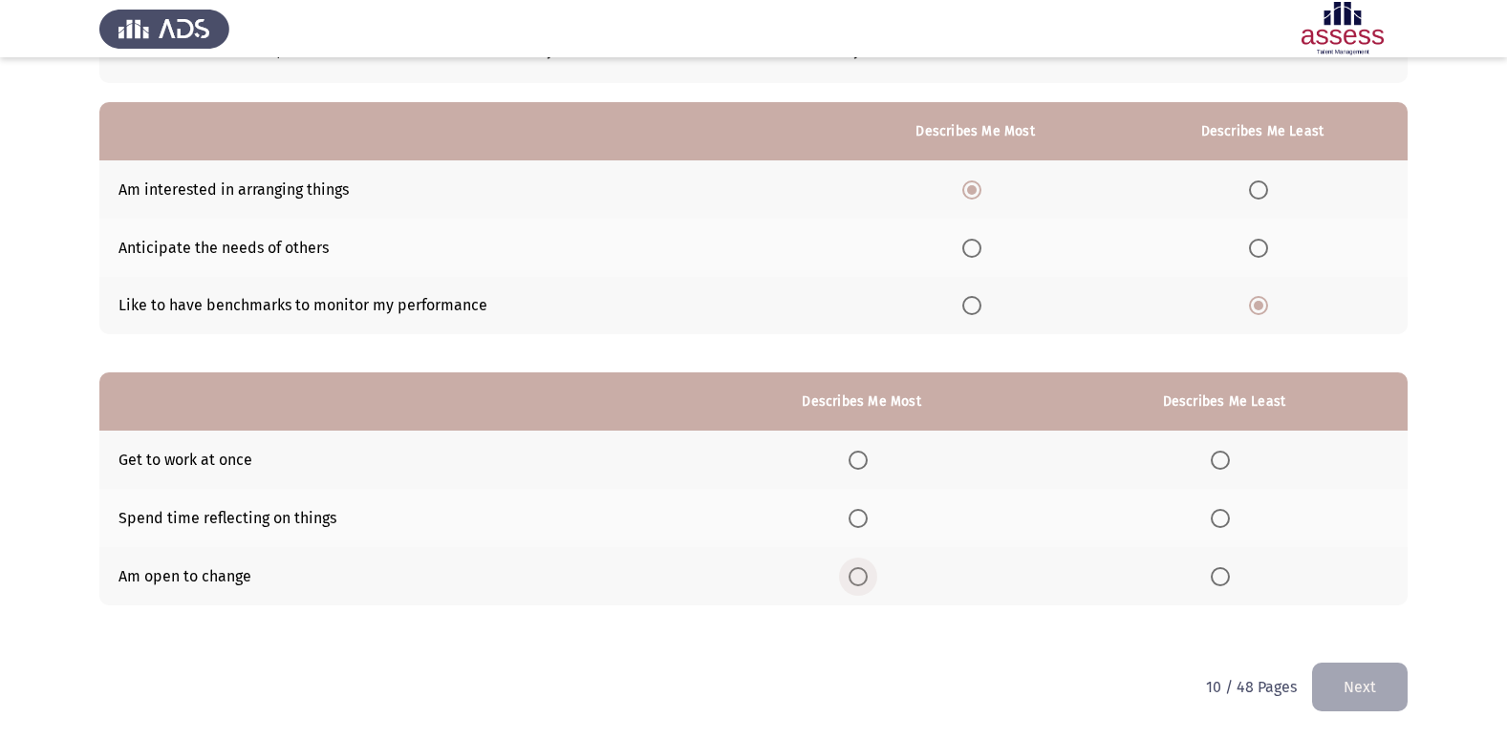
click at [873, 578] on label "Select an option" at bounding box center [861, 576] width 27 height 19
click at [867, 578] on input "Select an option" at bounding box center [857, 576] width 19 height 19
click at [1219, 463] on span "Select an option" at bounding box center [1219, 460] width 19 height 19
click at [1219, 463] on input "Select an option" at bounding box center [1219, 460] width 19 height 19
click at [1373, 682] on button "Next" at bounding box center [1360, 687] width 96 height 49
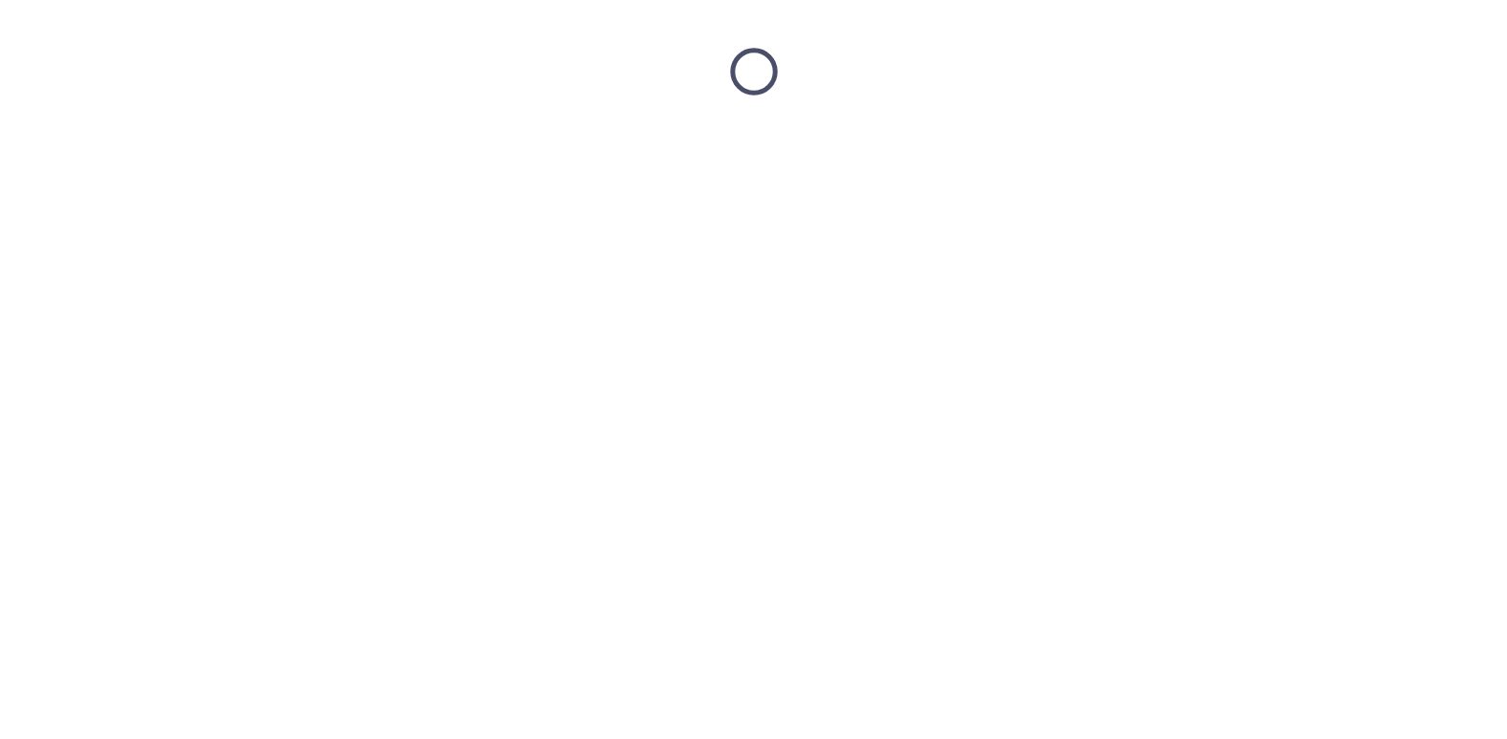
scroll to position [0, 0]
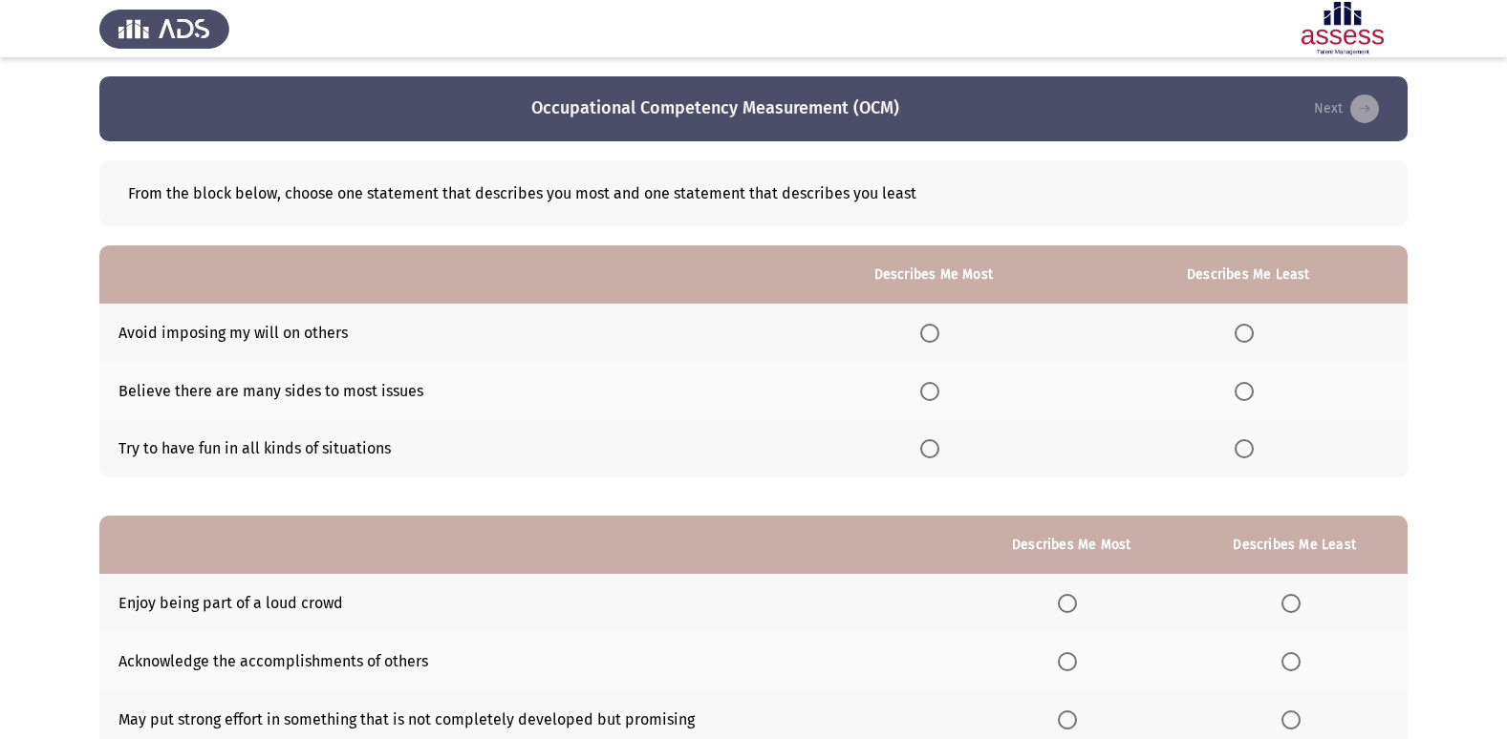
click at [930, 392] on span "Select an option" at bounding box center [930, 392] width 0 height 0
click at [934, 391] on input "Select an option" at bounding box center [929, 391] width 19 height 19
click at [1249, 444] on span "Select an option" at bounding box center [1243, 448] width 19 height 19
click at [1249, 444] on input "Select an option" at bounding box center [1243, 448] width 19 height 19
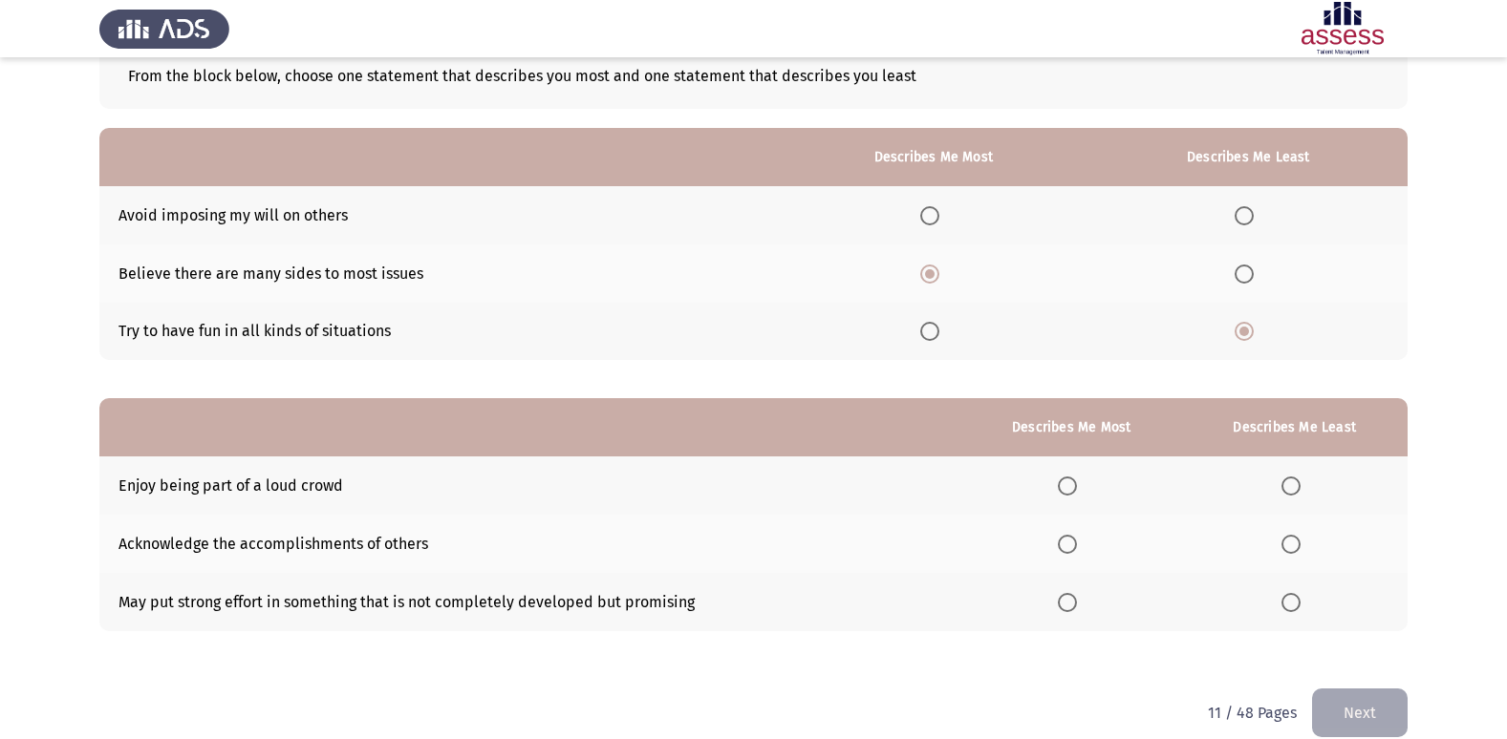
scroll to position [143, 0]
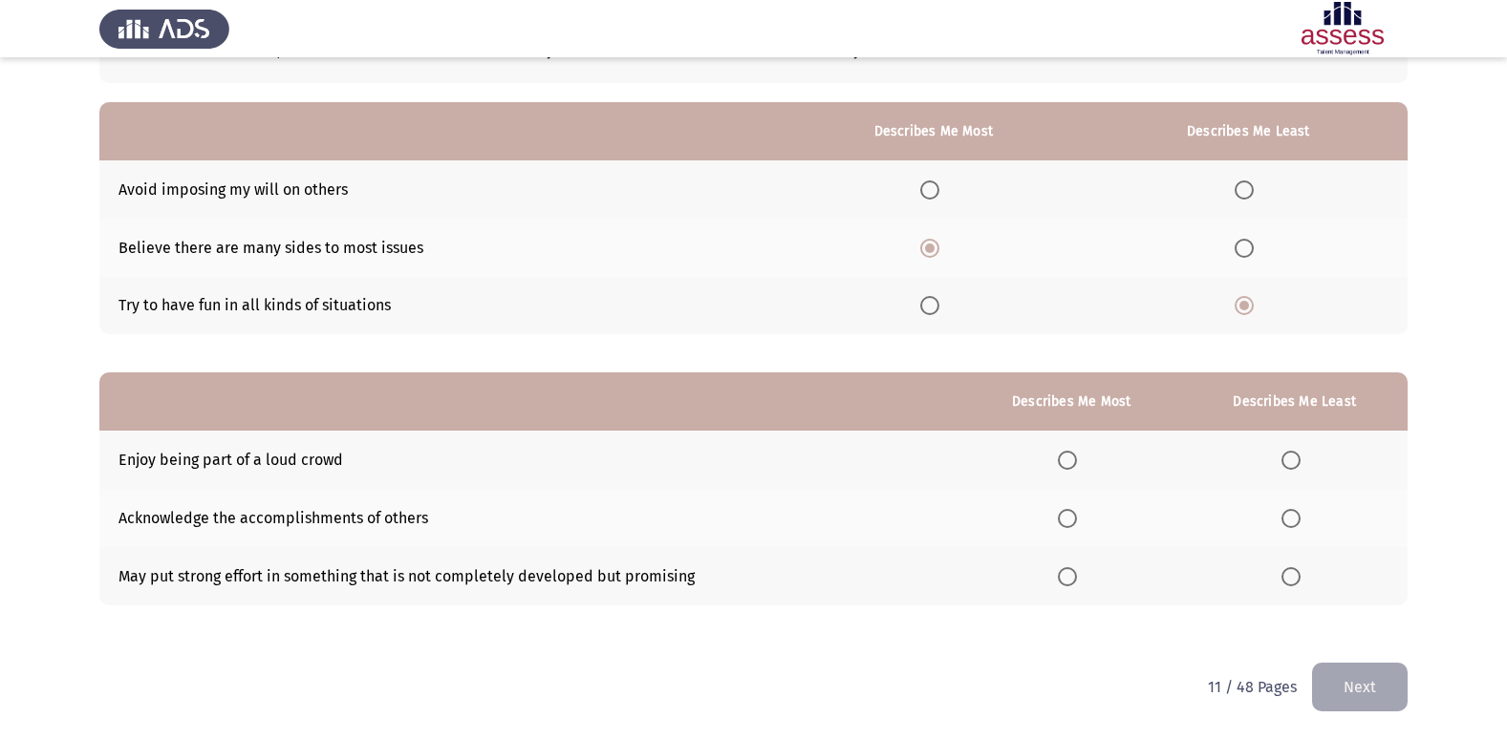
click at [1077, 515] on span "Select an option" at bounding box center [1067, 518] width 19 height 19
click at [1077, 515] on input "Select an option" at bounding box center [1067, 518] width 19 height 19
click at [1281, 460] on th at bounding box center [1294, 460] width 226 height 58
click at [1291, 460] on span "Select an option" at bounding box center [1291, 460] width 0 height 0
click at [1293, 460] on input "Select an option" at bounding box center [1290, 460] width 19 height 19
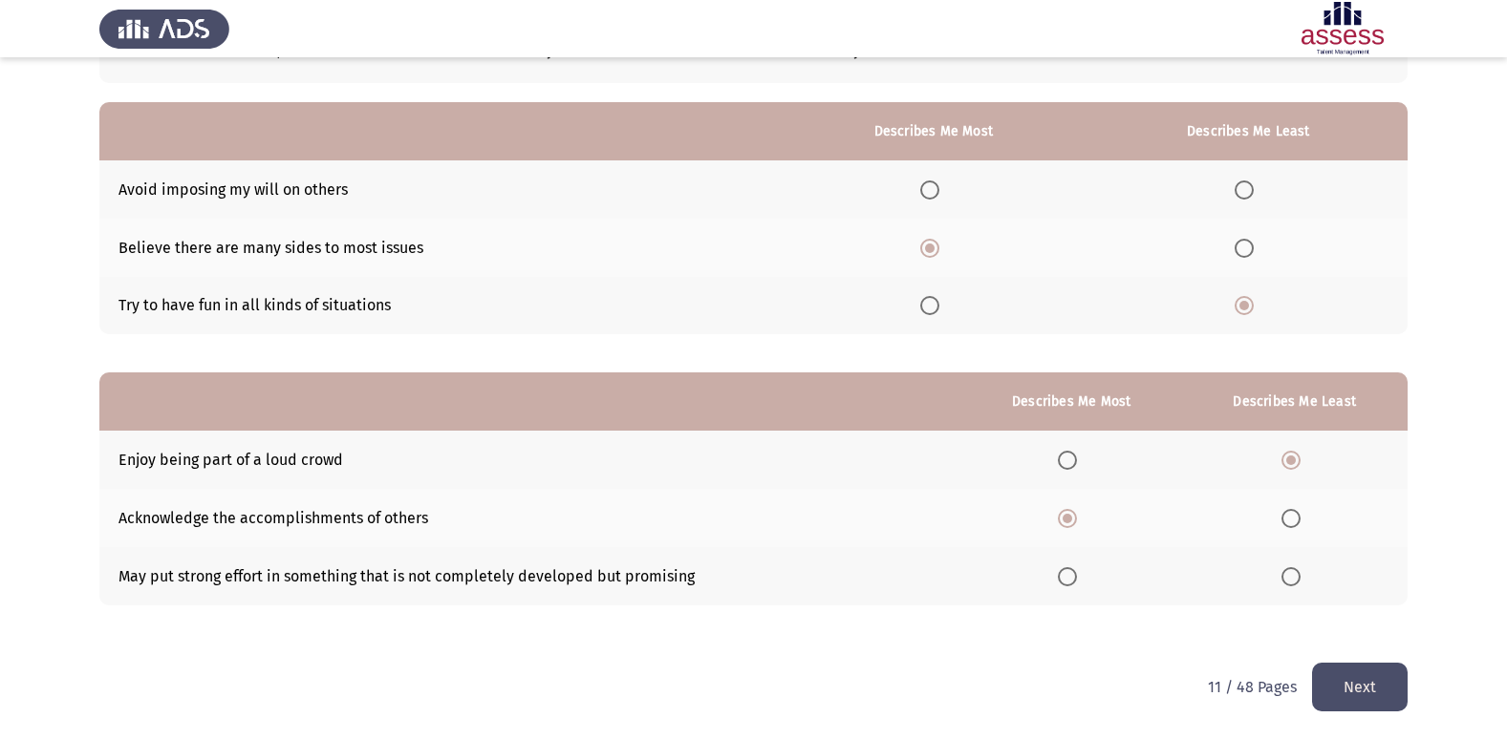
click at [1360, 682] on button "Next" at bounding box center [1360, 687] width 96 height 49
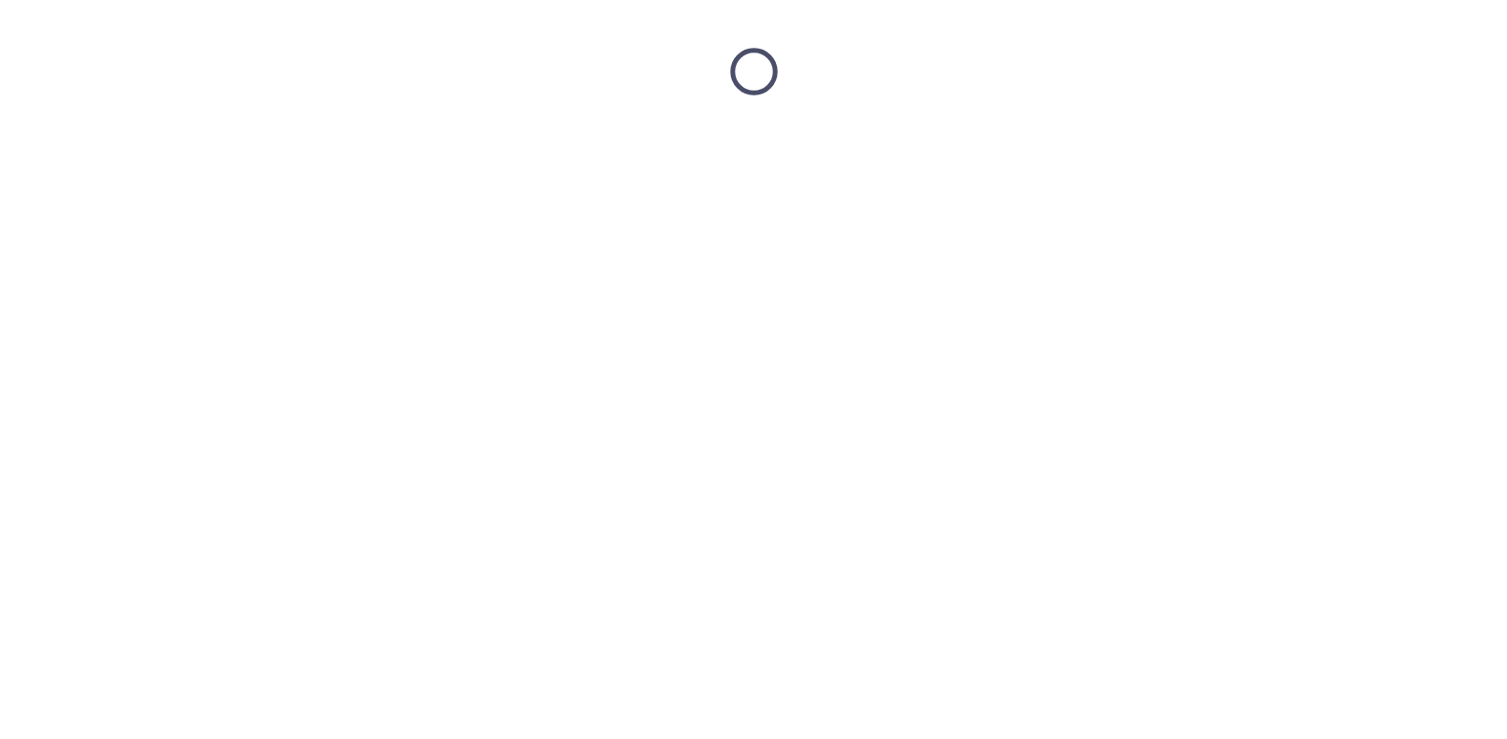
scroll to position [0, 0]
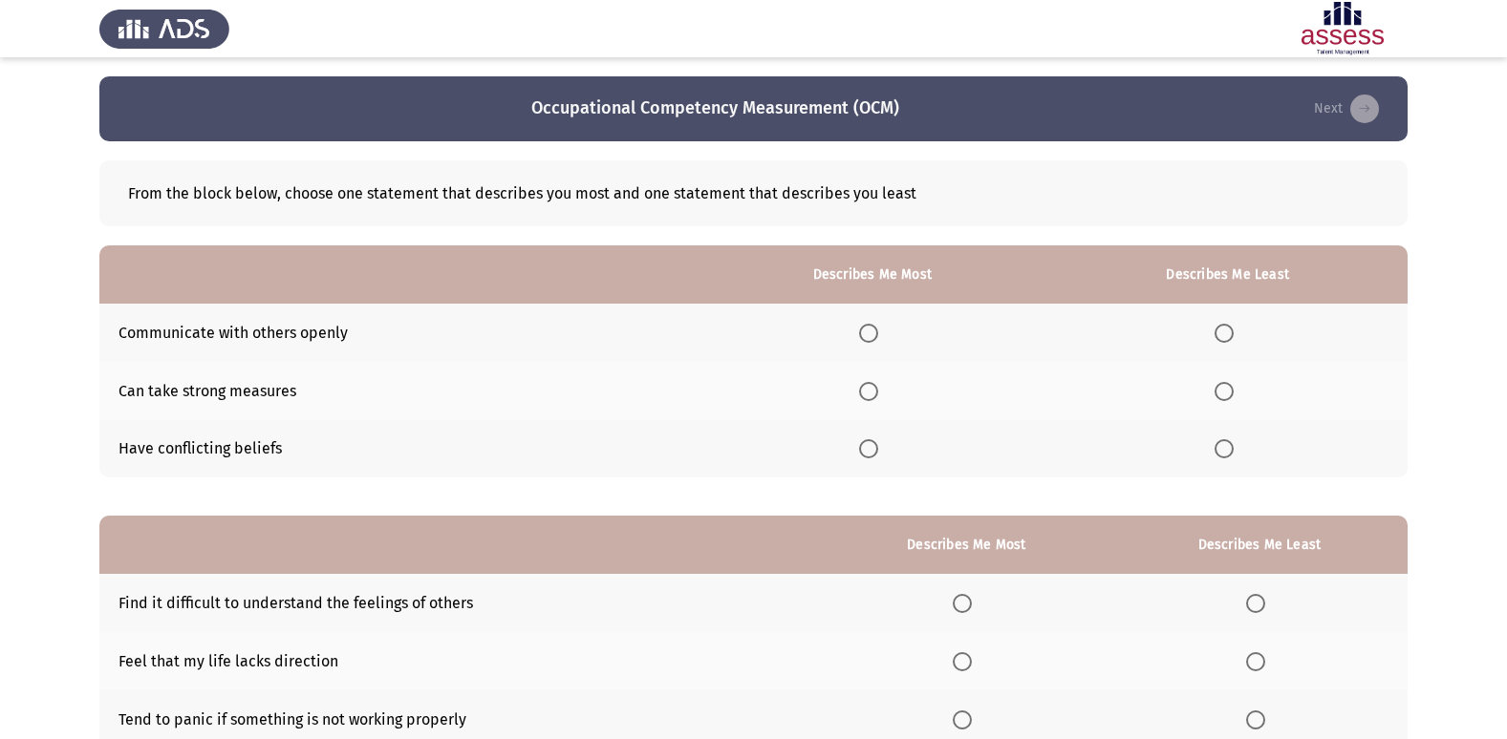
click at [1228, 456] on span "Select an option" at bounding box center [1223, 448] width 19 height 19
click at [1228, 456] on input "Select an option" at bounding box center [1223, 448] width 19 height 19
click at [876, 337] on span "Select an option" at bounding box center [868, 333] width 19 height 19
click at [876, 337] on input "Select an option" at bounding box center [868, 333] width 19 height 19
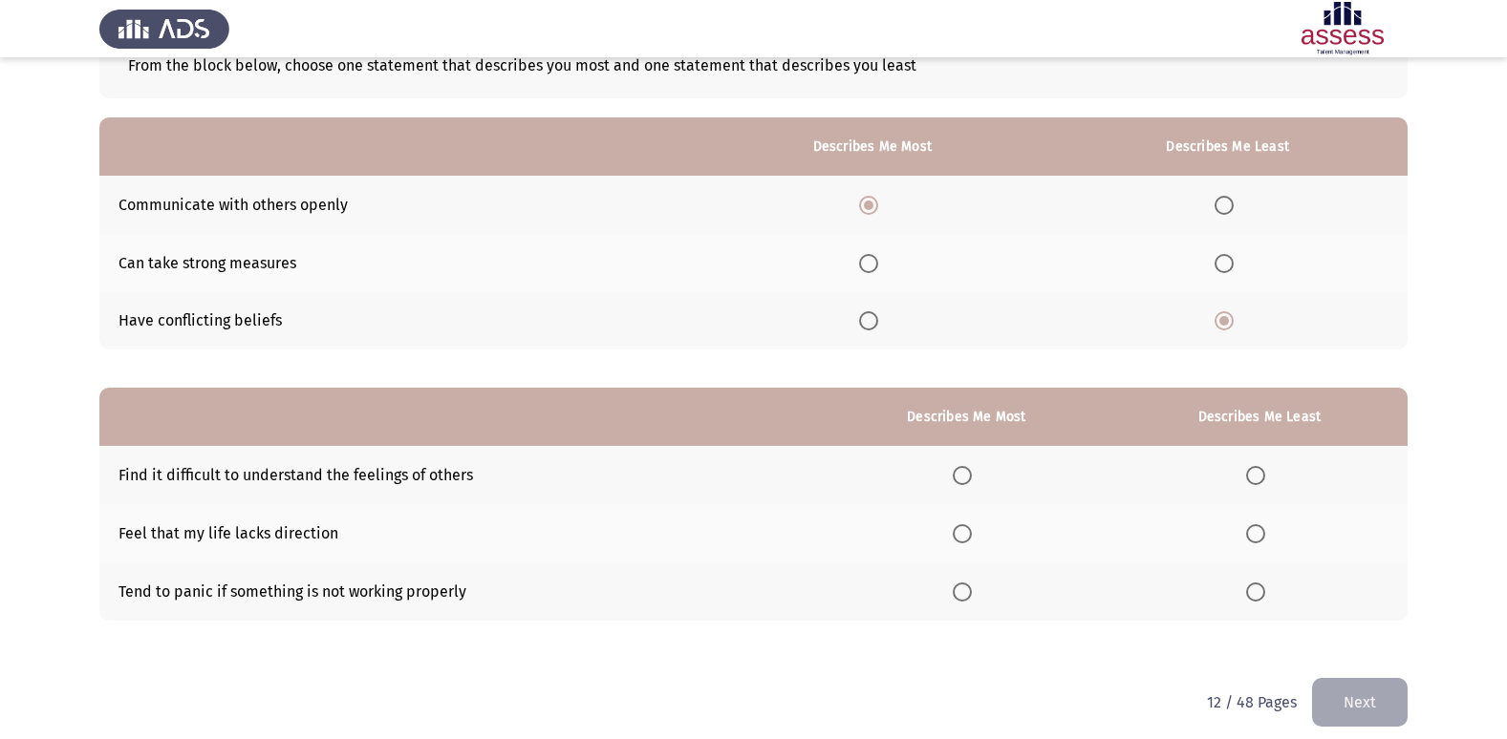
scroll to position [143, 0]
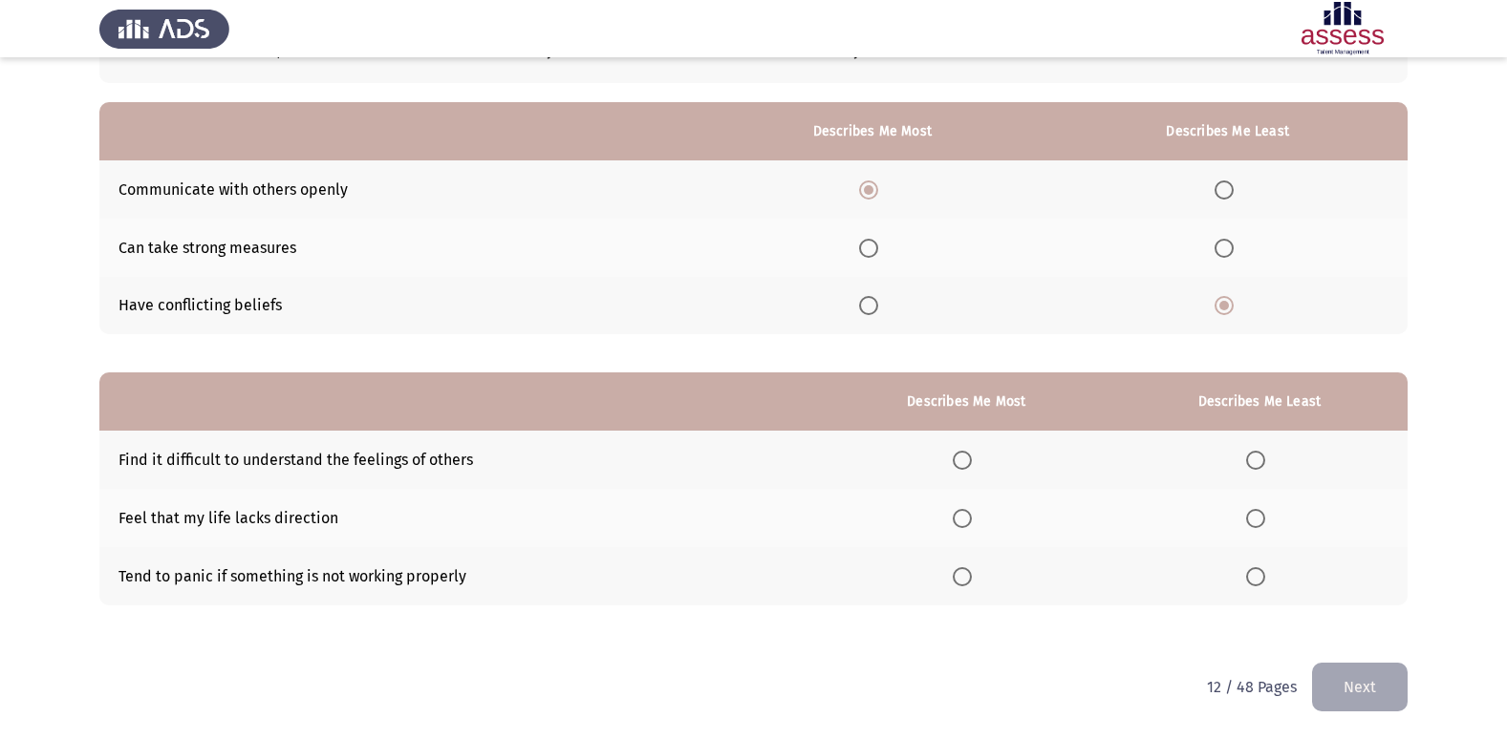
click at [1256, 461] on span "Select an option" at bounding box center [1255, 460] width 19 height 19
click at [1256, 461] on input "Select an option" at bounding box center [1255, 460] width 19 height 19
click at [965, 524] on span "Select an option" at bounding box center [961, 518] width 19 height 19
click at [965, 524] on input "Select an option" at bounding box center [961, 518] width 19 height 19
click at [1347, 685] on button "Next" at bounding box center [1360, 687] width 96 height 49
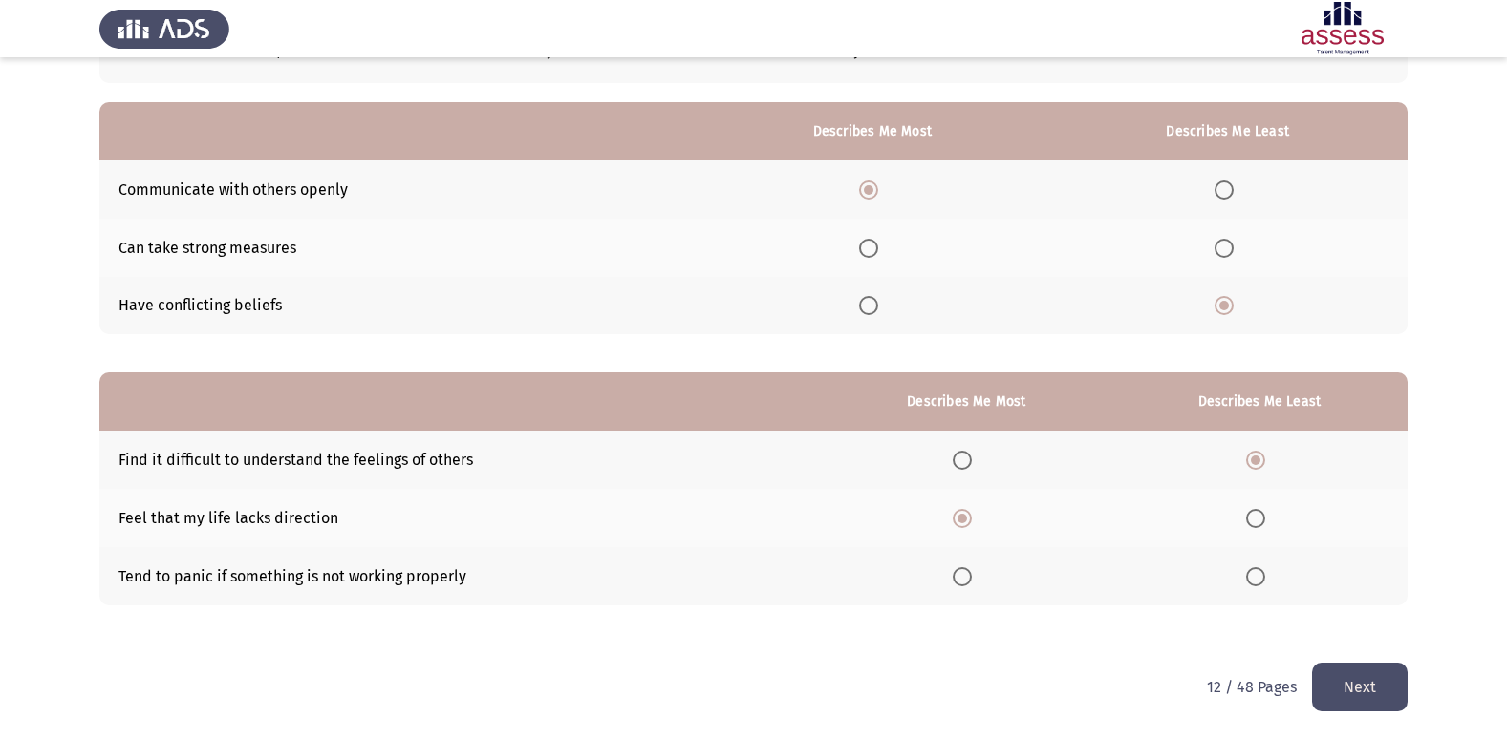
scroll to position [0, 0]
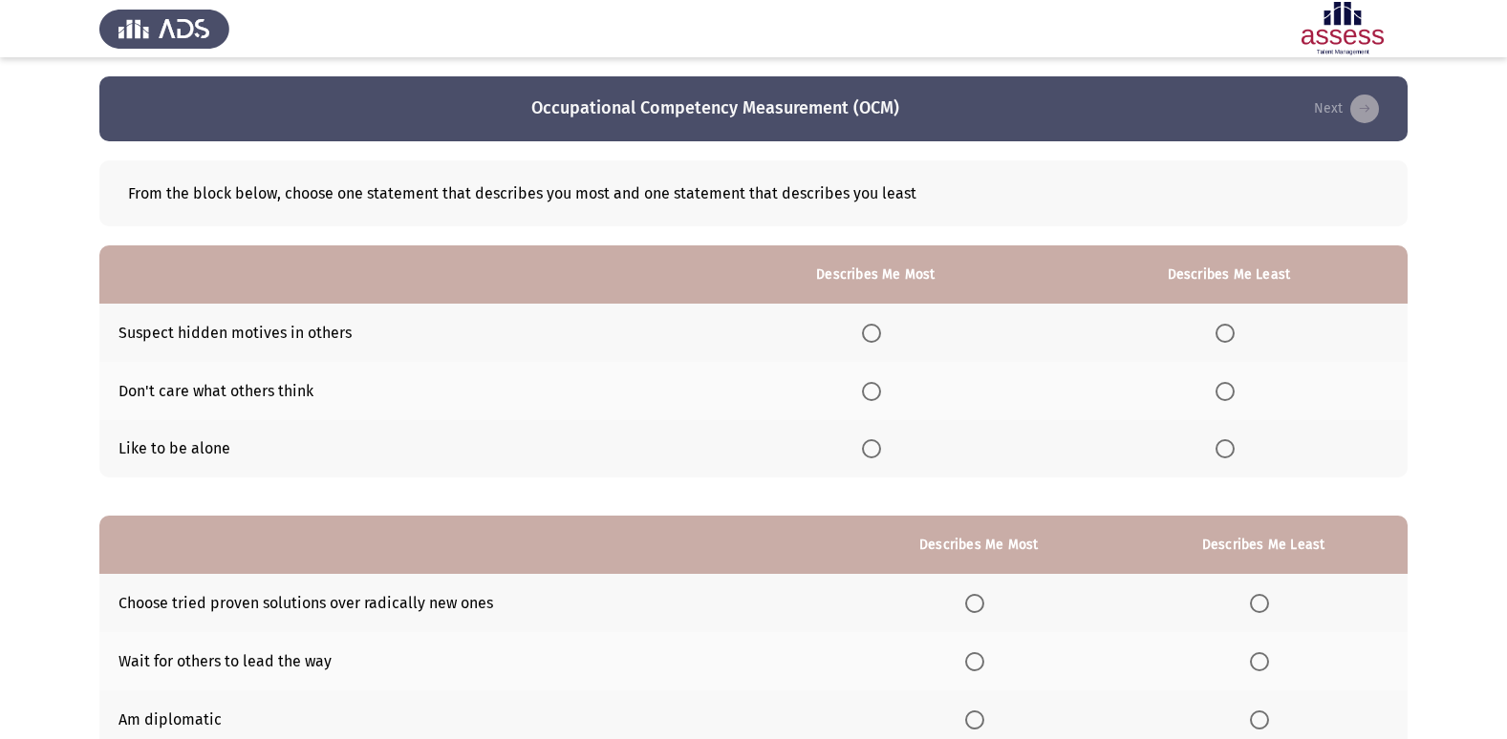
click at [1231, 454] on span "Select an option" at bounding box center [1224, 448] width 19 height 19
click at [1231, 454] on input "Select an option" at bounding box center [1224, 448] width 19 height 19
click at [871, 392] on span "Select an option" at bounding box center [871, 392] width 0 height 0
click at [876, 391] on input "Select an option" at bounding box center [871, 391] width 19 height 19
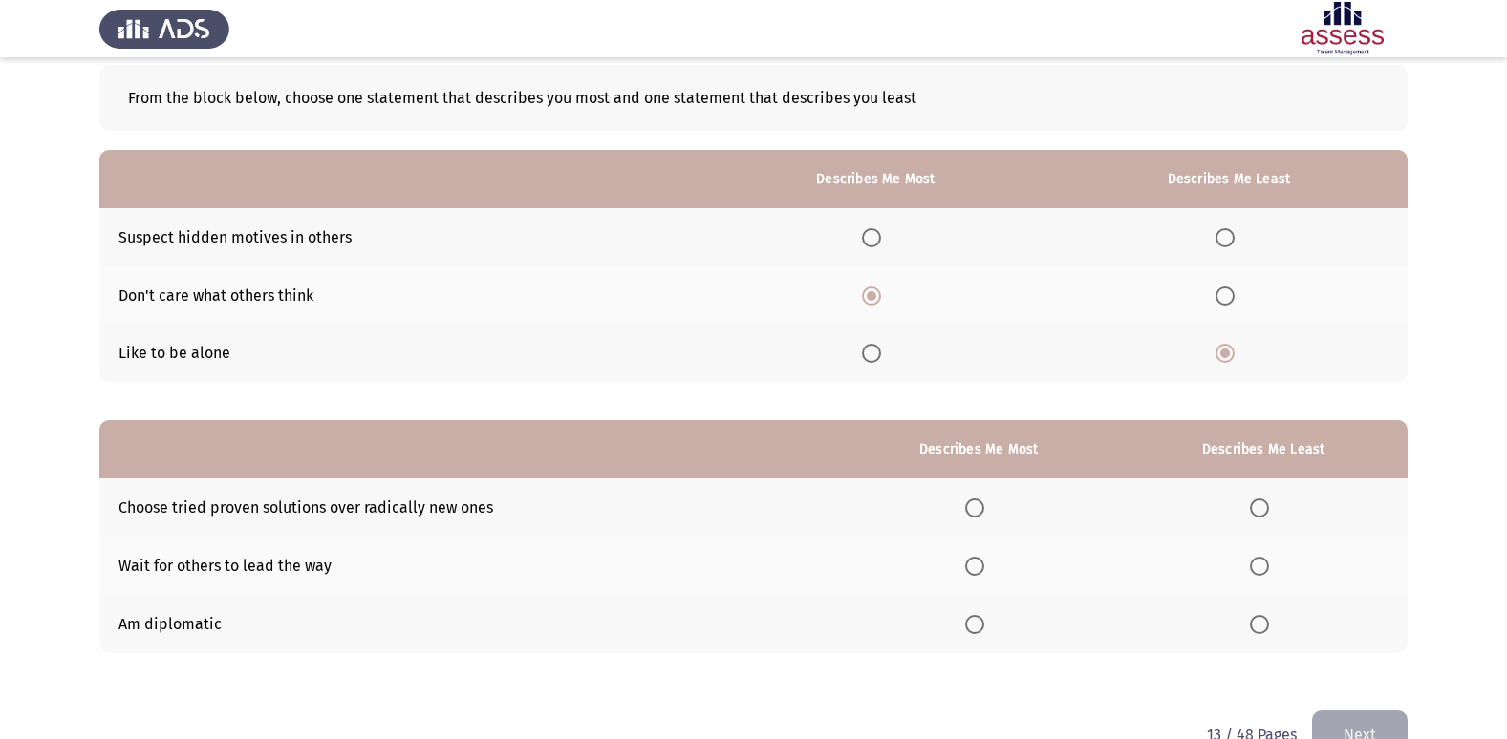
scroll to position [143, 0]
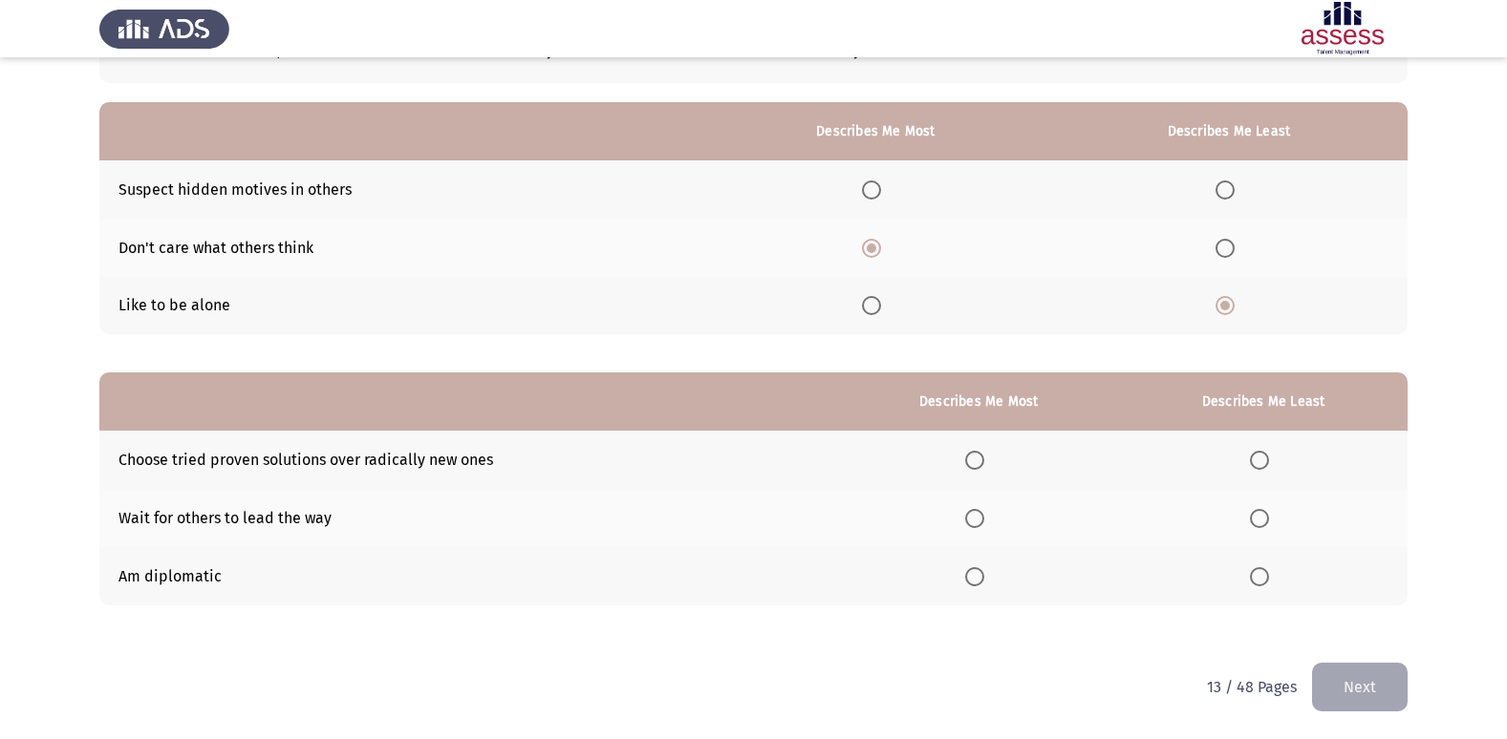
click at [982, 580] on span "Select an option" at bounding box center [974, 576] width 19 height 19
click at [982, 580] on input "Select an option" at bounding box center [974, 576] width 19 height 19
click at [1264, 524] on span "Select an option" at bounding box center [1259, 518] width 19 height 19
click at [1264, 524] on input "Select an option" at bounding box center [1259, 518] width 19 height 19
click at [1358, 693] on button "Next" at bounding box center [1360, 687] width 96 height 49
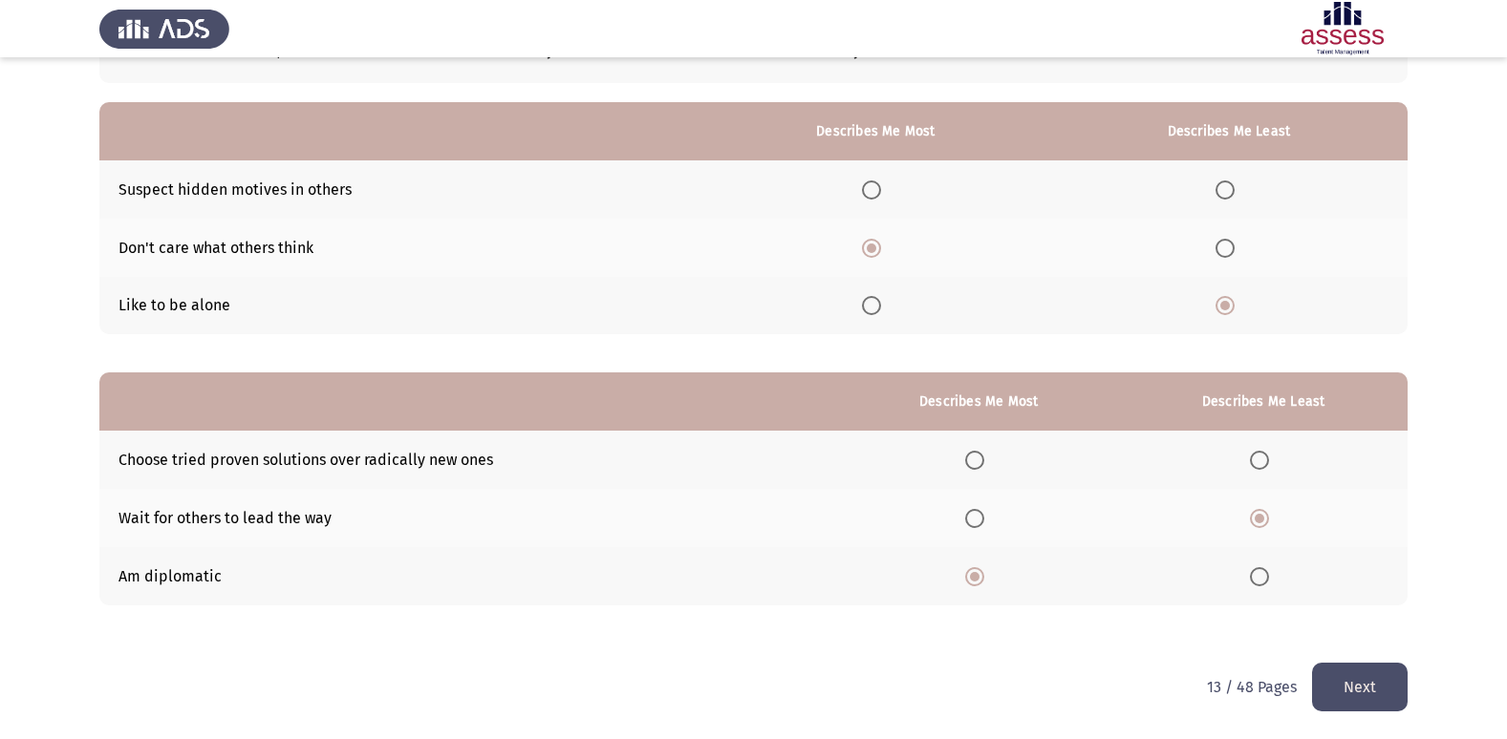
scroll to position [0, 0]
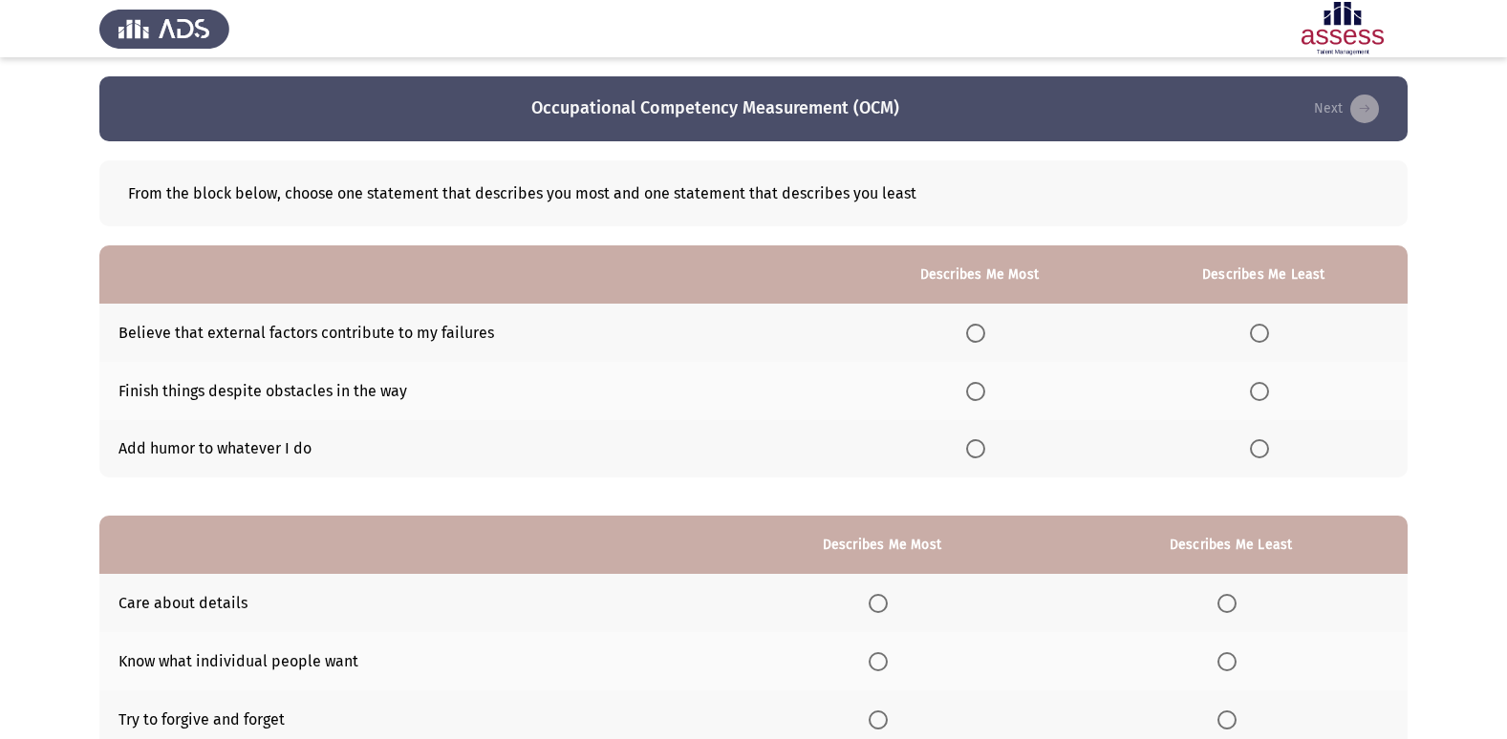
click at [974, 394] on span "Select an option" at bounding box center [975, 391] width 19 height 19
click at [974, 394] on input "Select an option" at bounding box center [975, 391] width 19 height 19
click at [1269, 332] on span "Select an option" at bounding box center [1259, 333] width 19 height 19
click at [1269, 332] on input "Select an option" at bounding box center [1259, 333] width 19 height 19
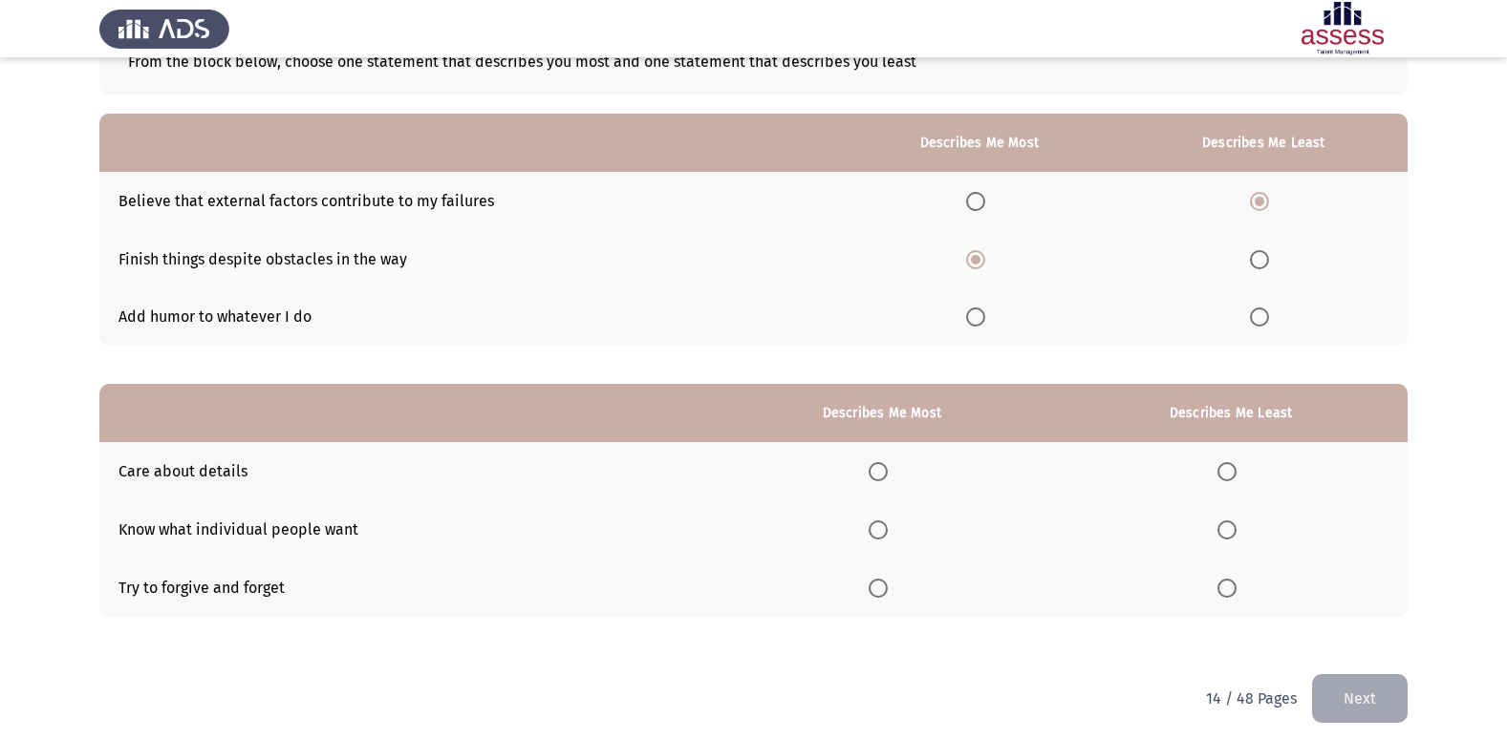
scroll to position [143, 0]
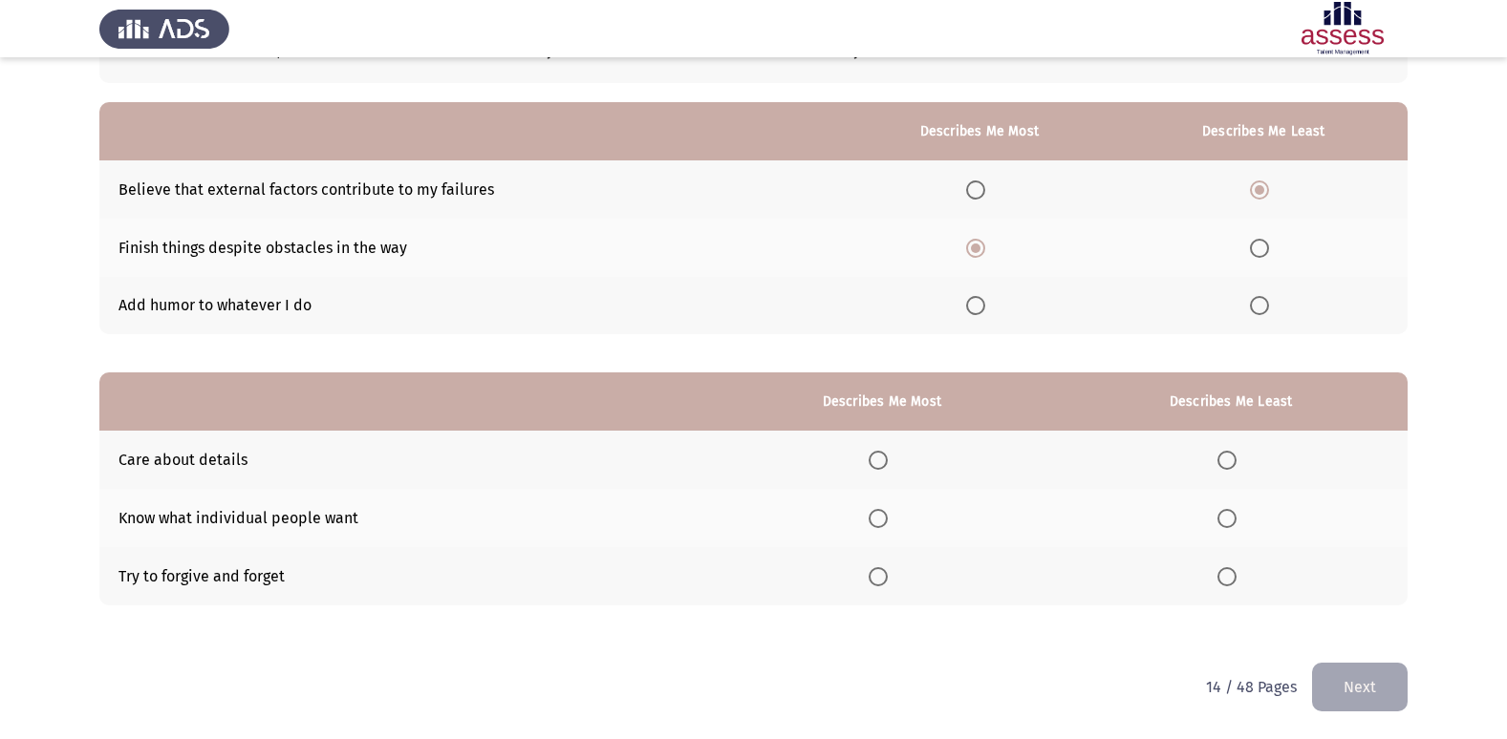
click at [902, 458] on th at bounding box center [881, 460] width 345 height 58
click at [888, 461] on span "Select an option" at bounding box center [877, 460] width 19 height 19
click at [888, 461] on input "Select an option" at bounding box center [877, 460] width 19 height 19
click at [1233, 515] on span "Select an option" at bounding box center [1226, 518] width 19 height 19
click at [1233, 515] on input "Select an option" at bounding box center [1226, 518] width 19 height 19
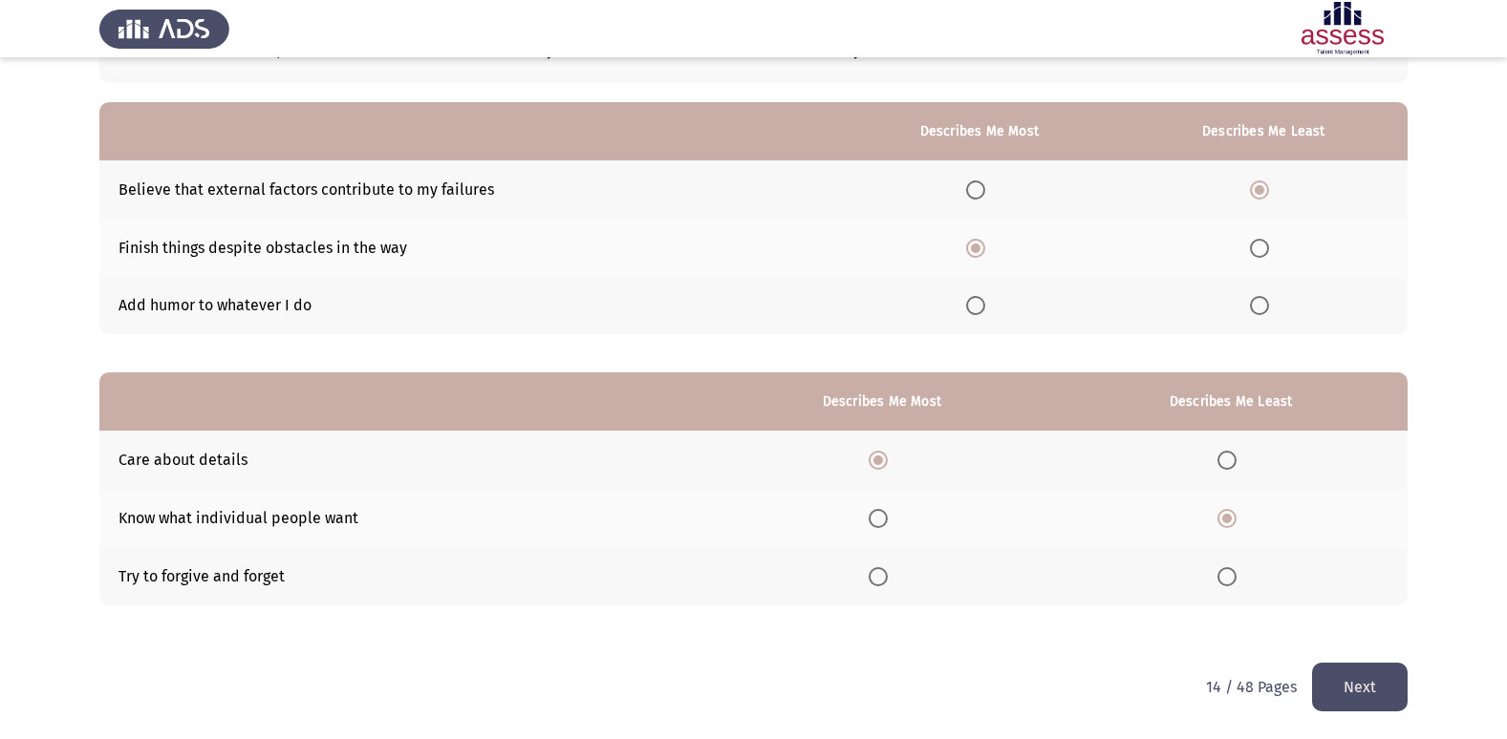
click at [1363, 687] on button "Next" at bounding box center [1360, 687] width 96 height 49
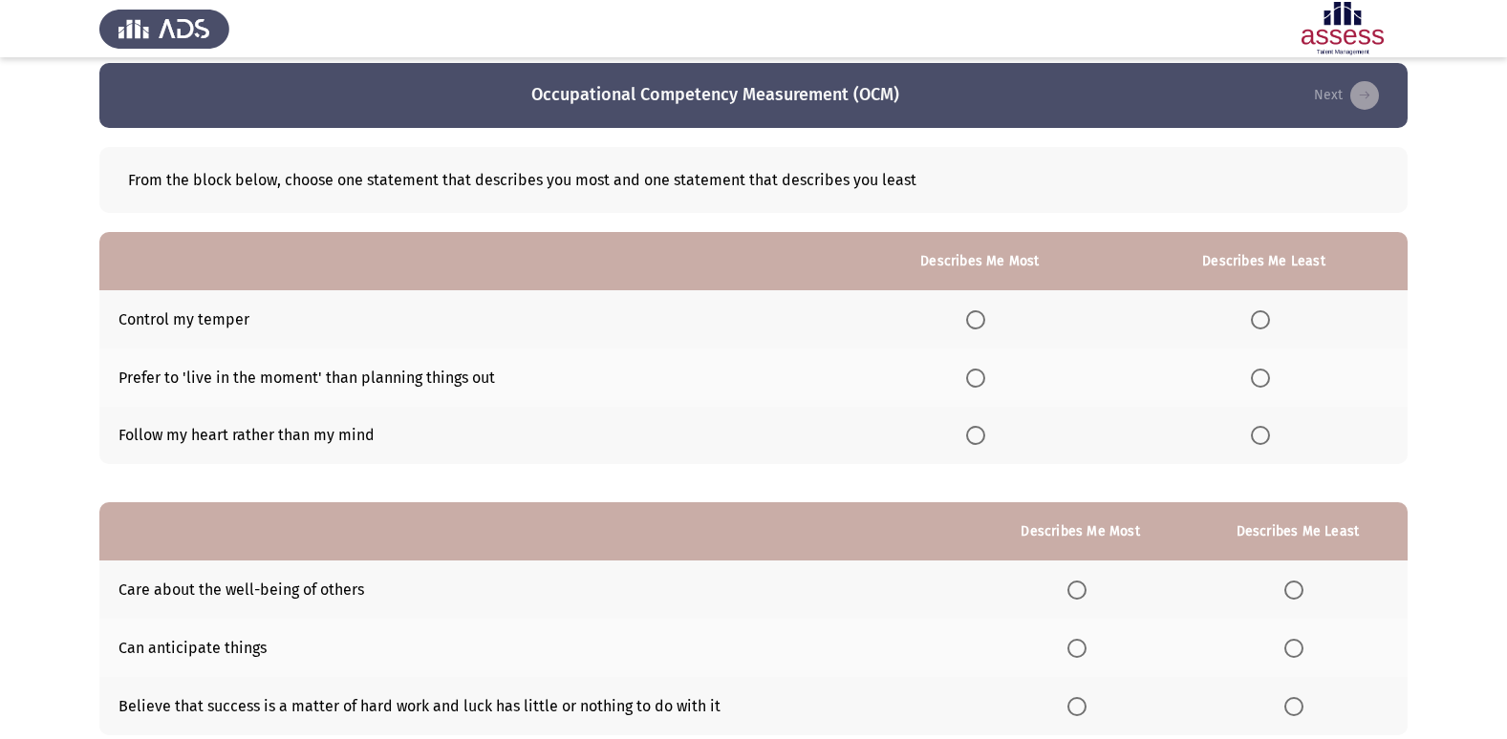
scroll to position [0, 0]
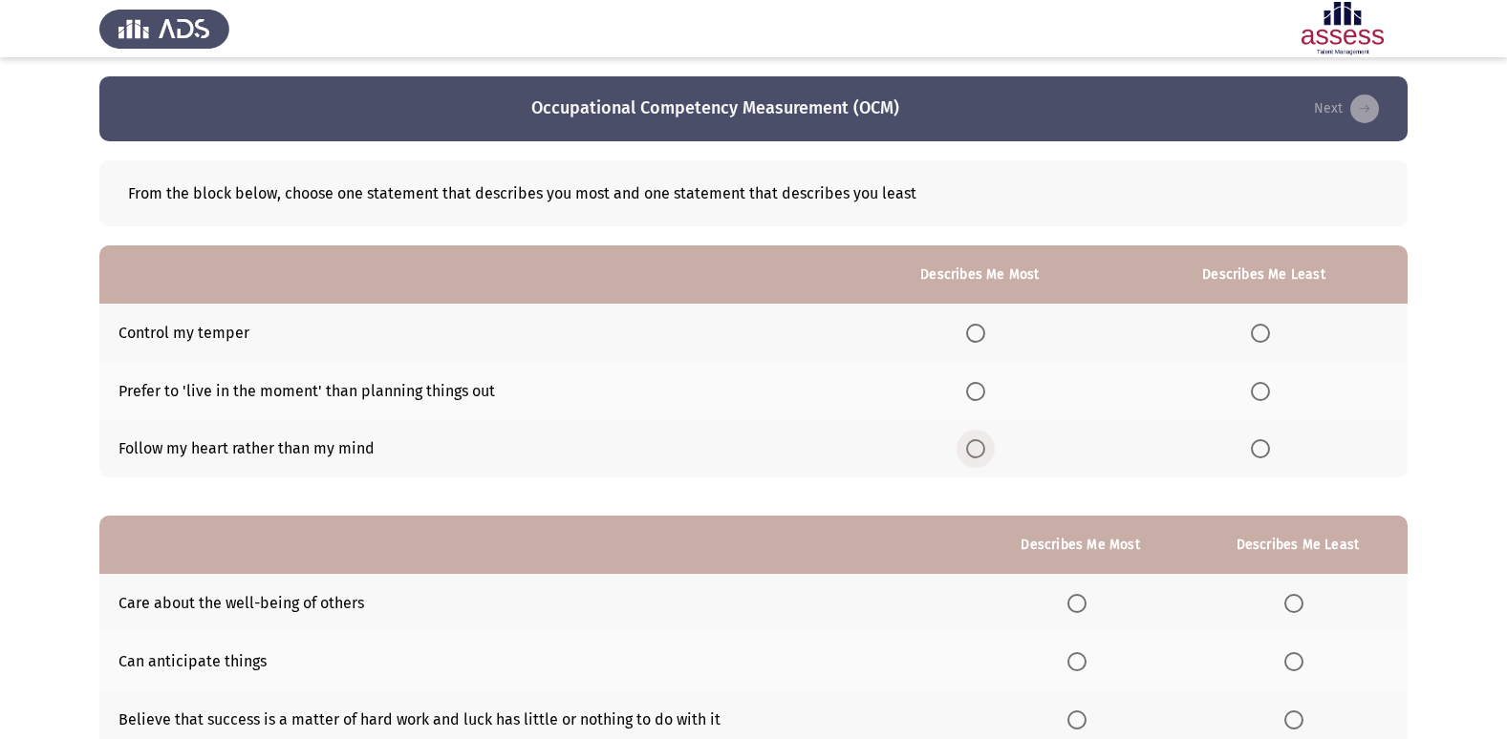
click at [983, 452] on span "Select an option" at bounding box center [975, 448] width 19 height 19
click at [983, 452] on input "Select an option" at bounding box center [975, 448] width 19 height 19
click at [1269, 396] on span "Select an option" at bounding box center [1260, 391] width 19 height 19
click at [1269, 396] on input "Select an option" at bounding box center [1260, 391] width 19 height 19
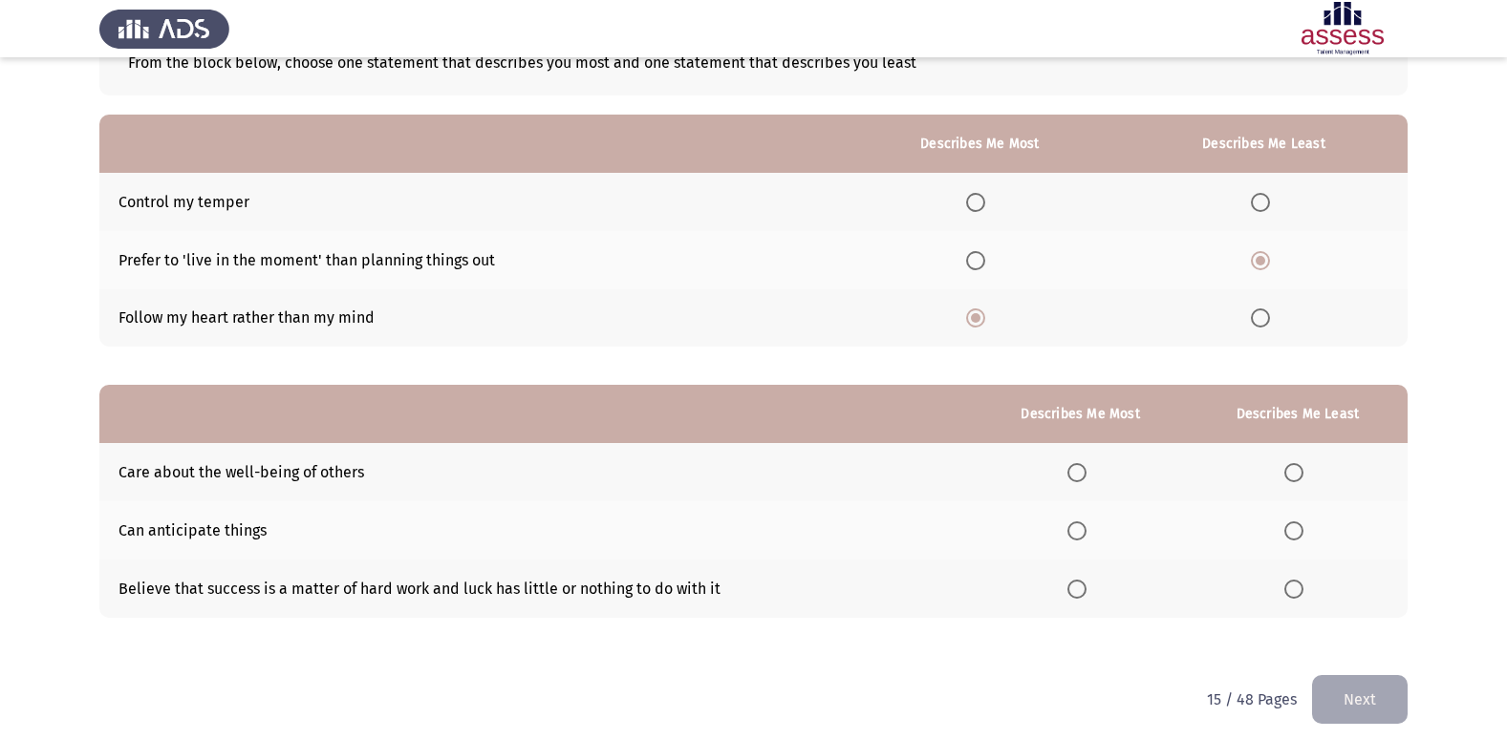
scroll to position [143, 0]
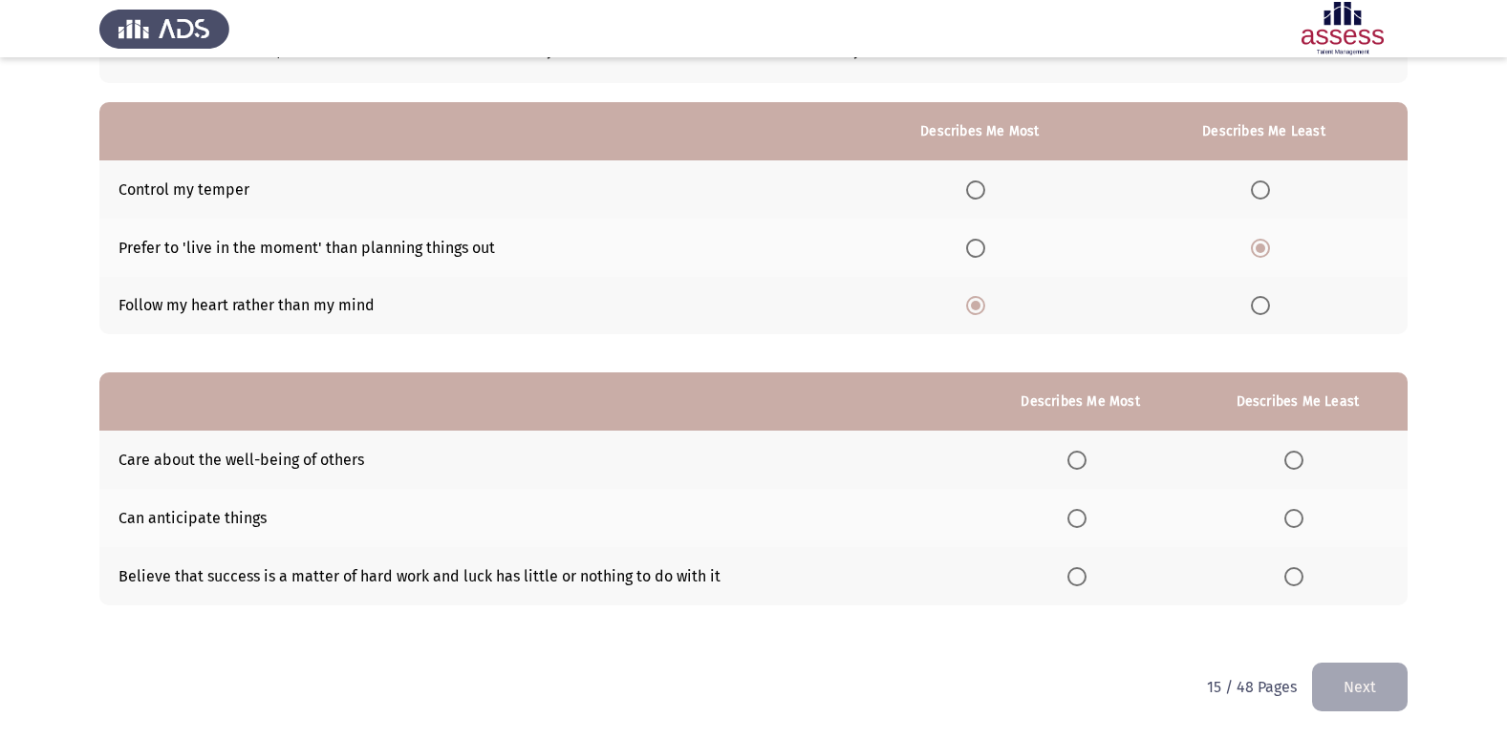
click at [1083, 579] on span "Select an option" at bounding box center [1076, 576] width 19 height 19
click at [1083, 579] on input "Select an option" at bounding box center [1076, 576] width 19 height 19
click at [1298, 517] on span "Select an option" at bounding box center [1293, 518] width 19 height 19
click at [1298, 517] on input "Select an option" at bounding box center [1293, 518] width 19 height 19
click at [1354, 674] on button "Next" at bounding box center [1360, 687] width 96 height 49
